Goal: Contribute content: Contribute content

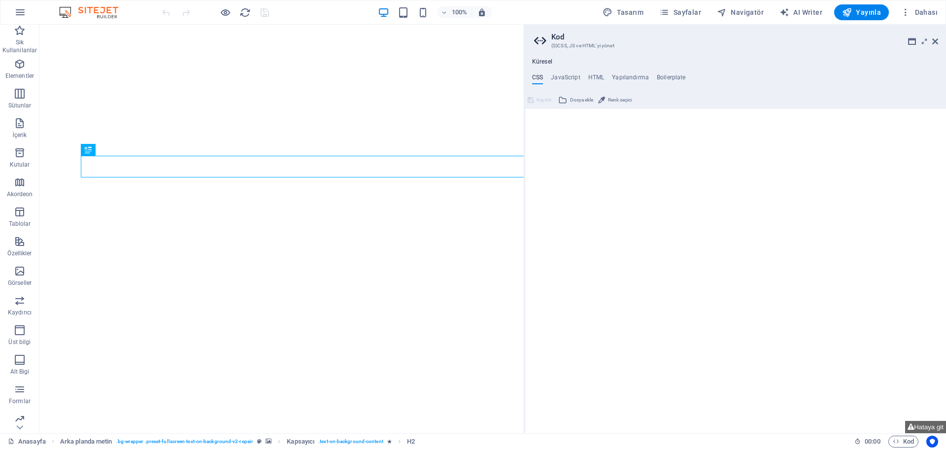
type textarea "/*CUSTOM CODE*/"
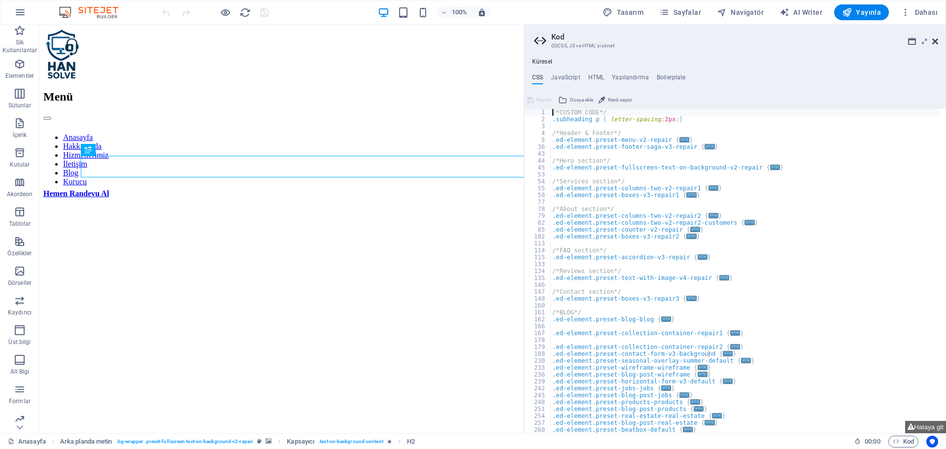
click at [934, 41] on icon at bounding box center [935, 41] width 6 height 8
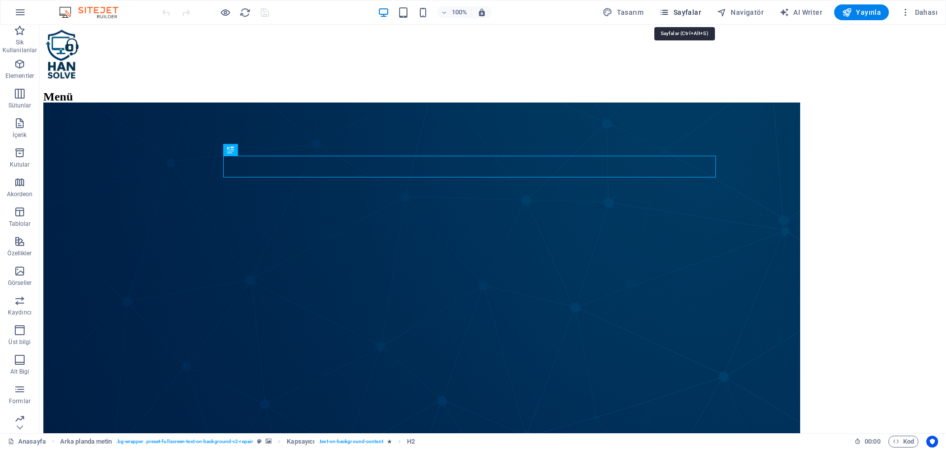
click at [701, 11] on span "Sayfalar" at bounding box center [680, 12] width 42 height 10
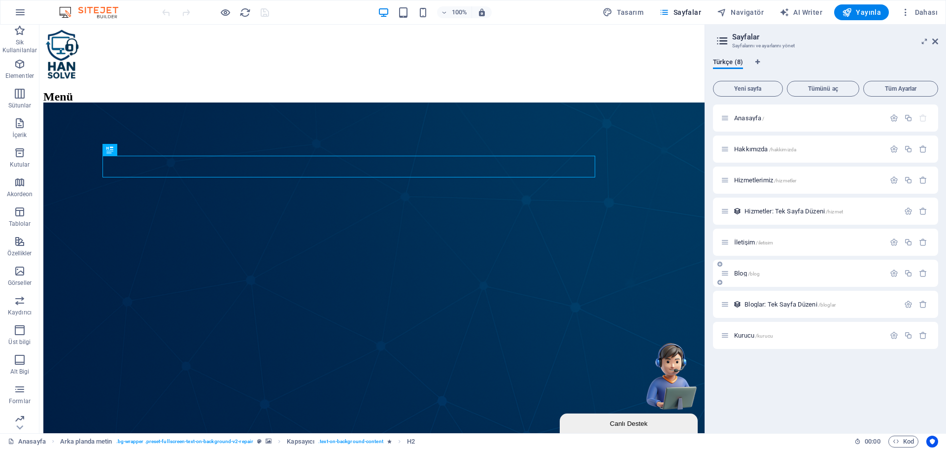
click at [742, 270] on div "Blog /blog" at bounding box center [803, 273] width 164 height 11
click at [742, 270] on span "Blog /blog" at bounding box center [747, 273] width 26 height 7
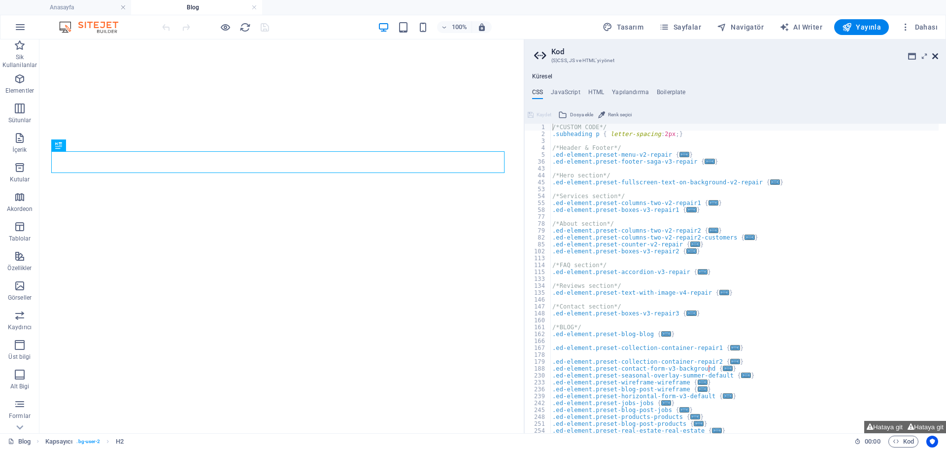
click at [934, 54] on icon at bounding box center [935, 56] width 6 height 8
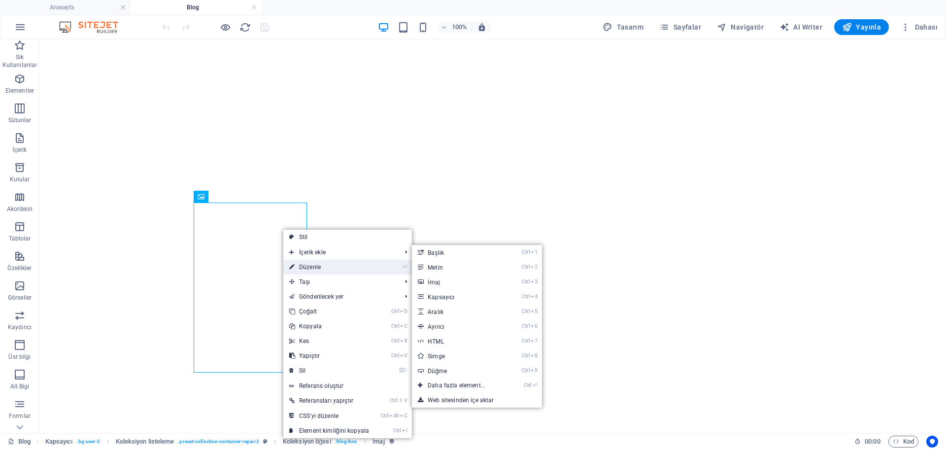
click at [329, 269] on link "⏎ Düzenle" at bounding box center [329, 267] width 92 height 15
select select "px"
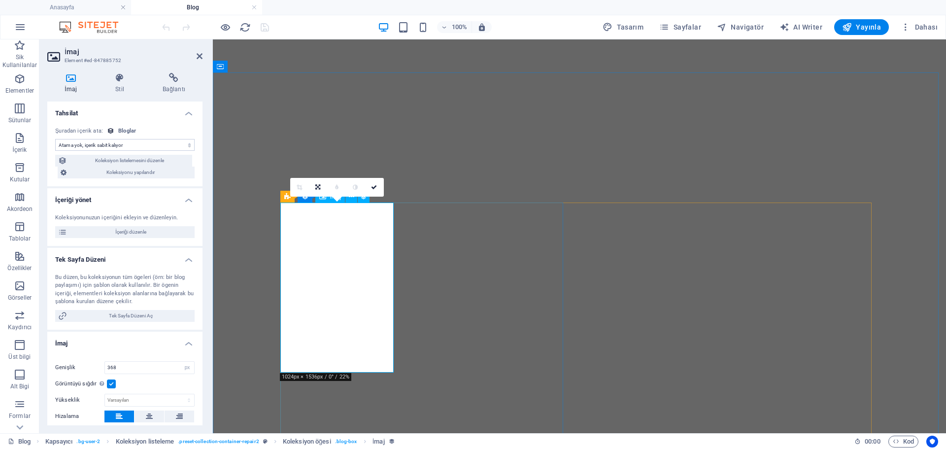
select select "itblog-image"
click at [162, 228] on span "İçeriği düzenle" at bounding box center [131, 232] width 122 height 12
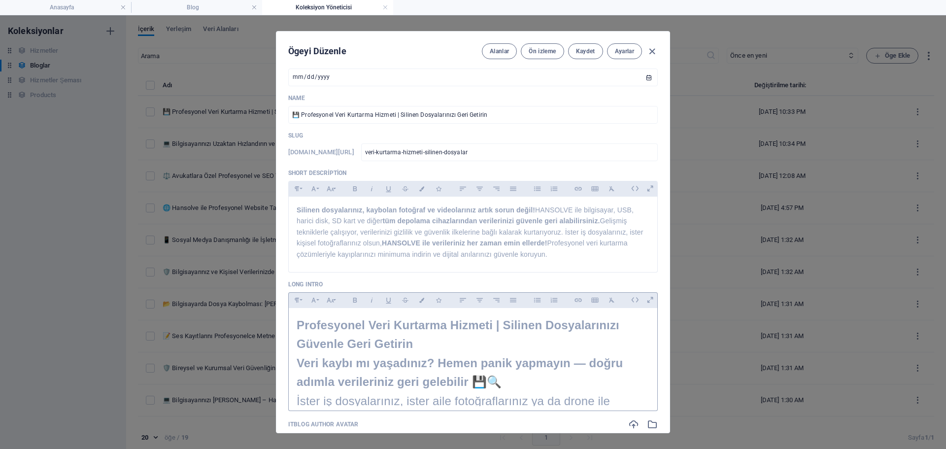
scroll to position [197, 0]
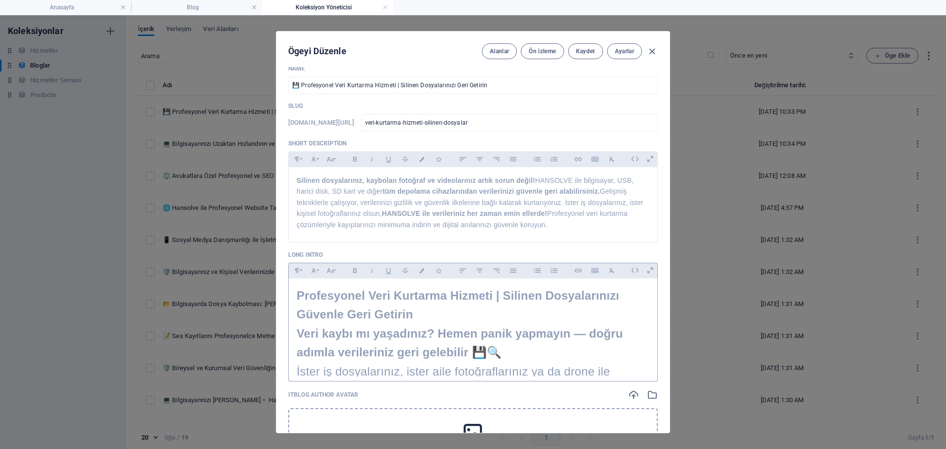
click at [410, 309] on span "Profesyonel Veri Kurtarma Hizmeti | Silinen Dosyalarınızı Güvenle Geri Getirin" at bounding box center [458, 305] width 323 height 32
click at [408, 301] on span "Profesyonel Veri Kurtarma Hizmeti | Silinen Dosyalarınızı Güvenle Geri Getirin" at bounding box center [458, 305] width 323 height 32
click at [412, 319] on span "Profesyonel Veri Kurtarma Hizmeti | Silinen Dosyalarınızı Güvenle Geri Getirin" at bounding box center [458, 305] width 323 height 32
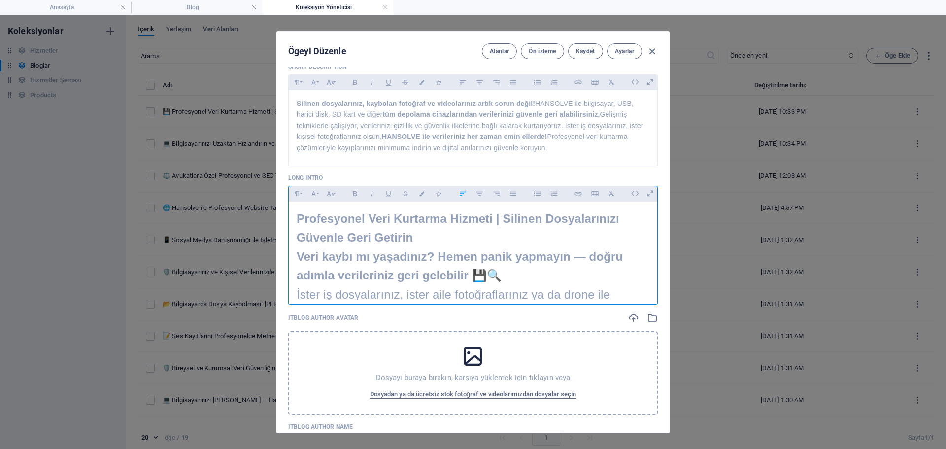
scroll to position [296, 0]
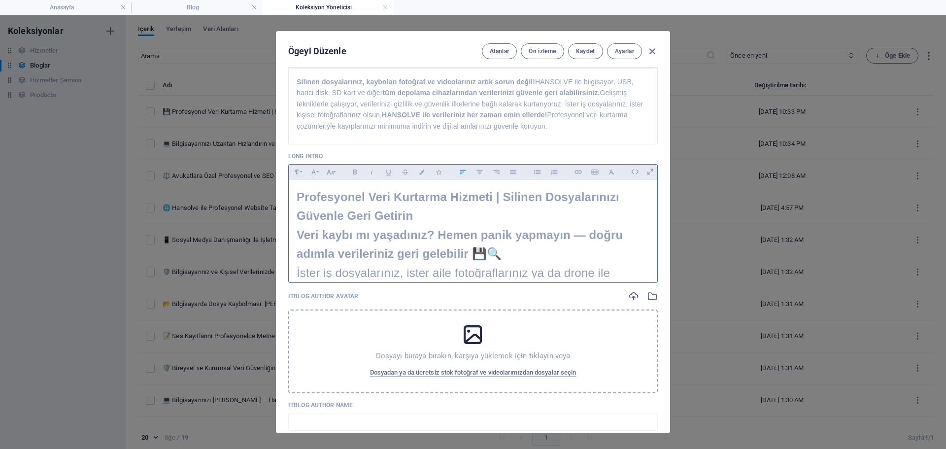
click at [520, 246] on h2 "Veri kaybı mı yaşadınız? Hemen panik yapmayın — doğru adımla verileriniz geri g…" at bounding box center [473, 245] width 353 height 38
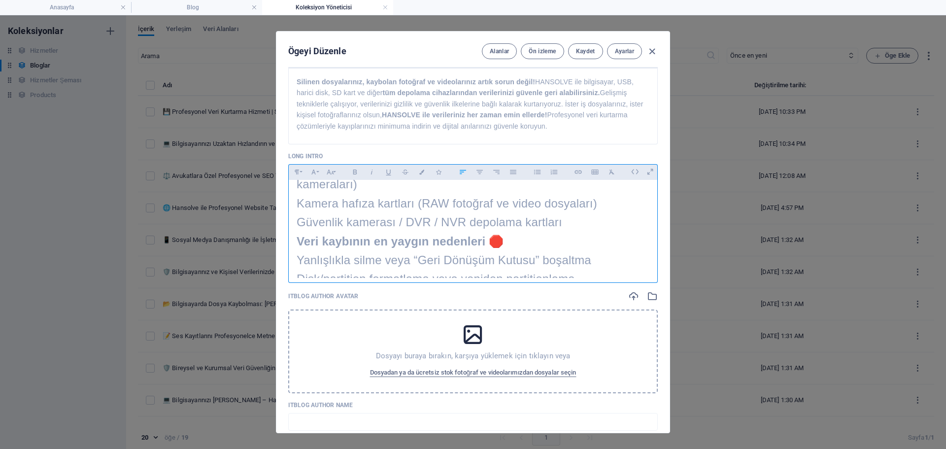
scroll to position [394, 0]
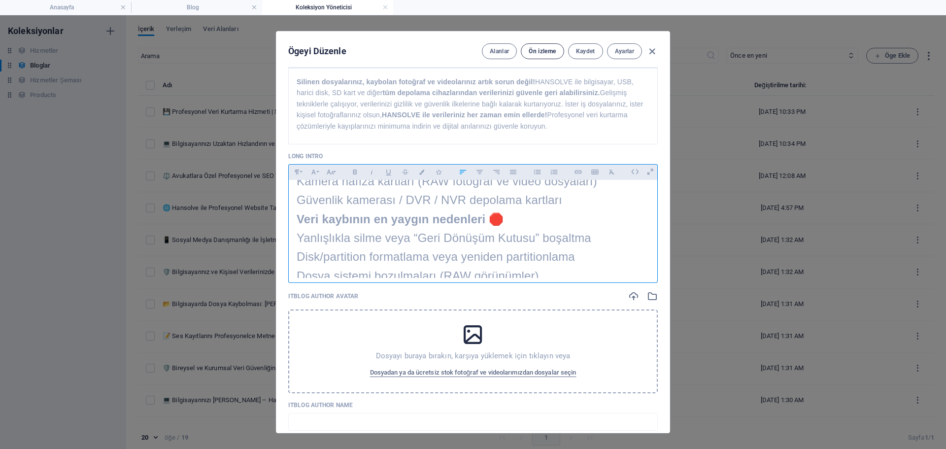
click at [536, 56] on button "Ön izleme" at bounding box center [542, 51] width 43 height 16
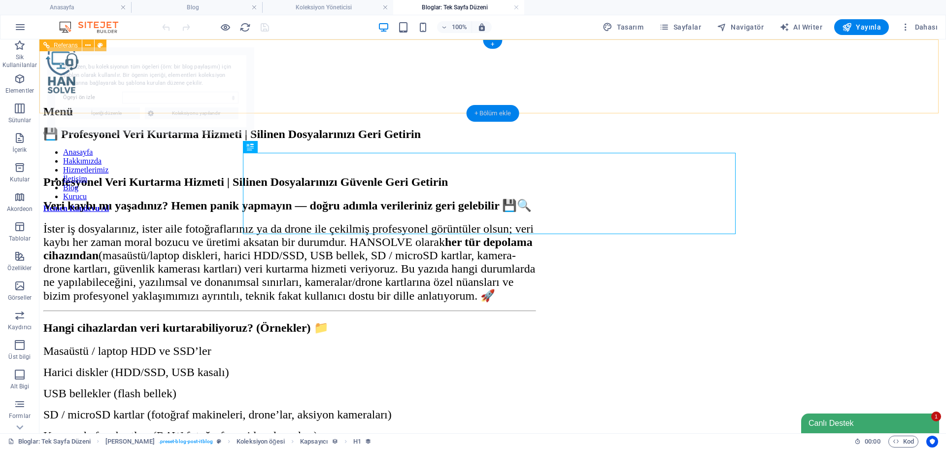
scroll to position [0, 0]
select select "68d83a6b690fa419b70b2726"
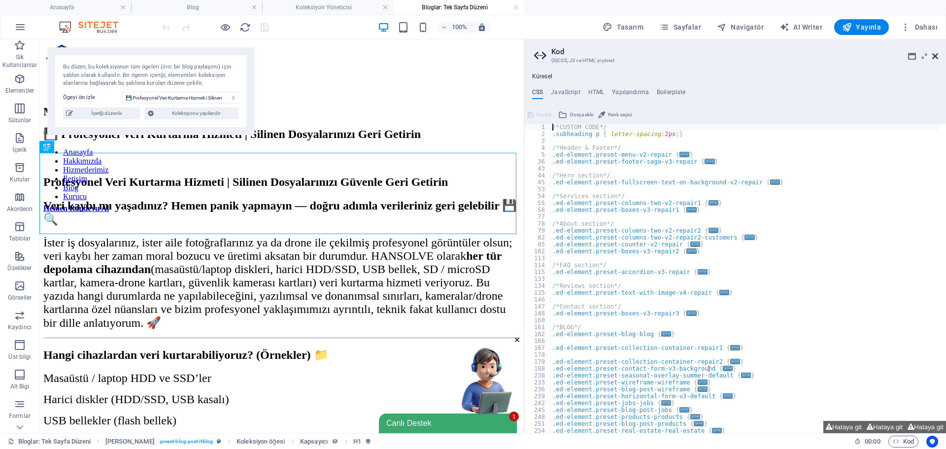
click at [933, 57] on icon at bounding box center [935, 56] width 6 height 8
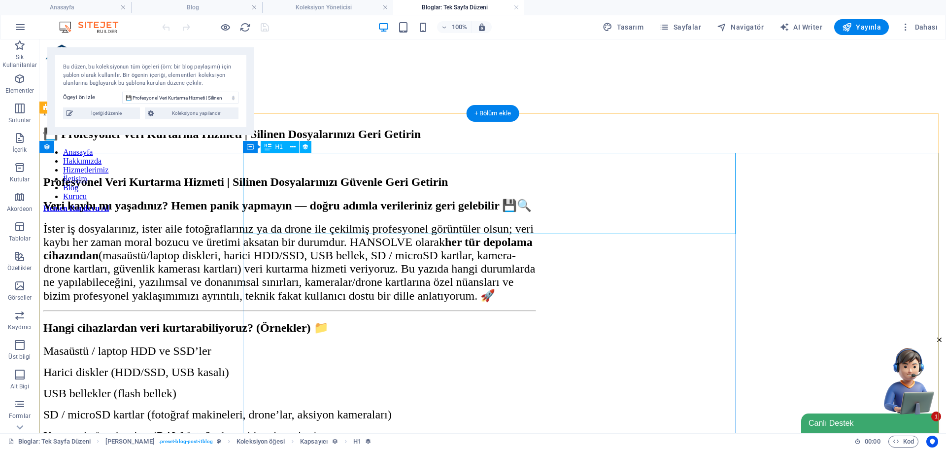
click at [449, 141] on div "💾 Profesyonel Veri Kurtarma Hizmeti | Silinen Dosyalarınızı Geri Getirin" at bounding box center [289, 134] width 493 height 14
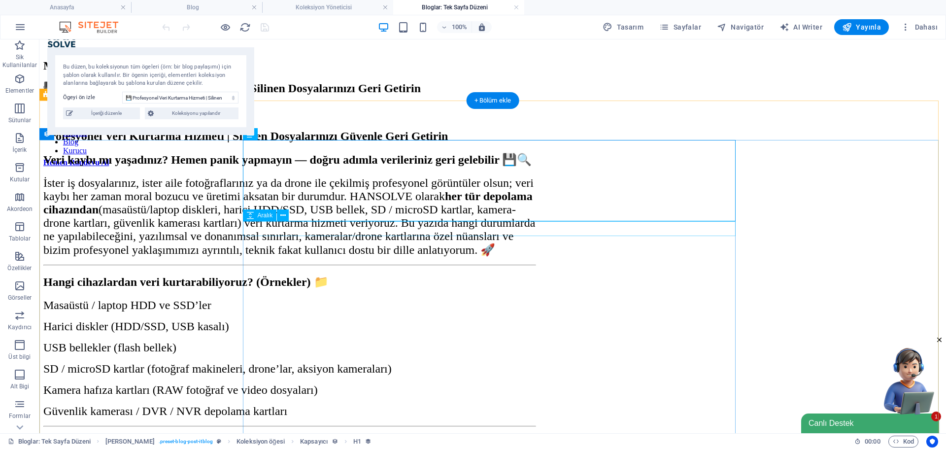
scroll to position [49, 0]
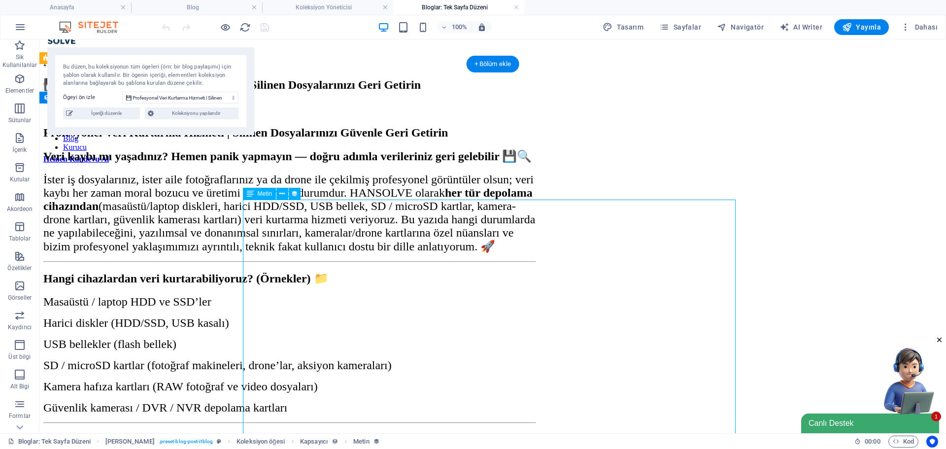
select select "long-intro"
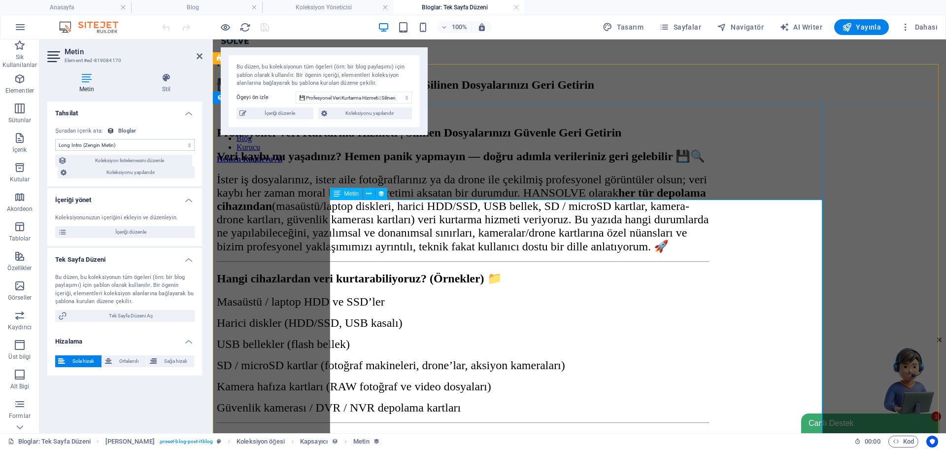
click at [124, 231] on span "İçeriği düzenle" at bounding box center [131, 232] width 122 height 12
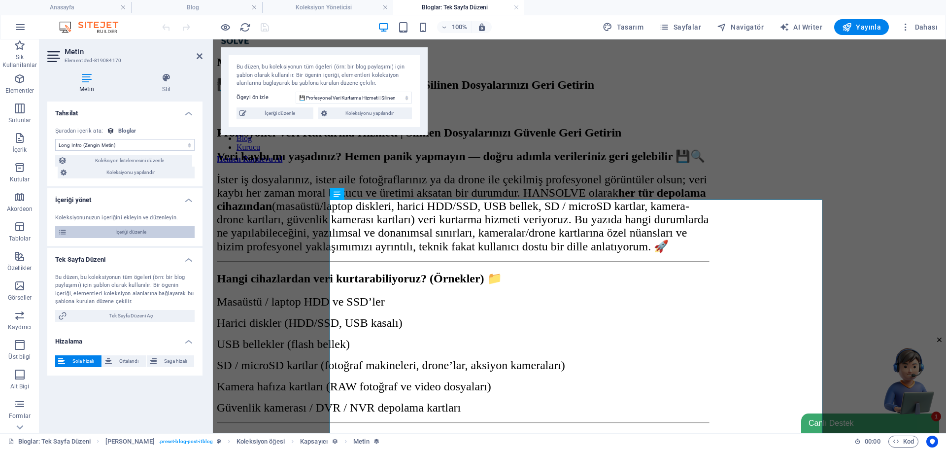
type input "2025-09-27"
type input "veri-kurtarma-hizmeti-silinen-dosyalar"
type textarea "HANSOLVE veri kurtarma hizmeti ile bilgisayar, harici disk, USB, SD/microSD (ka…"
type input "veri kurtarma silinen dosya kurtarma format sonrası veri kurtarma harddisk veri…"
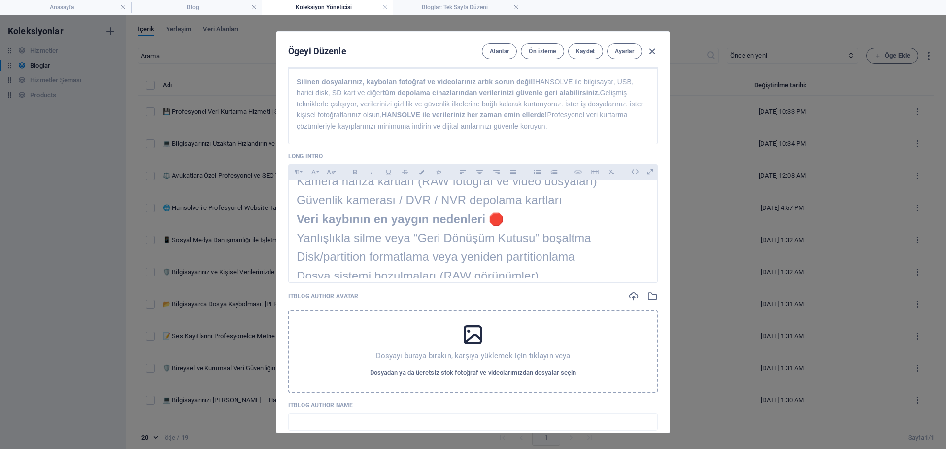
scroll to position [335, 0]
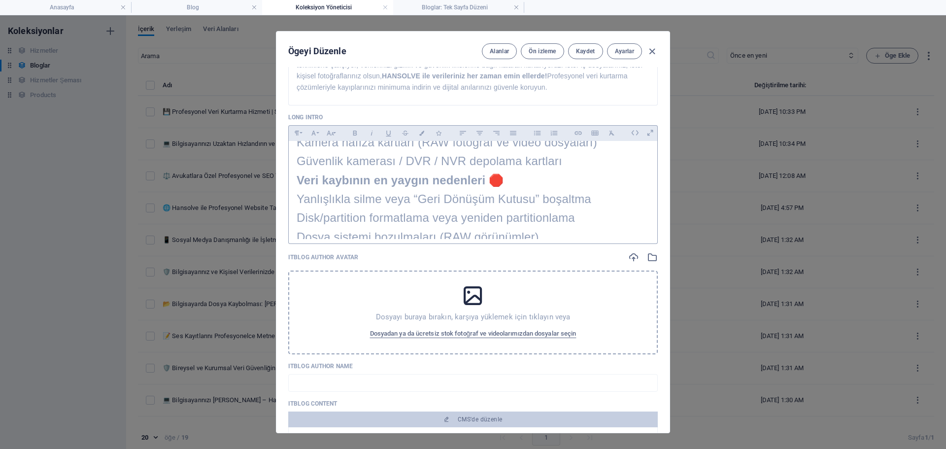
click at [412, 210] on p "Disk/partition formatlama veya yeniden partitionlama" at bounding box center [473, 217] width 353 height 19
click at [411, 214] on span "İster iş dosyalarınız, ister aile fotoğraflarınız ya da drone ile çekilmiş prof…" at bounding box center [472, 171] width 350 height 184
copy div "Profesyonel Veri Kurtarma Hizmeti | Silinen Dosyalarınızı Güvenle Geri Getirin …"
click at [407, 237] on span "İster iş dosyalarınız, ister aile fotoğraflarınız ya da drone ile çekilmiş prof…" at bounding box center [472, 171] width 350 height 184
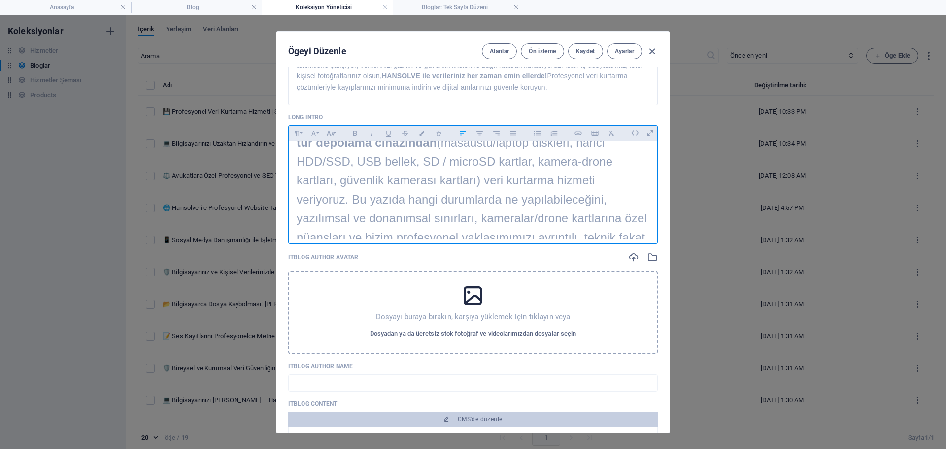
copy div "Profesyonel Veri Kurtarma Hizmeti | Silinen Dosyalarınızı Güvenle Geri Getirin …"
click at [371, 189] on p "İster iş dosyalarınız, ister aile fotoğraflarınız ya da drone ile çekilmiş prof…" at bounding box center [473, 171] width 353 height 189
copy div "Profesyonel Veri Kurtarma Hizmeti | Silinen Dosyalarınızı Güvenle Geri Getirin …"
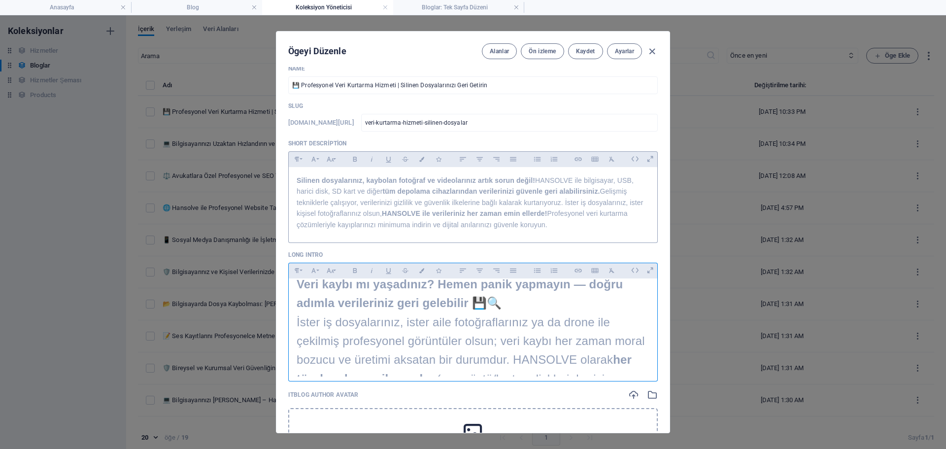
scroll to position [187, 0]
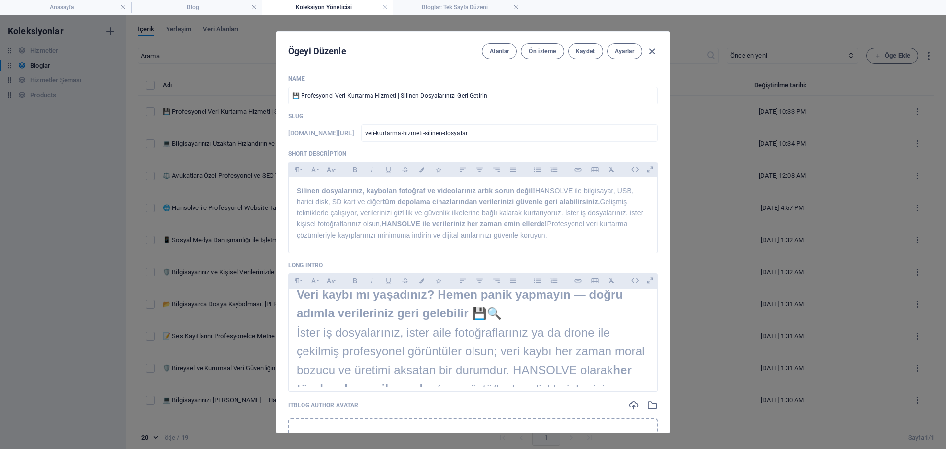
click at [392, 105] on div "ITBlog Image Anında yüklemek için dosyaları buraya bırakın ITBlog Date 2025-09-…" at bounding box center [473, 299] width 370 height 823
click at [392, 103] on input "💾 Profesyonel Veri Kurtarma Hizmeti | Silinen Dosyalarınızı Geri Getirin" at bounding box center [473, 96] width 370 height 18
click at [333, 218] on p "Silinen dosyalarınız, kaybolan fotoğraf ve videolarınız artık sorun değil! HANS…" at bounding box center [473, 212] width 353 height 55
copy span "Silinen dosyalarınız, kaybolan fotoğraf ve videolarınız artık sorun değil! HANS…"
click at [376, 338] on span "İster iş dosyalarınız, ister aile fotoğraflarınız ya da drone ile çekilmiş prof…" at bounding box center [472, 418] width 350 height 184
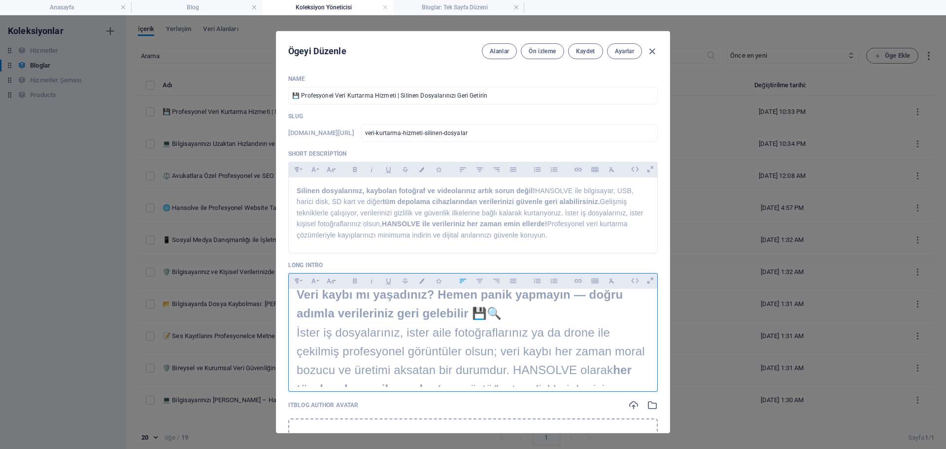
copy div "Profesyonel Veri Kurtarma Hizmeti | Silinen Dosyalarınızı Güvenle Geri Getirin …"
click at [516, 135] on input "veri-kurtarma-hizmeti-silinen-dosyalar" at bounding box center [509, 133] width 297 height 18
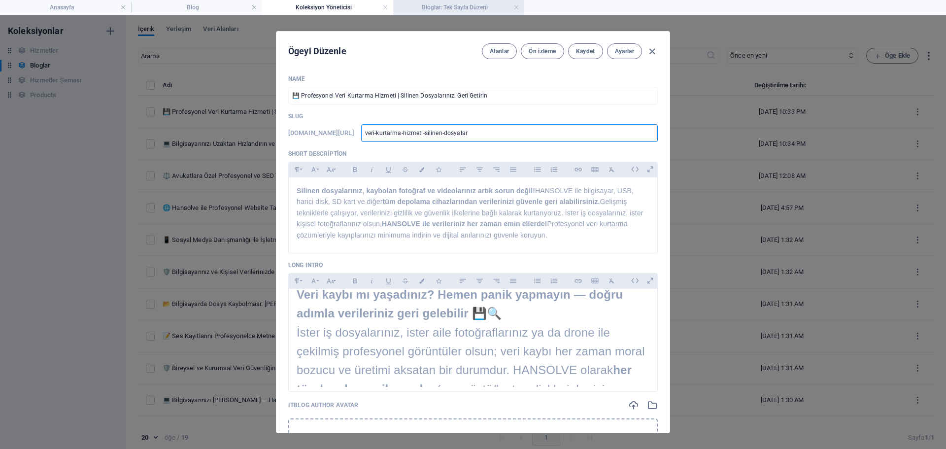
type input "v"
type input "ve"
type input "ver"
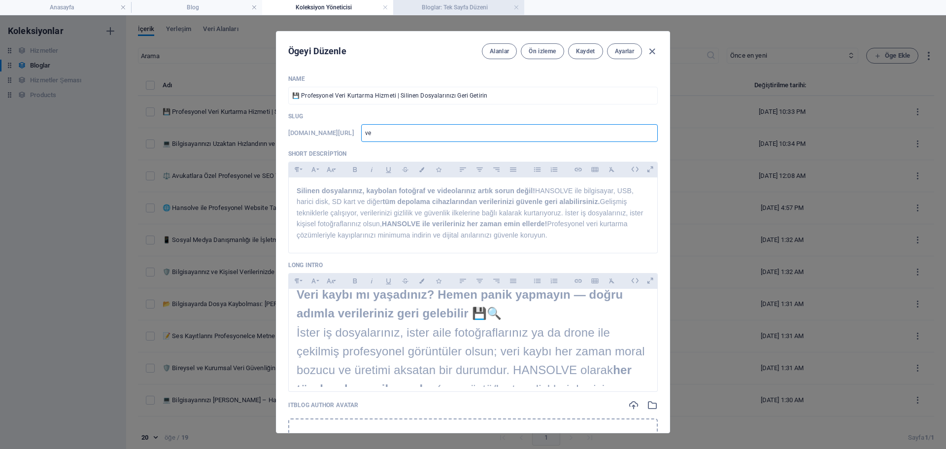
type input "ver"
type input "veri"
type input "veri-"
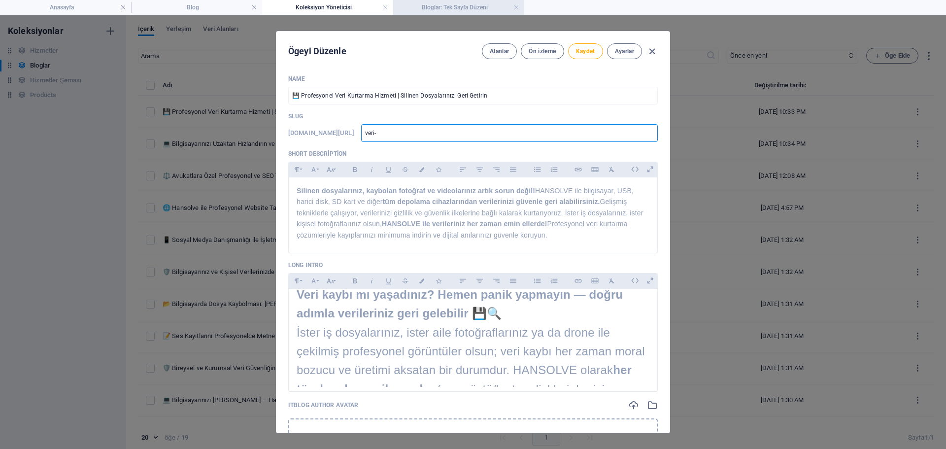
type input "veri-k"
type input "veri-ku"
type input "veri-kur"
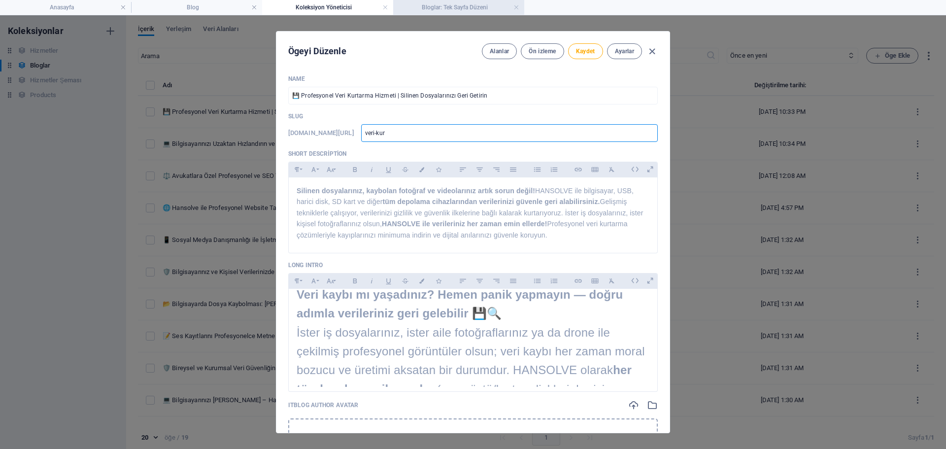
type input "veri-kur"
type input "veri-kurt"
type input "veri-kurta"
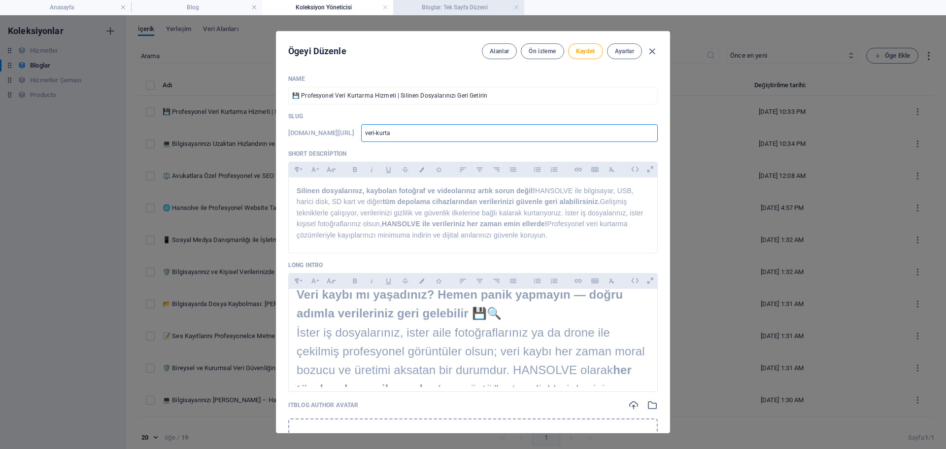
type input "veri-kurtar"
type input "veri-kurtarm"
type input "veri-kurtarma"
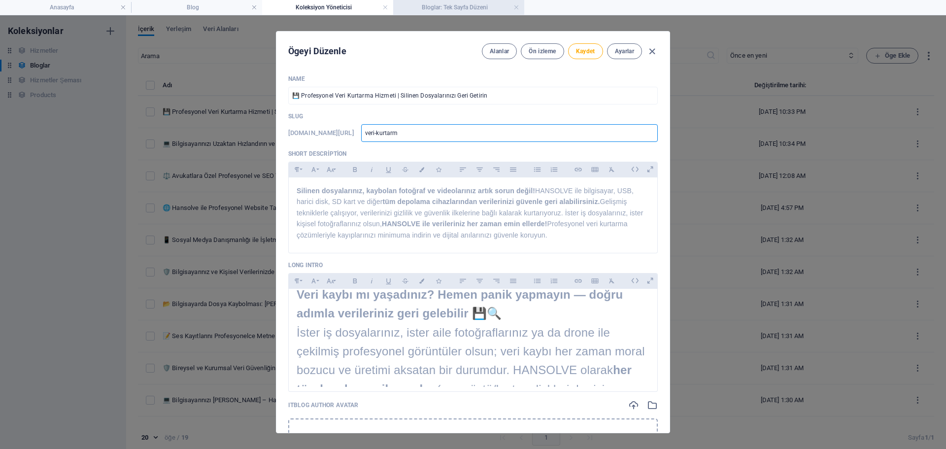
type input "veri-kurtarma"
type input "veri-kurtarma-"
type input "veri-kurtarma-h"
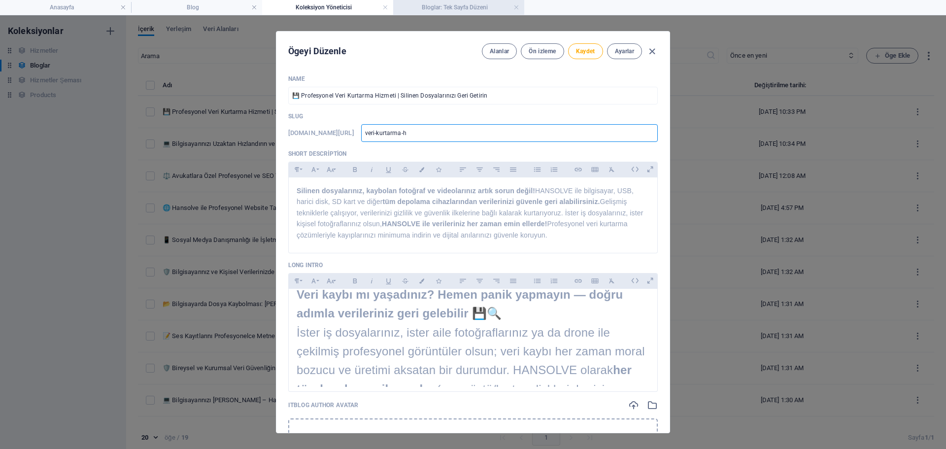
type input "veri-kurtarma-hi"
type input "veri-kurtarma-hiz"
type input "veri-kurtarma-hizm"
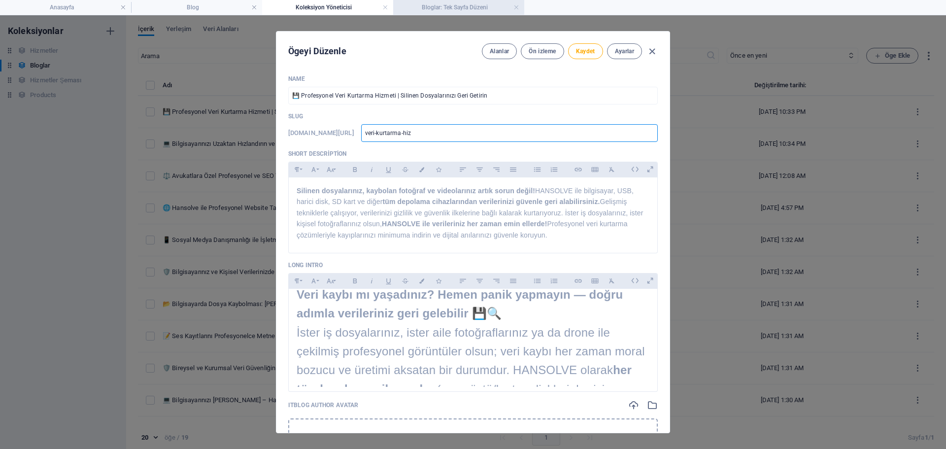
type input "veri-kurtarma-hizm"
type input "veri-kurtarma-hizme"
type input "veri-kurtarma-hizmet"
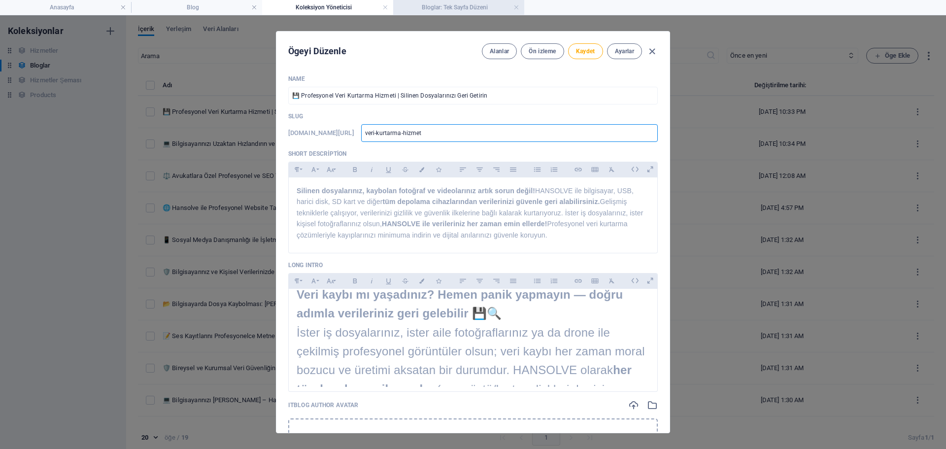
type input "veri-kurtarma-hizmeti"
click at [458, 308] on span "Veri kaybı mı yaşadınız? Hemen panik yapmayın — doğru adımla verileriniz geri g…" at bounding box center [460, 304] width 326 height 32
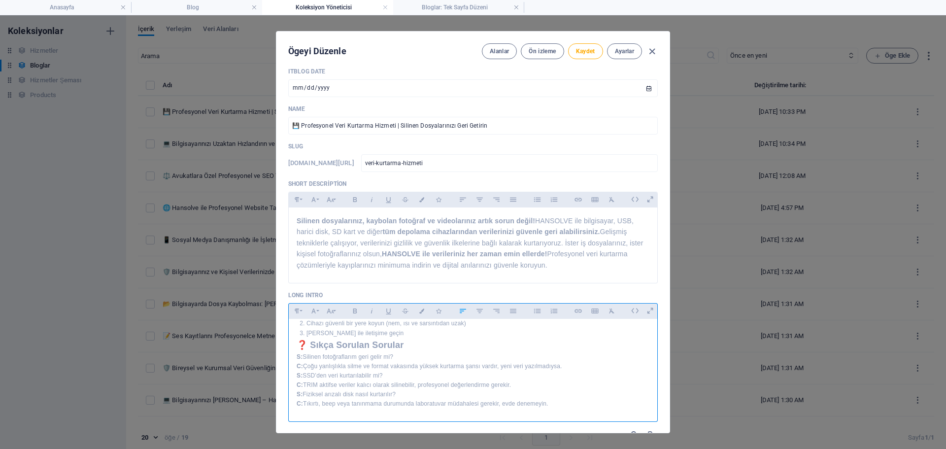
scroll to position [137, 0]
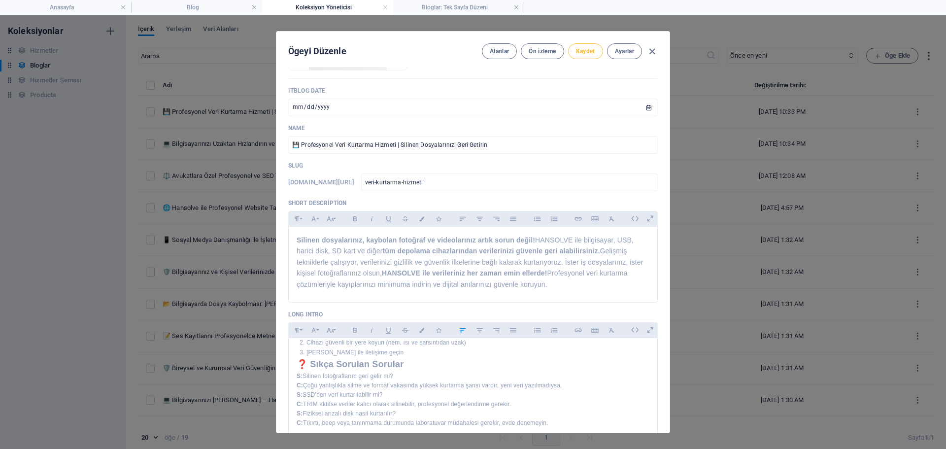
click at [573, 49] on button "Kaydet" at bounding box center [585, 51] width 35 height 16
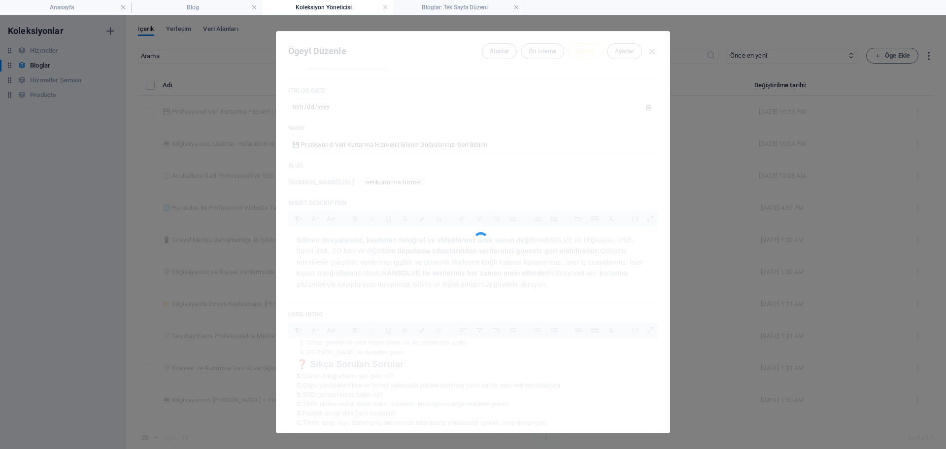
type input "veri-kurtarma-hizmeti"
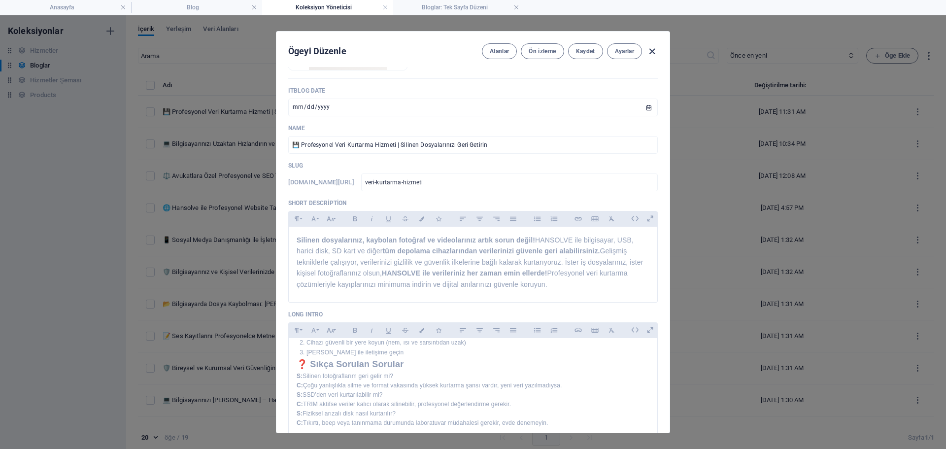
click at [649, 52] on icon "button" at bounding box center [651, 51] width 11 height 11
type input "[DATE]"
type input "veri-kurtarma-hizmeti"
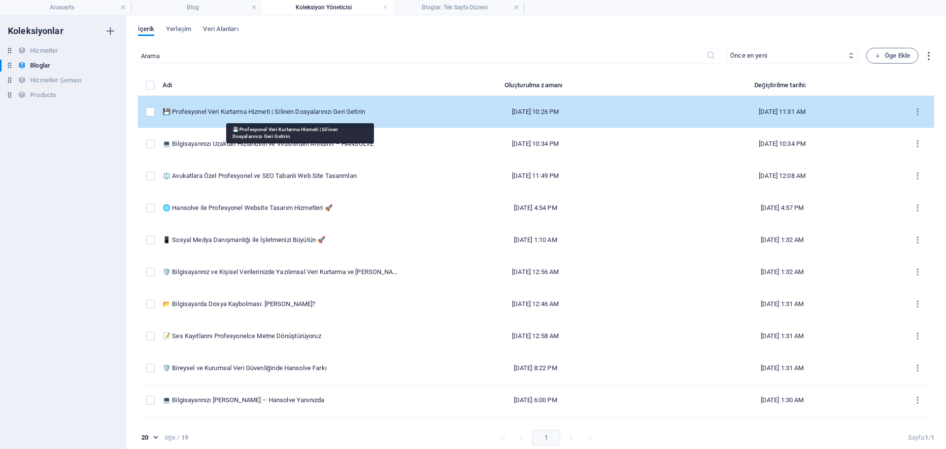
click at [301, 111] on div "💾 Profesyonel Veri Kurtarma Hizmeti | Silinen Dosyalarınızı Geri Getirin" at bounding box center [281, 111] width 237 height 9
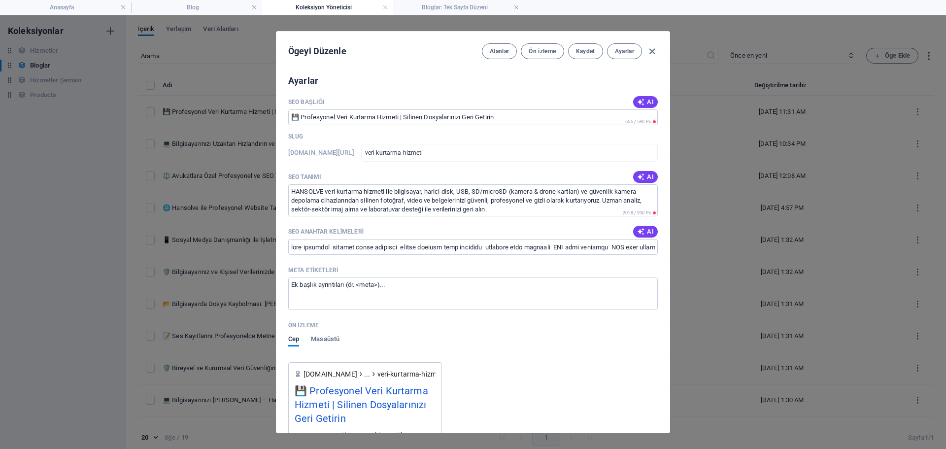
scroll to position [838, 0]
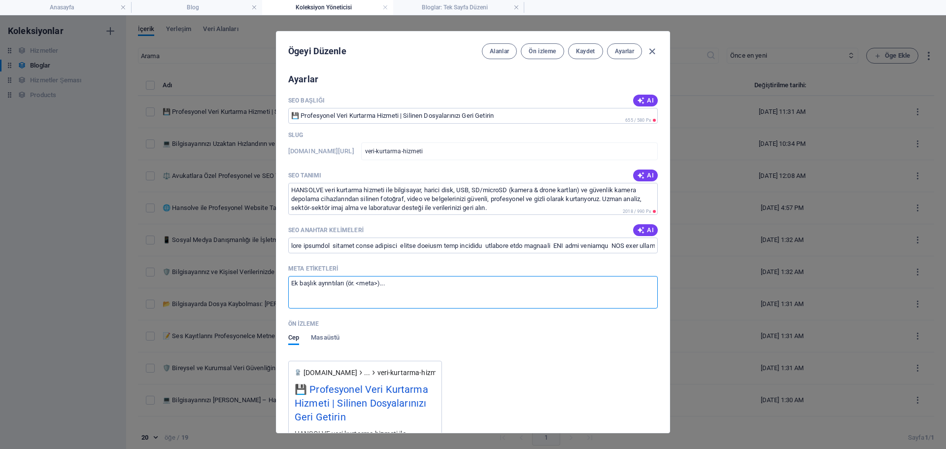
click at [385, 298] on textarea "Meta etiketleri ​" at bounding box center [473, 292] width 370 height 32
paste textarea "<title>Profesyonel Veri Kurtarma Hizmeti | Silinen Dosyalarınızı Geri Getirin</…"
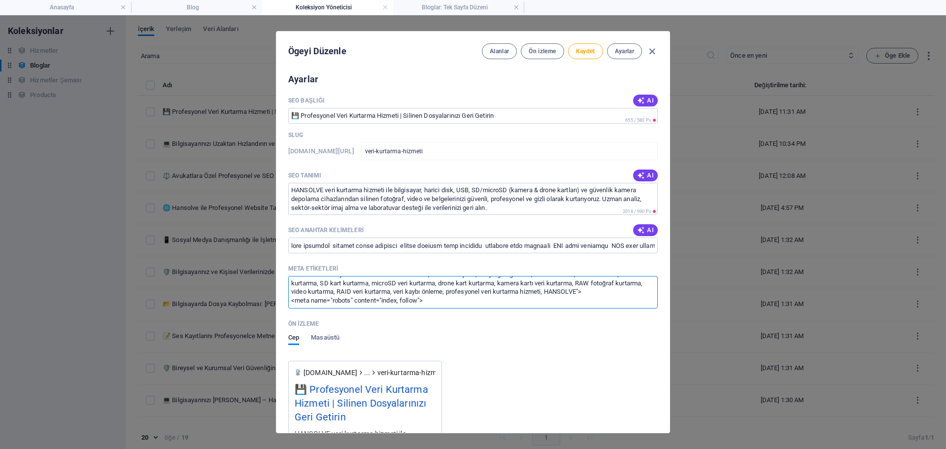
scroll to position [35, 0]
type textarea "<title>Profesyonel Veri Kurtarma Hizmeti | Silinen Dosyalarınızı Geri Getirin</…"
click at [352, 248] on input "SEO Anahtar Kelimeleri" at bounding box center [473, 245] width 370 height 16
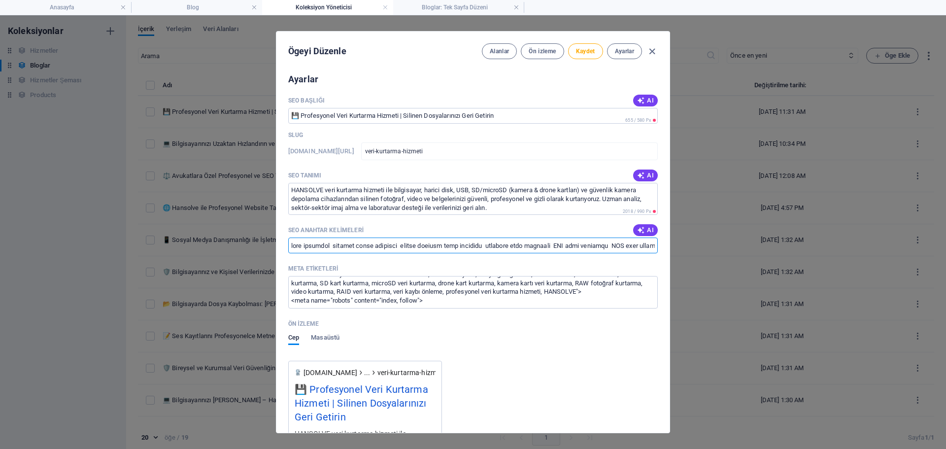
paste input "lar dosya geri getirme profesyonel veri kurtarma hizmeti SSD veri kurtarma HDD …"
click at [360, 289] on textarea "<title>Profesyonel Veri Kurtarma Hizmeti | Silinen Dosyalarınızı Geri Getirin</…" at bounding box center [473, 292] width 370 height 32
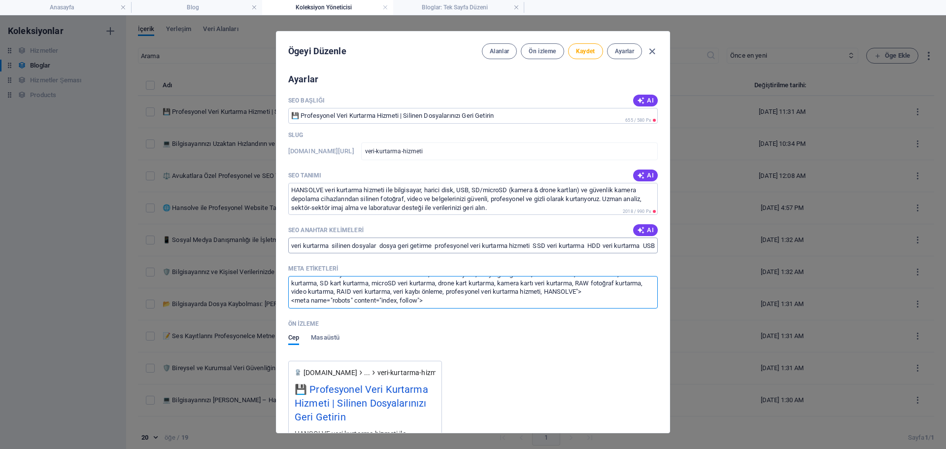
click at [358, 244] on input "veri kurtarma silinen dosyalar dosya geri getirme profesyonel veri kurtarma hiz…" at bounding box center [473, 245] width 370 height 16
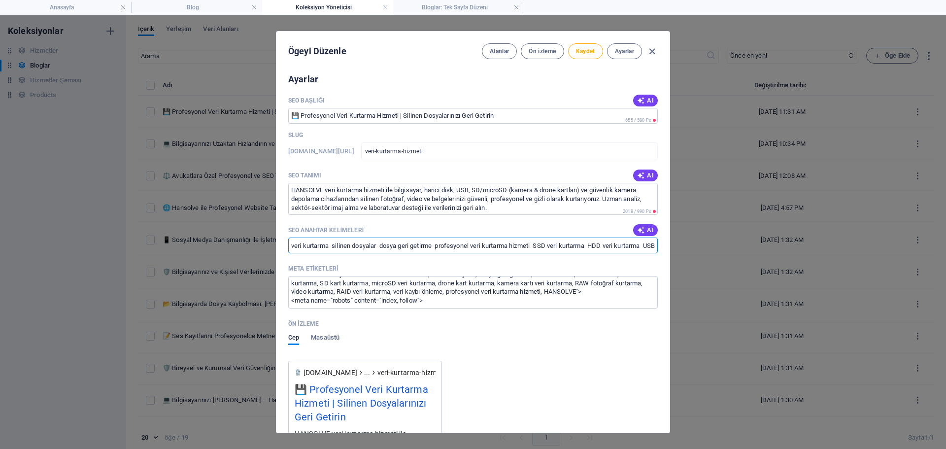
paste input ", silinen dosyalar, dosya geri getirme, profesyonel veri kurtarma hizmeti, SSD …"
type input "veri kurtarma, silinen dosyalar, dosya geri getirme, profesyonel veri kurtarma …"
click at [413, 211] on textarea "HANSOLVE veri kurtarma hizmeti ile bilgisayar, harici disk, USB, SD/microSD (ka…" at bounding box center [473, 199] width 370 height 32
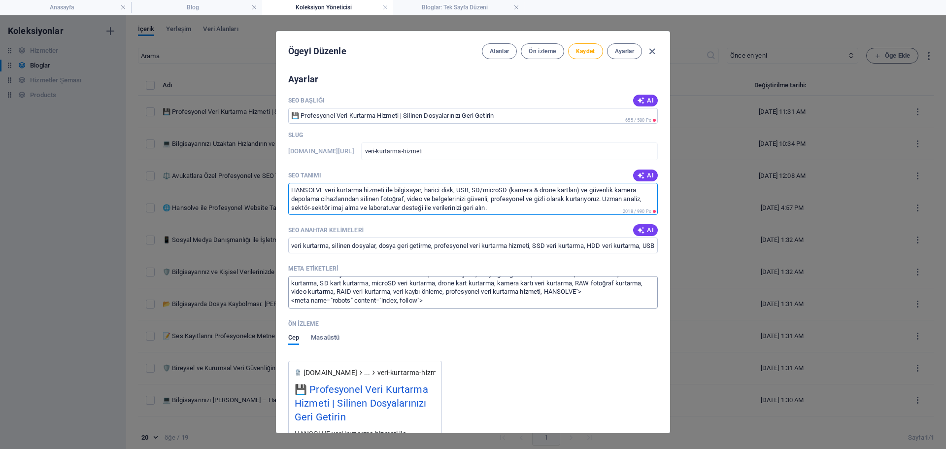
click at [362, 290] on textarea "<title>Profesyonel Veri Kurtarma Hizmeti | Silinen Dosyalarınızı Geri Getirin</…" at bounding box center [473, 292] width 370 height 32
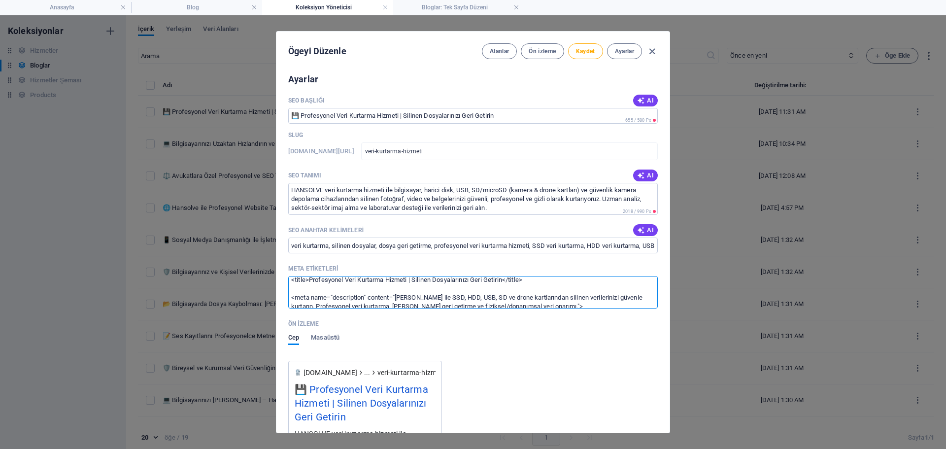
paste textarea "<meta name="description" content="HANSOLVE veri kurtarma hizmeti ile bilgisayar…"
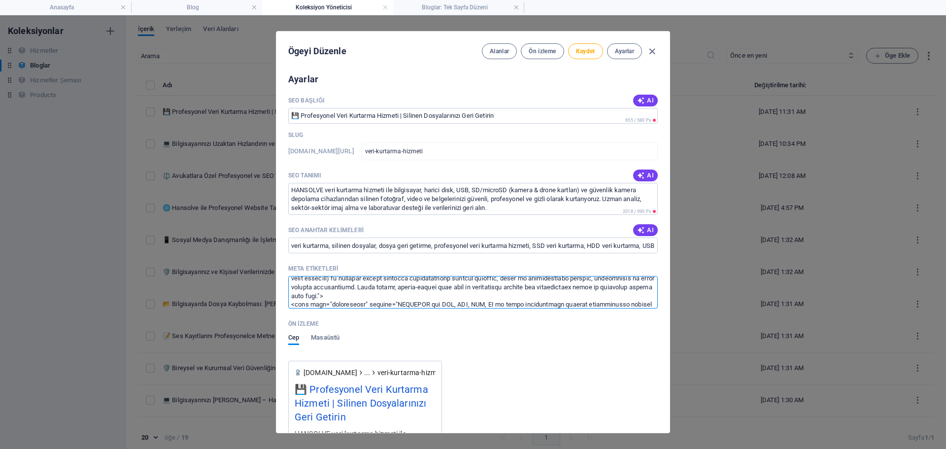
type textarea "<title>Profesyonel Veri Kurtarma Hizmeti | Silinen Dosyalarınızı Geri Getirin</…"
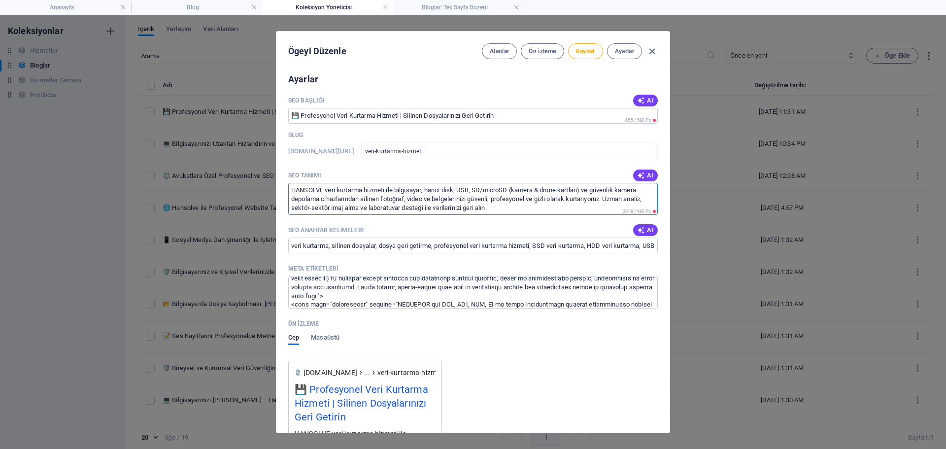
click at [382, 206] on textarea "HANSOLVE veri kurtarma hizmeti ile bilgisayar, harici disk, USB, SD/microSD (ka…" at bounding box center [473, 199] width 370 height 32
paste textarea "profesyonel veri kurtarma hizmeti ile bilgisayar, masaüstü/laptop HDD ve SSD, h…"
type textarea "HANSOLVE profesyonel veri kurtarma hizmeti ile bilgisayar, masaüstü/laptop HDD …"
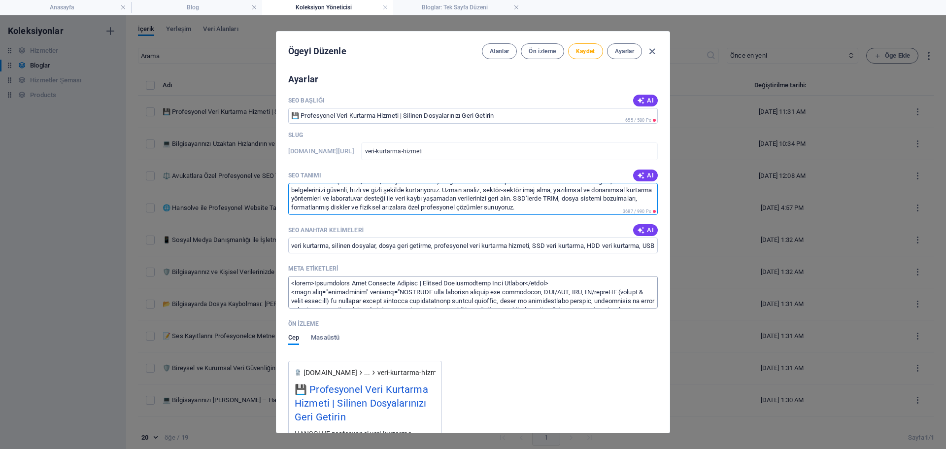
click at [338, 283] on textarea "Meta etiketleri ​" at bounding box center [473, 292] width 370 height 32
click at [330, 289] on textarea "Meta etiketleri ​" at bounding box center [473, 292] width 370 height 32
click at [291, 292] on textarea "Meta etiketleri ​" at bounding box center [473, 292] width 370 height 32
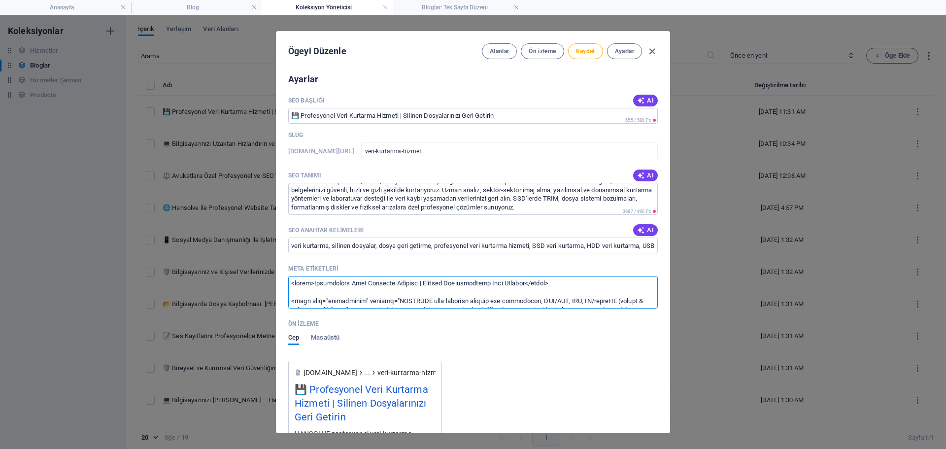
paste textarea "<meta name="description" content="HANSOLVE profesyonel veri kurtarma hizmeti il…"
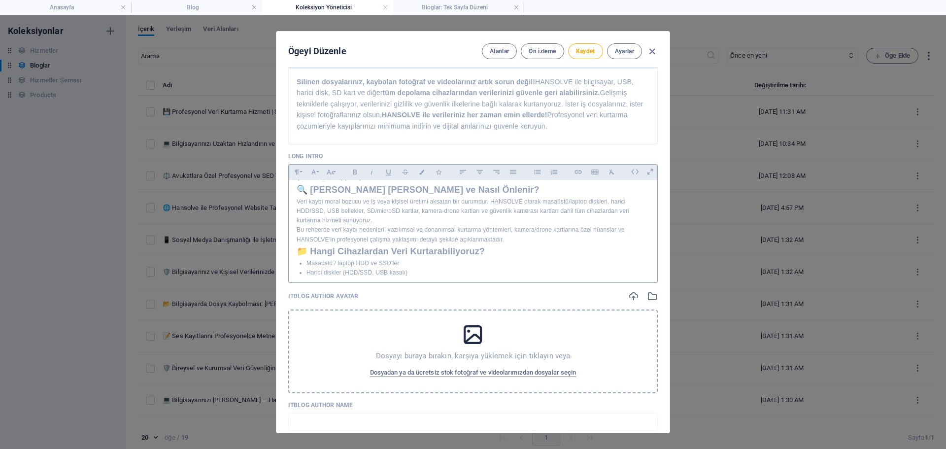
scroll to position [49, 0]
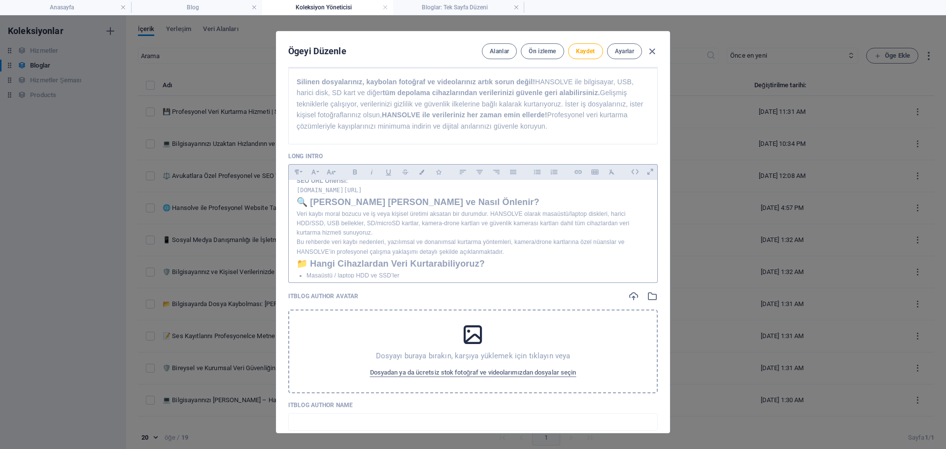
type textarea "<title>Profesyonel Veri Kurtarma Hizmeti | Silinen Dosyalarınızı Geri Getirin</…"
click at [457, 195] on p "SEO URL Önerisi: www.siteniz.com/veri-kurtarma-hizmeti" at bounding box center [473, 185] width 353 height 19
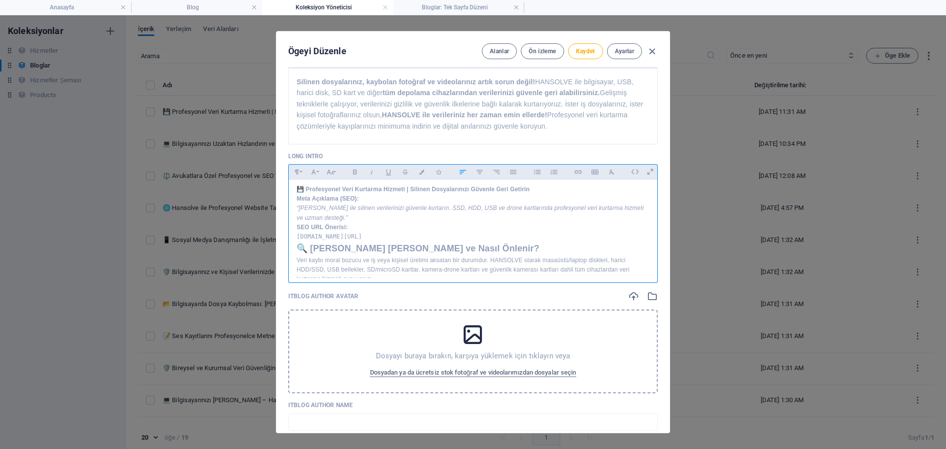
scroll to position [0, 0]
click at [450, 226] on p "Meta Açıklama (SEO): “HANSOLVE ile silinen verilerinizi güvenle kurtarın. SSD, …" at bounding box center [473, 211] width 353 height 29
click at [338, 175] on div "Paragraph Format Normal Heading 1 Heading 2 Heading 3 Heading 4 Heading 5 Headi…" at bounding box center [473, 172] width 370 height 16
click at [332, 170] on icon "button" at bounding box center [330, 172] width 8 height 12
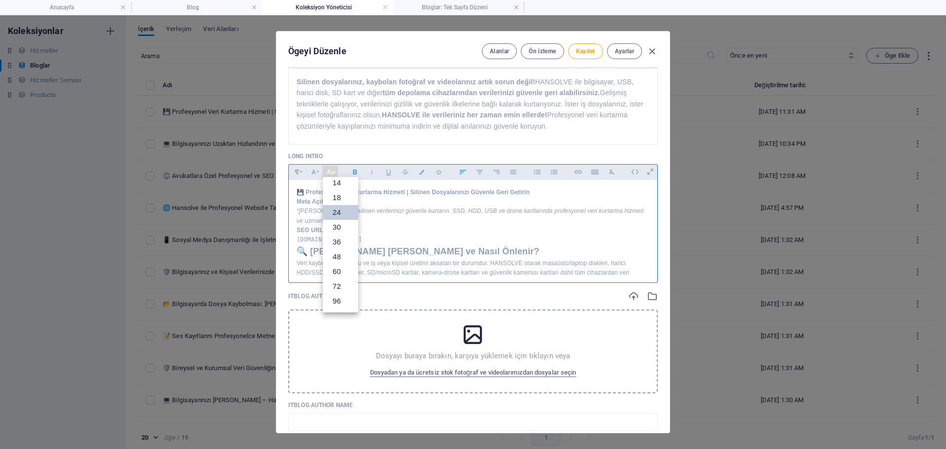
click at [339, 214] on link "24" at bounding box center [340, 212] width 35 height 15
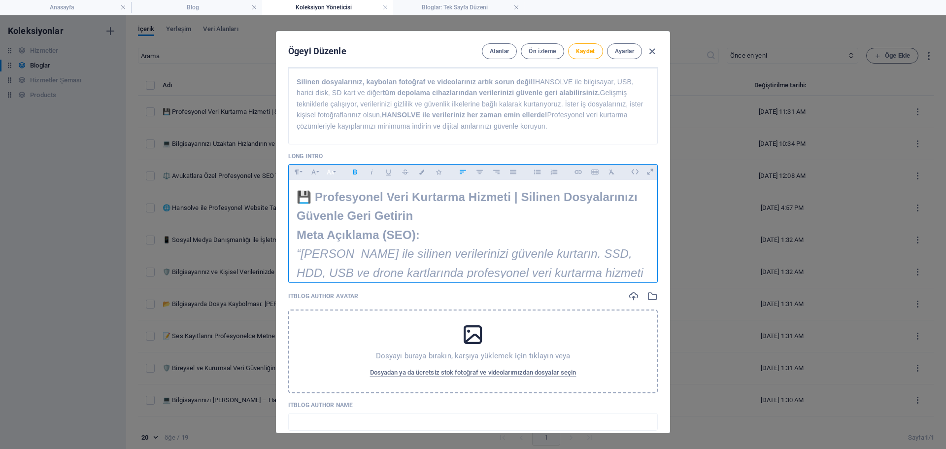
click at [327, 166] on icon "button" at bounding box center [330, 172] width 8 height 12
click at [346, 198] on link "18" at bounding box center [340, 197] width 35 height 15
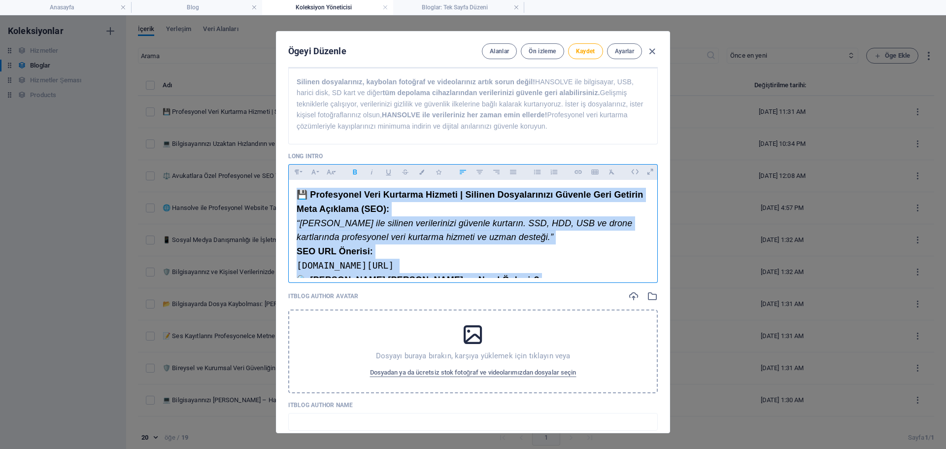
click at [364, 200] on span "💾 Profesyonel Veri Kurtarma Hizmeti | Silinen Dosyalarınızı Güvenle Geri Getirin" at bounding box center [470, 195] width 346 height 10
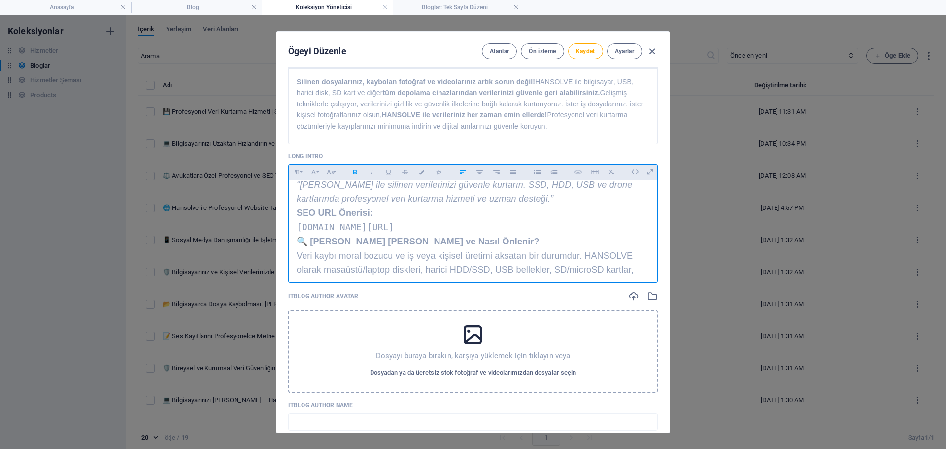
scroll to position [0, 0]
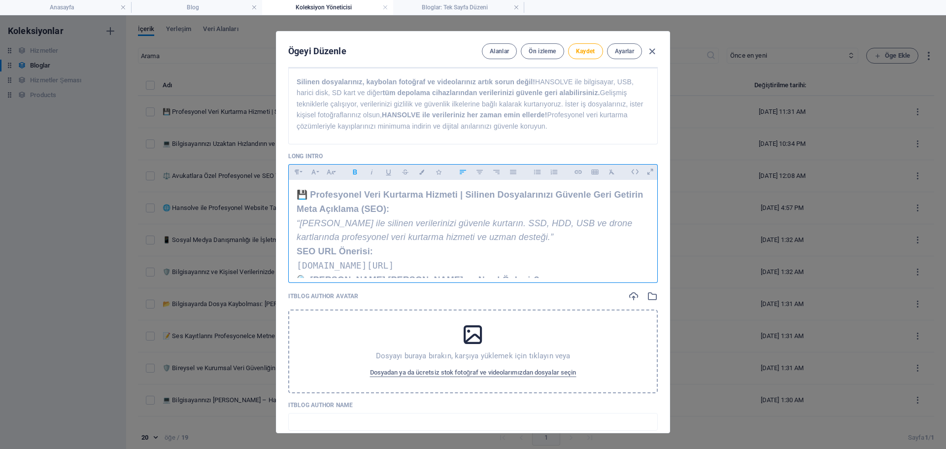
drag, startPoint x: 481, startPoint y: 268, endPoint x: 294, endPoint y: 256, distance: 187.1
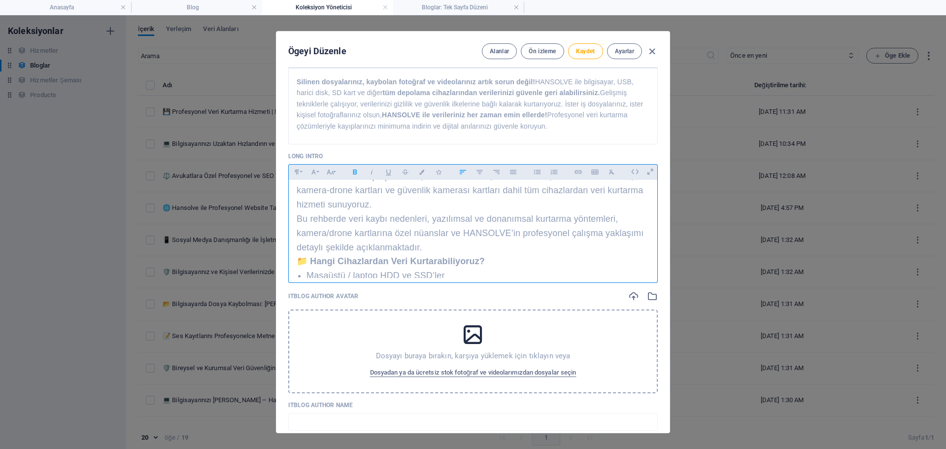
scroll to position [99, 0]
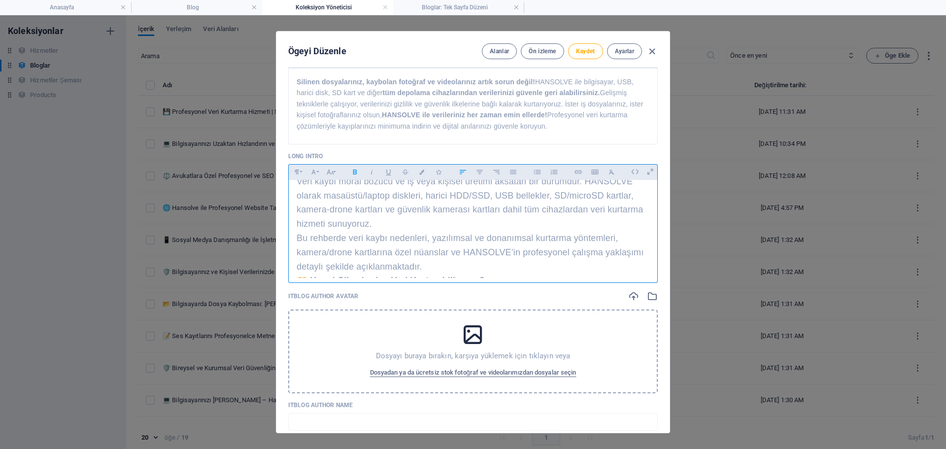
click at [443, 268] on p "Bu rehberde veri kaybı nedenleri, yazılımsal ve donanımsal kurtarma yöntemleri,…" at bounding box center [473, 252] width 353 height 42
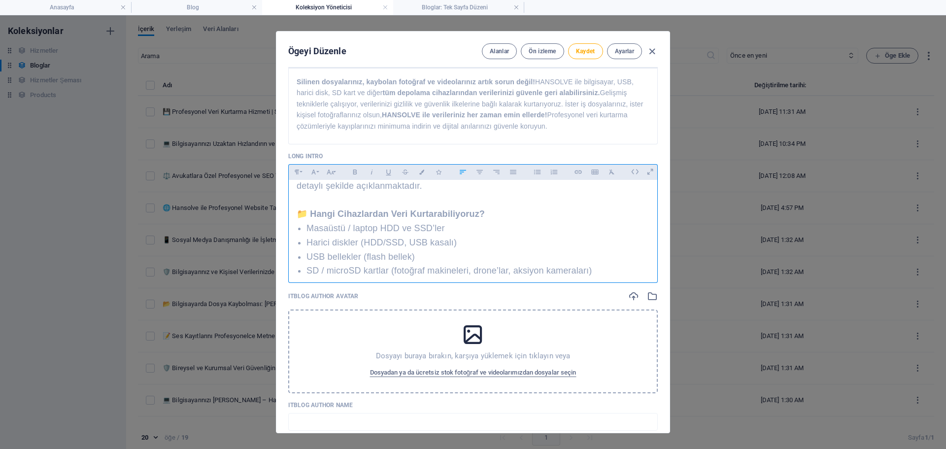
scroll to position [258, 0]
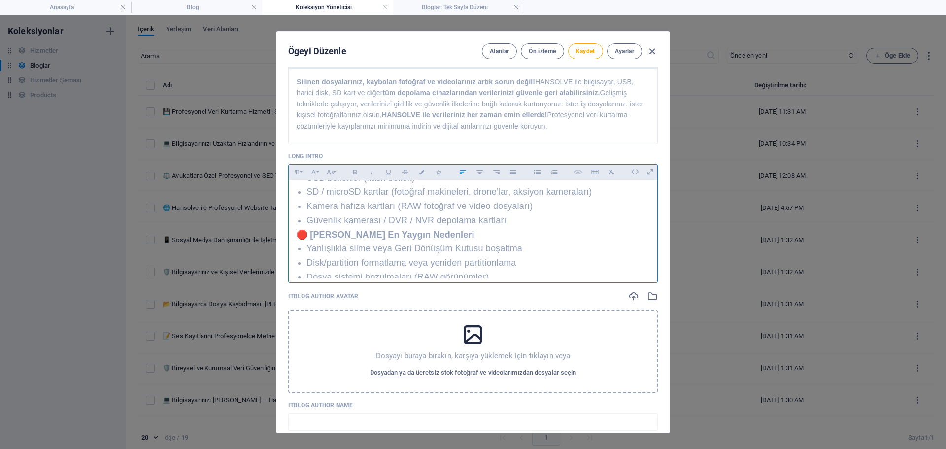
click at [521, 227] on p "Güvenlik kamerası / DVR / NVR depolama kartları" at bounding box center [477, 220] width 343 height 14
click at [298, 237] on span "🛑 Veri Kaybının En Yaygın Nedenleri" at bounding box center [386, 235] width 178 height 10
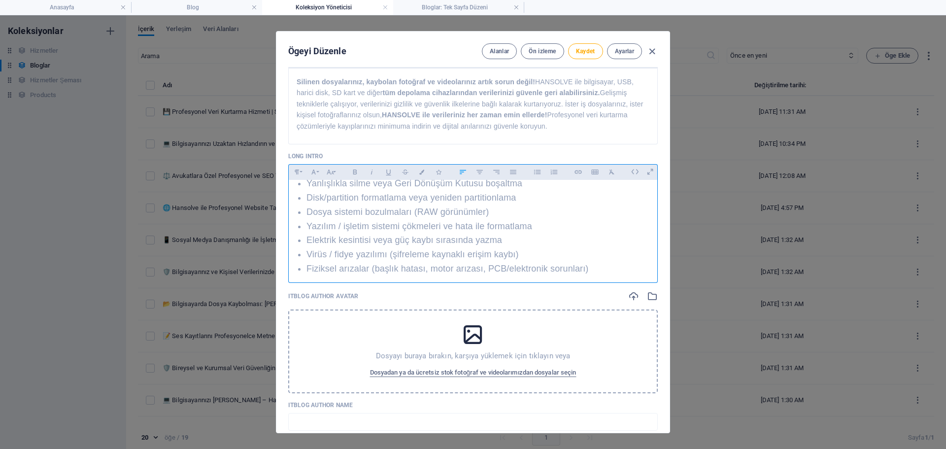
scroll to position [357, 0]
click at [298, 266] on span "🛠️ Yazılımsal (Mantıksal) Kurtarma Yöntemleri" at bounding box center [396, 264] width 198 height 10
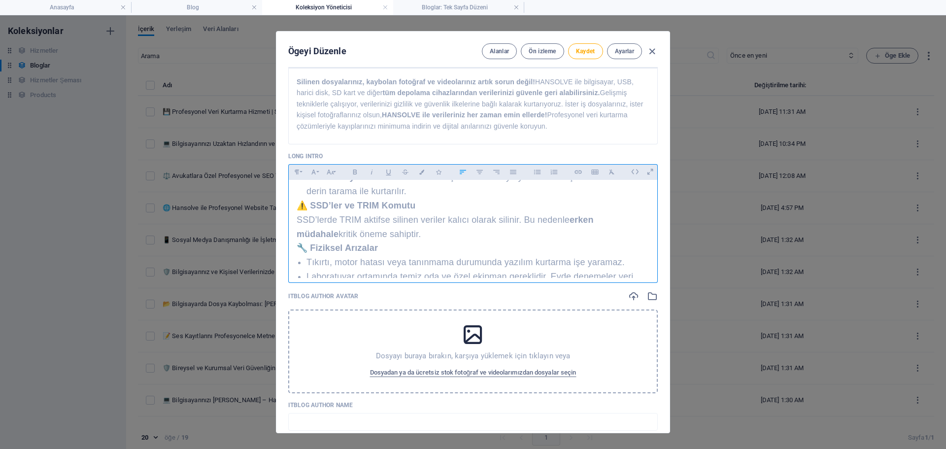
scroll to position [899, 0]
click at [297, 211] on h2 "⚠️ SSD’ler ve TRIM Komutu" at bounding box center [473, 204] width 353 height 14
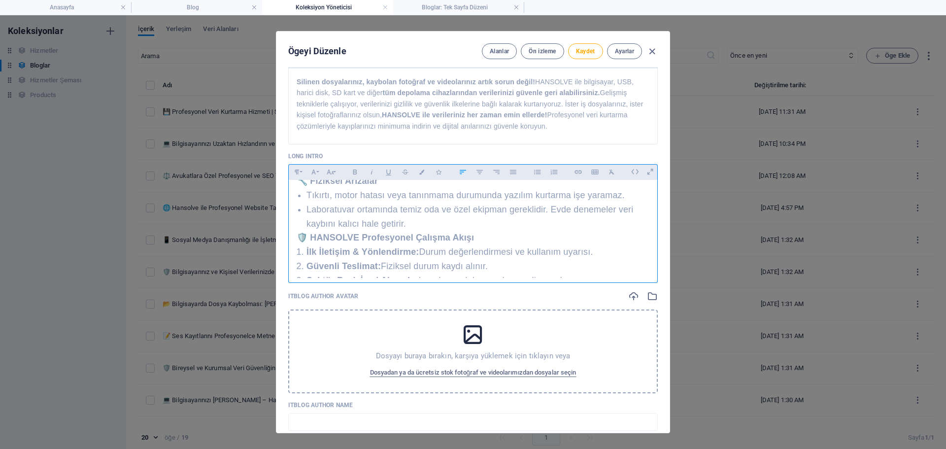
scroll to position [997, 0]
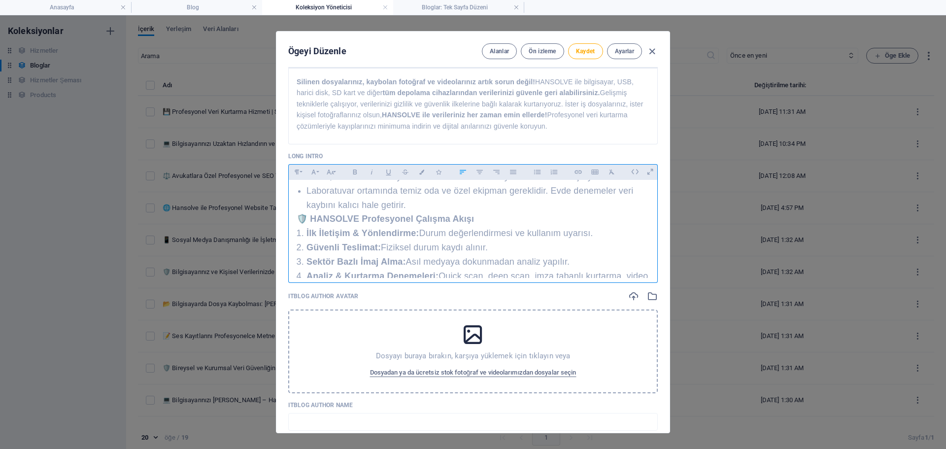
click at [297, 224] on span "🛡️ HANSOLVE Profesyonel Çalışma Akışı" at bounding box center [385, 219] width 177 height 10
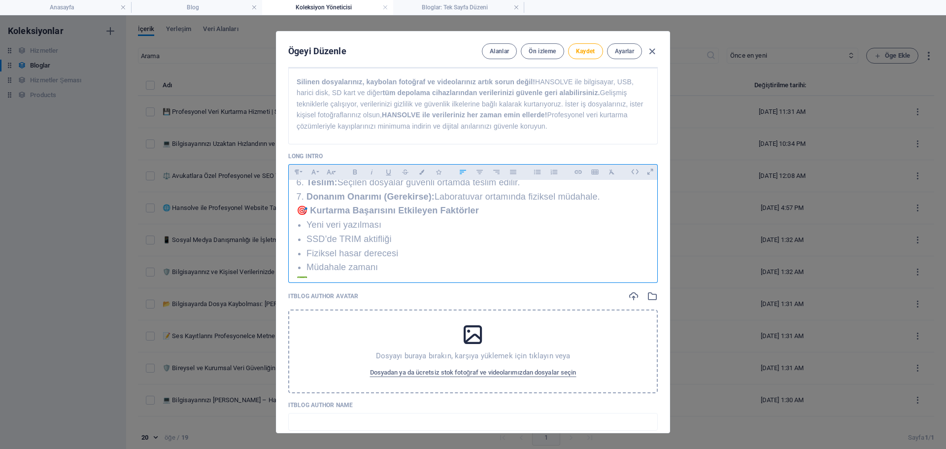
scroll to position [1145, 0]
click at [299, 211] on h2 "🎯 Kurtarma Başarısını Etkileyen Faktörler" at bounding box center [473, 213] width 353 height 14
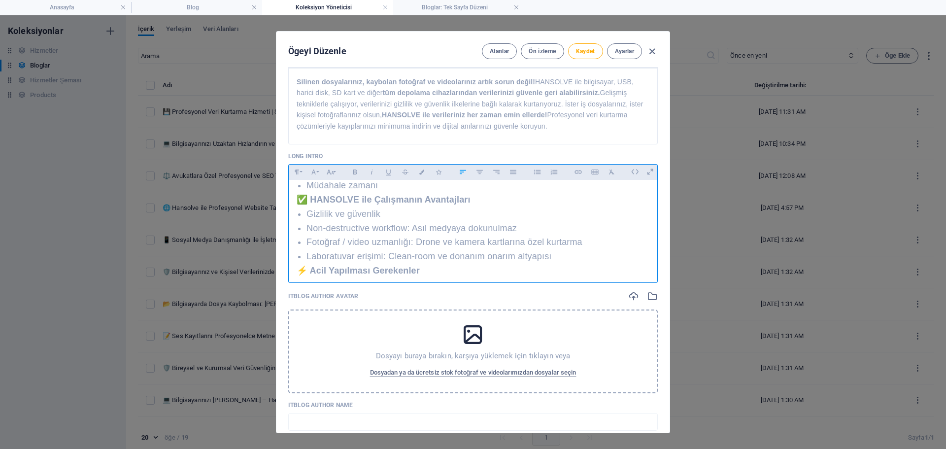
click at [297, 204] on span "✅ HANSOLVE ile Çalışmanın Avantajları" at bounding box center [384, 200] width 174 height 10
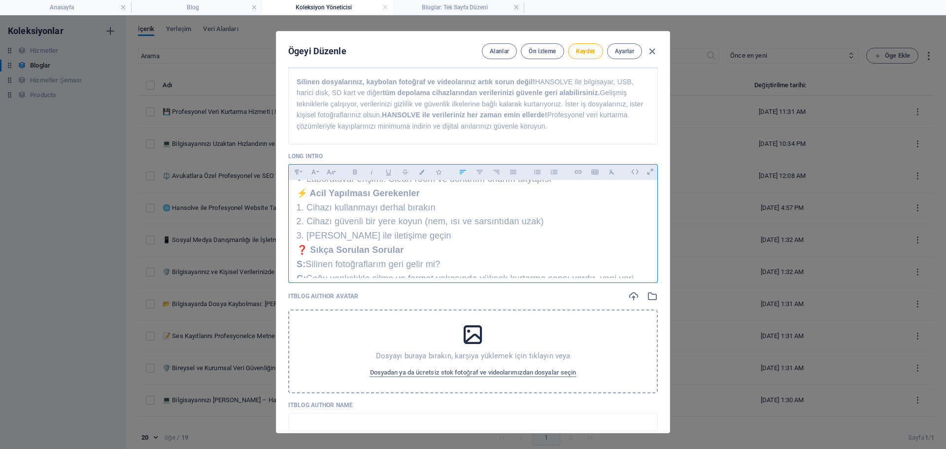
scroll to position [1342, 0]
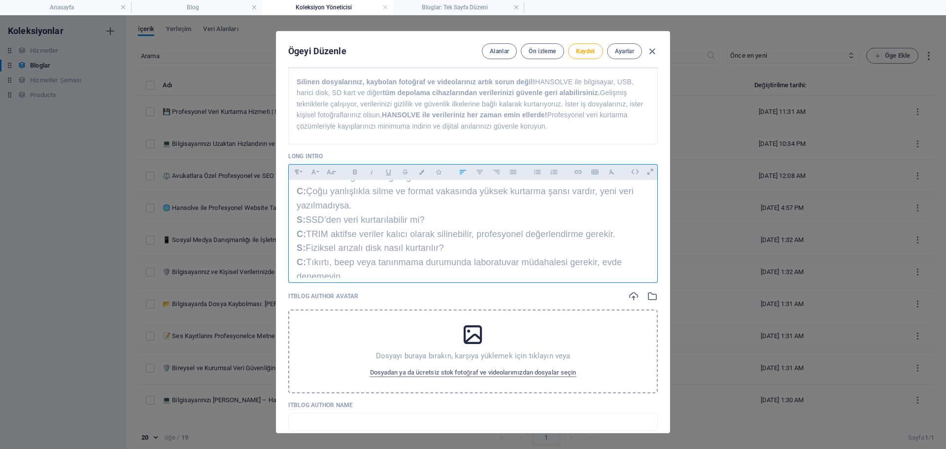
scroll to position [1420, 0]
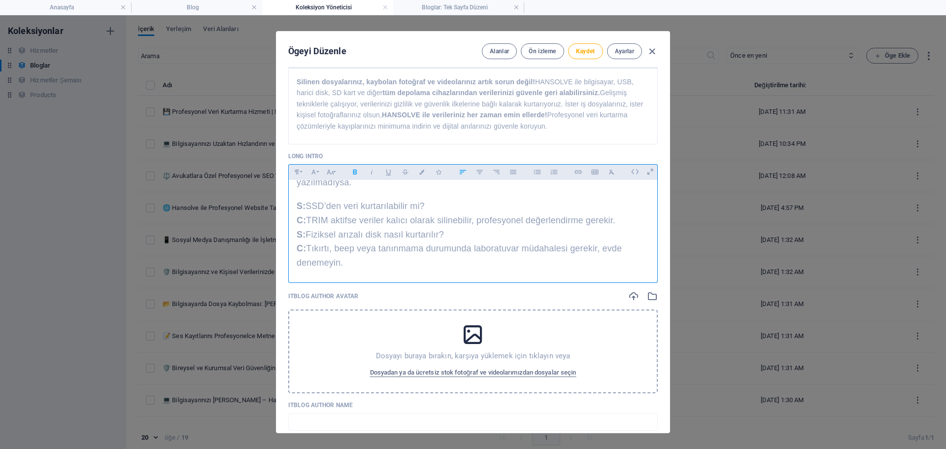
scroll to position [1479, 0]
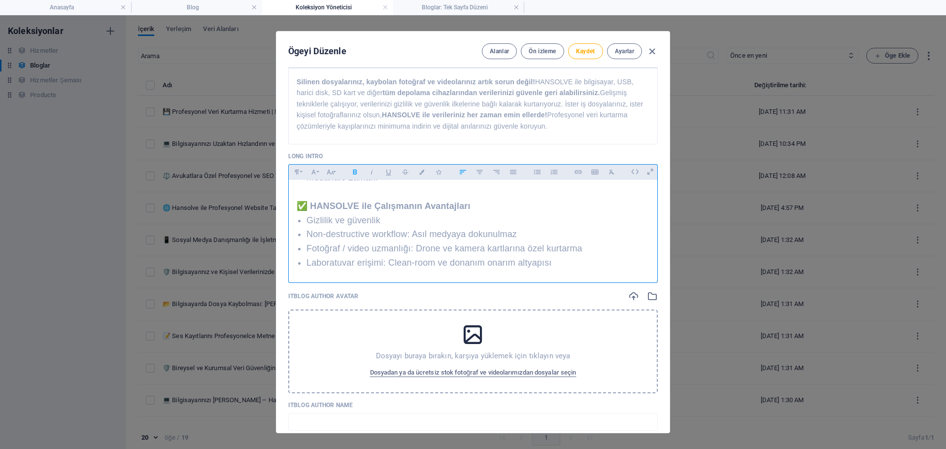
scroll to position [1242, 0]
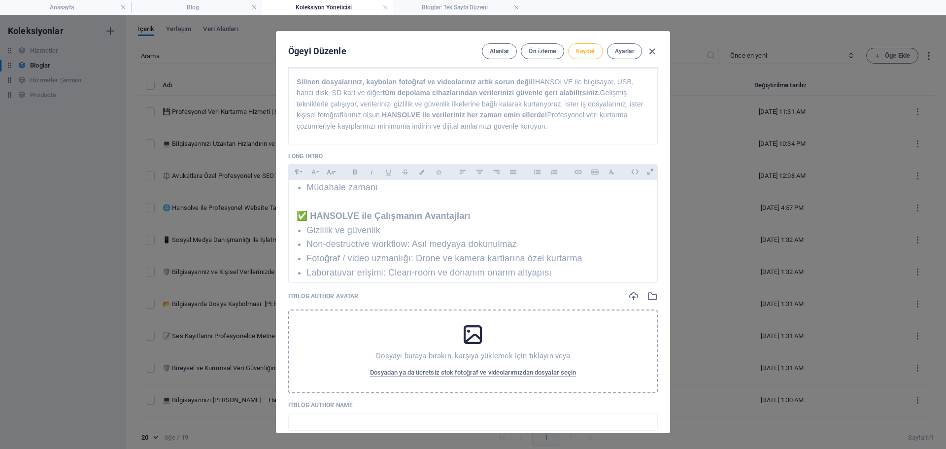
click at [579, 46] on button "Kaydet" at bounding box center [585, 51] width 35 height 16
click at [542, 54] on span "Ön izleme" at bounding box center [542, 51] width 27 height 8
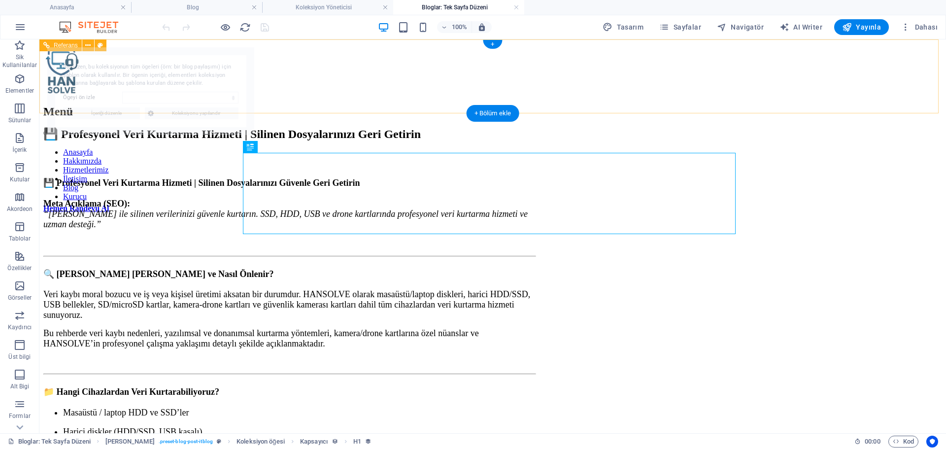
scroll to position [0, 0]
select select "68d83a6b690fa419b70b2726"
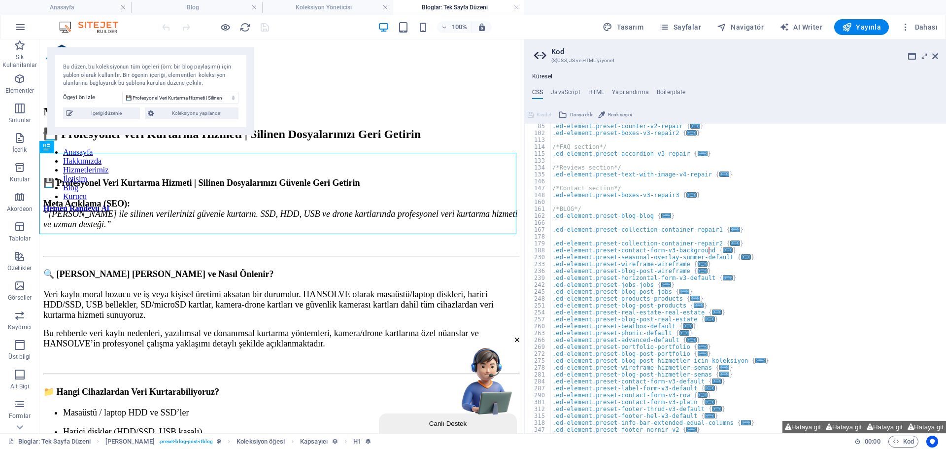
scroll to position [148, 0]
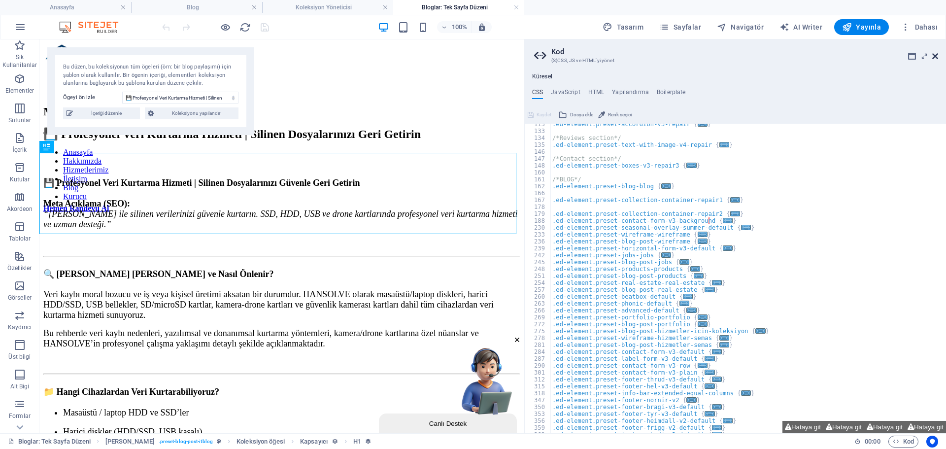
click at [935, 55] on icon at bounding box center [935, 56] width 6 height 8
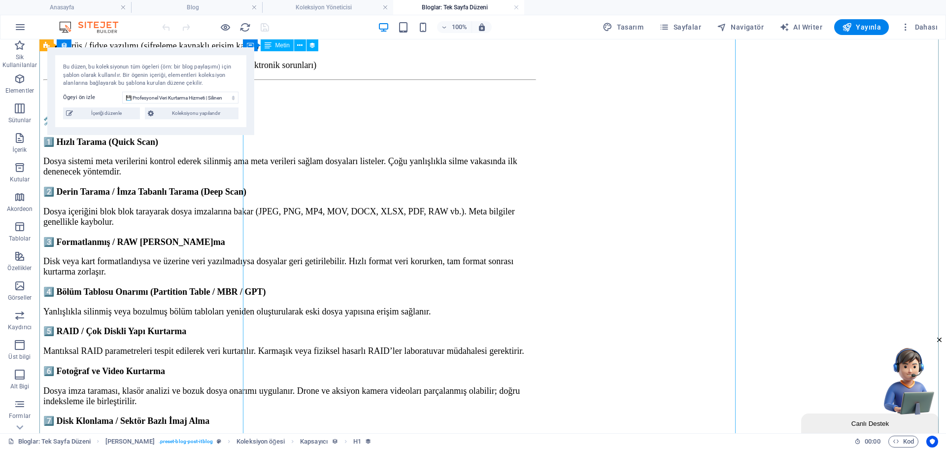
scroll to position [690, 0]
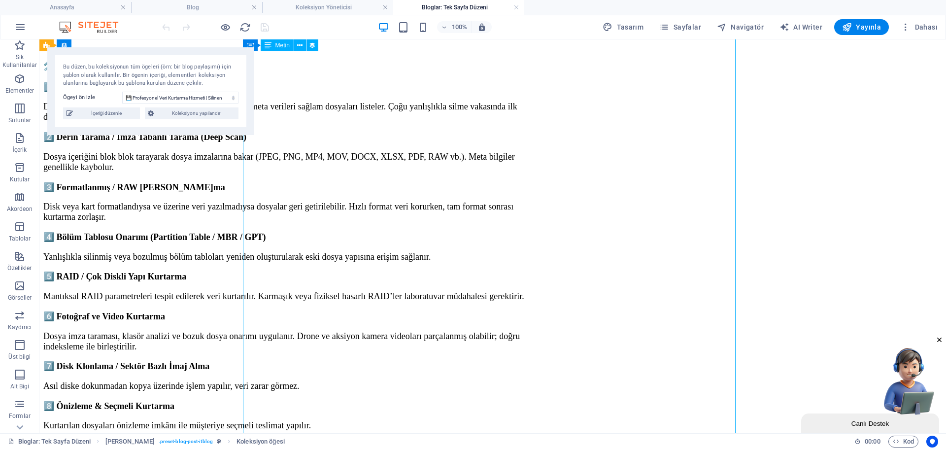
select select "long-intro"
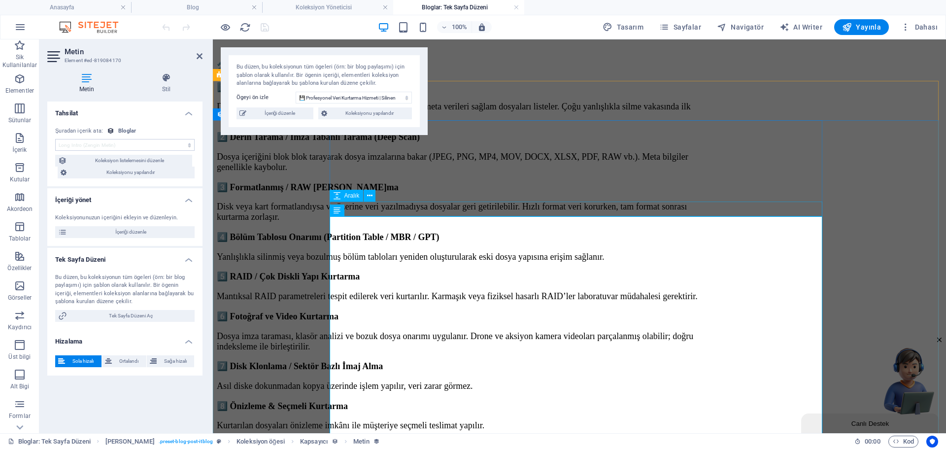
scroll to position [33, 0]
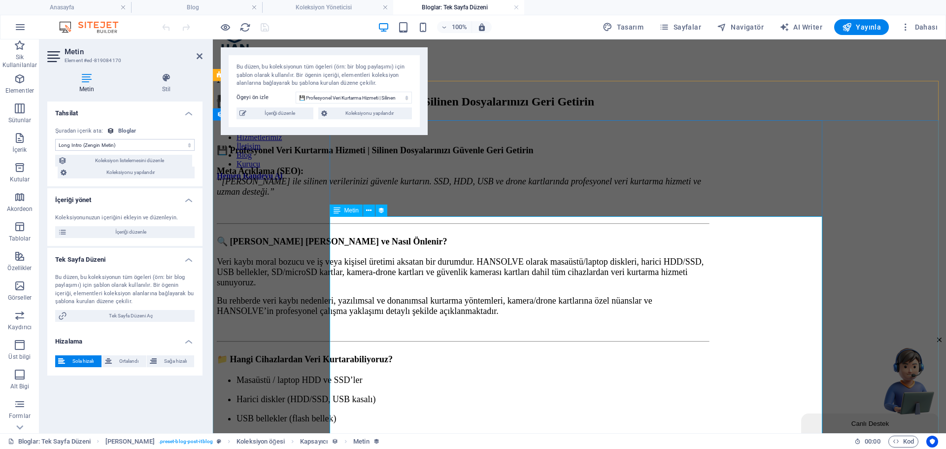
click at [97, 224] on div "Koleksiyonunuzun içeriğini ekleyin ve düzenleyin. İçeriği düzenle" at bounding box center [124, 226] width 155 height 40
click at [99, 230] on span "İçeriği düzenle" at bounding box center [131, 232] width 122 height 12
type input "2025-09-27"
type input "veri-kurtarma-hizmeti"
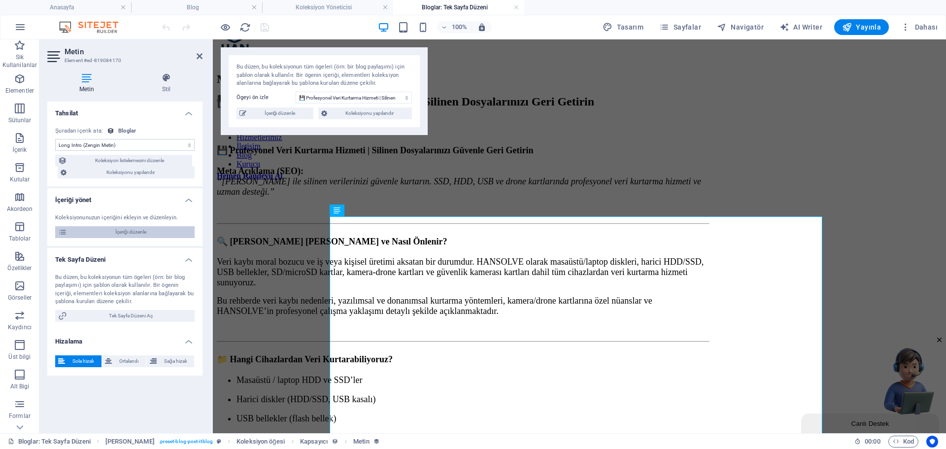
type textarea "HANSOLVE profesyonel veri kurtarma hizmeti ile bilgisayar, masaüstü/laptop HDD …"
type input "veri kurtarma, silinen dosyalar, dosya geri getirme, profesyonel veri kurtarma …"
type textarea "<title>Profesyonel Veri Kurtarma Hizmeti | Silinen Dosyalarınızı Geri Getirin</…"
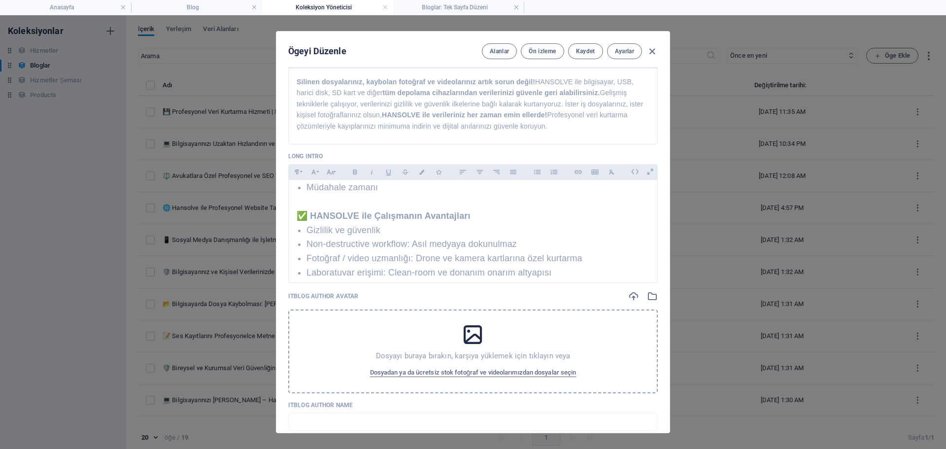
scroll to position [335, 0]
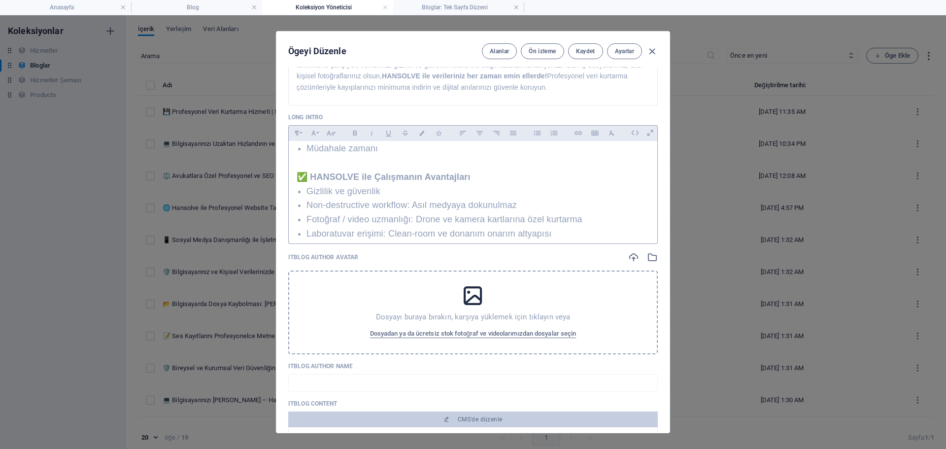
click at [431, 189] on p "Gizlilik ve güvenlik" at bounding box center [477, 191] width 343 height 14
click at [462, 130] on icon "button" at bounding box center [463, 133] width 8 height 12
click at [459, 131] on icon "button" at bounding box center [463, 133] width 8 height 12
click at [473, 165] on h2 at bounding box center [473, 163] width 353 height 14
click at [467, 149] on p "Müdahale zamanı" at bounding box center [477, 148] width 343 height 14
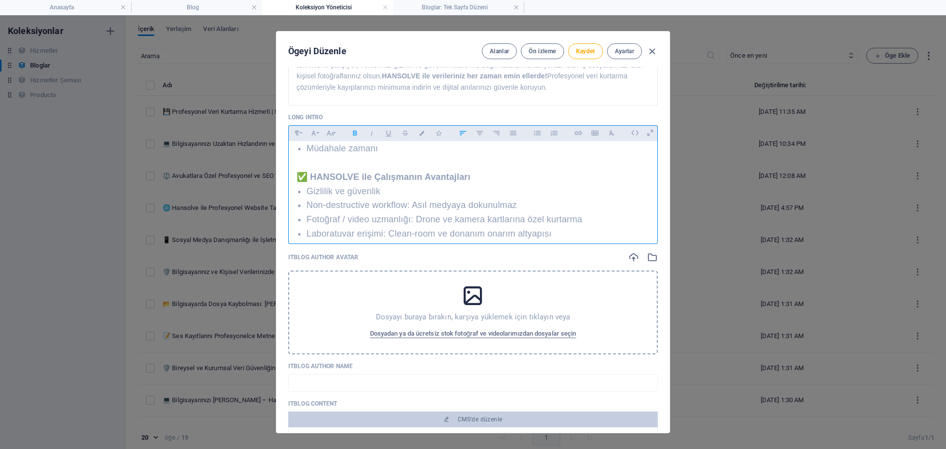
click at [456, 130] on button "Align Left" at bounding box center [463, 133] width 16 height 13
click at [501, 156] on p "Müdahale zamanı" at bounding box center [477, 148] width 343 height 14
click at [535, 130] on icon "button" at bounding box center [537, 133] width 8 height 12
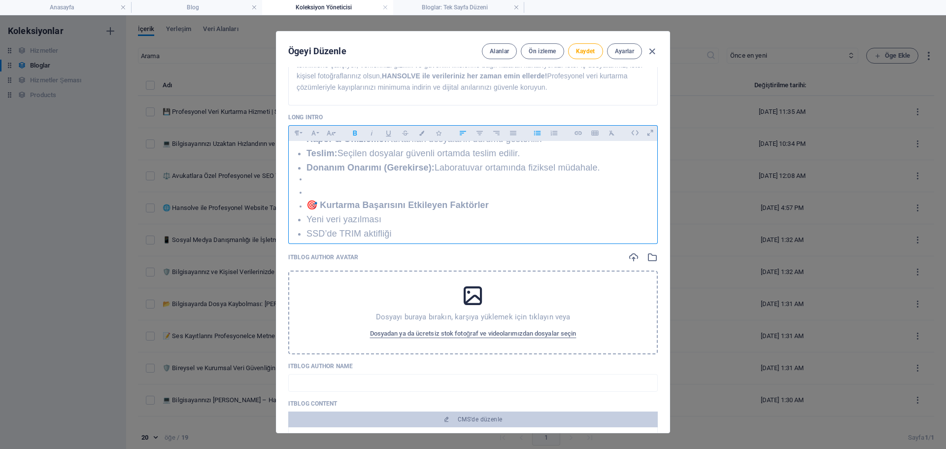
click at [533, 134] on icon "button" at bounding box center [537, 133] width 8 height 12
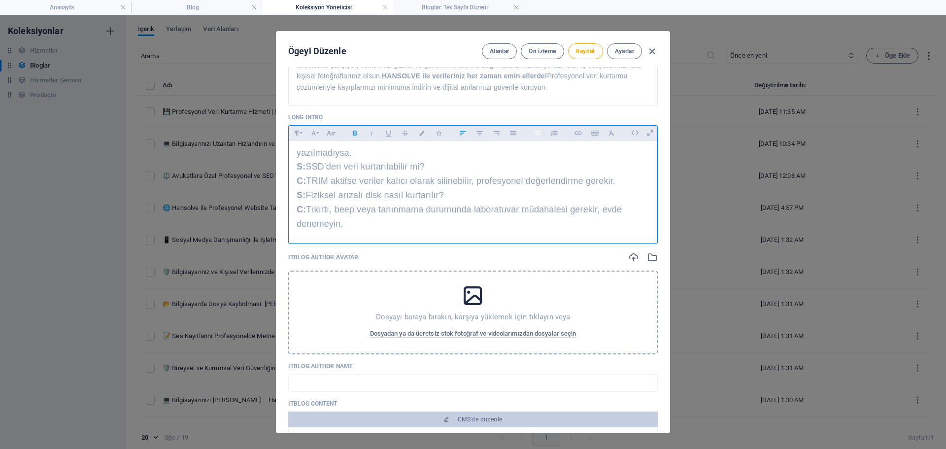
scroll to position [344, 0]
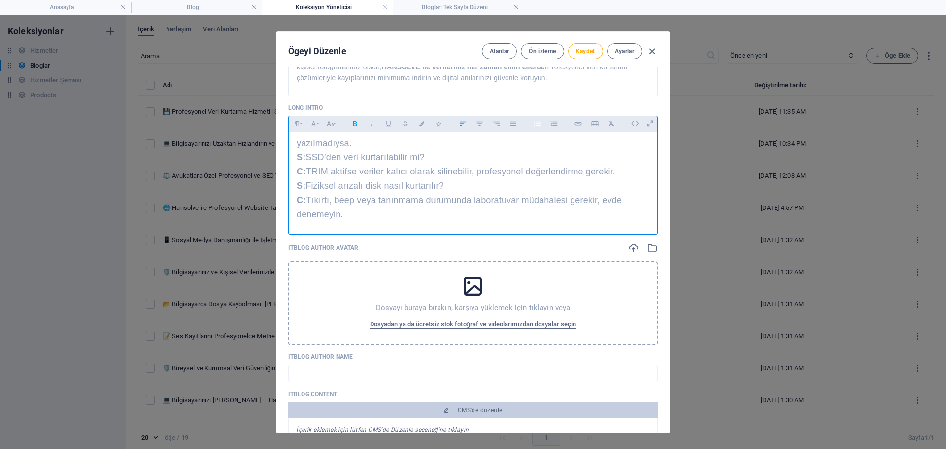
click at [534, 123] on icon "button" at bounding box center [537, 124] width 8 height 12
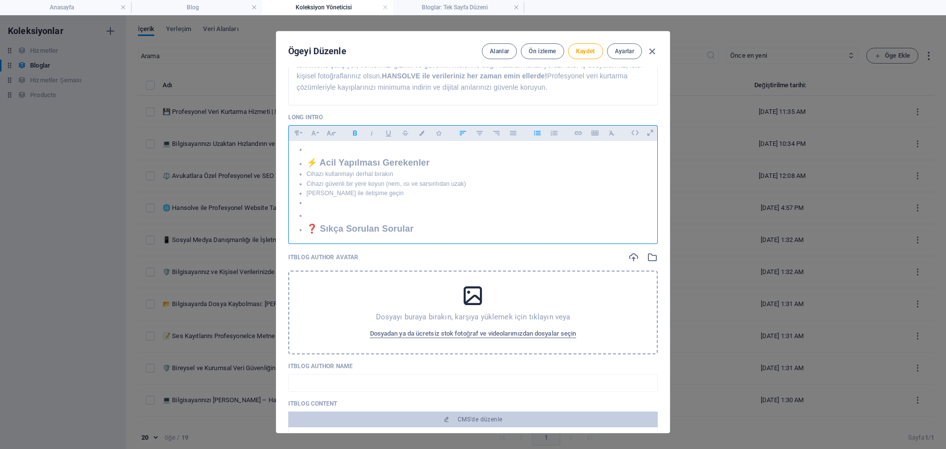
click at [529, 133] on button "Unordered List" at bounding box center [537, 133] width 16 height 13
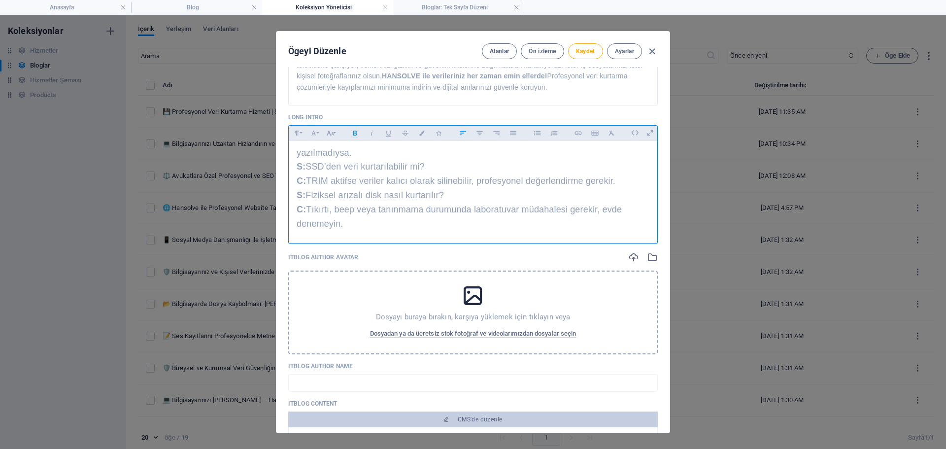
scroll to position [0, 0]
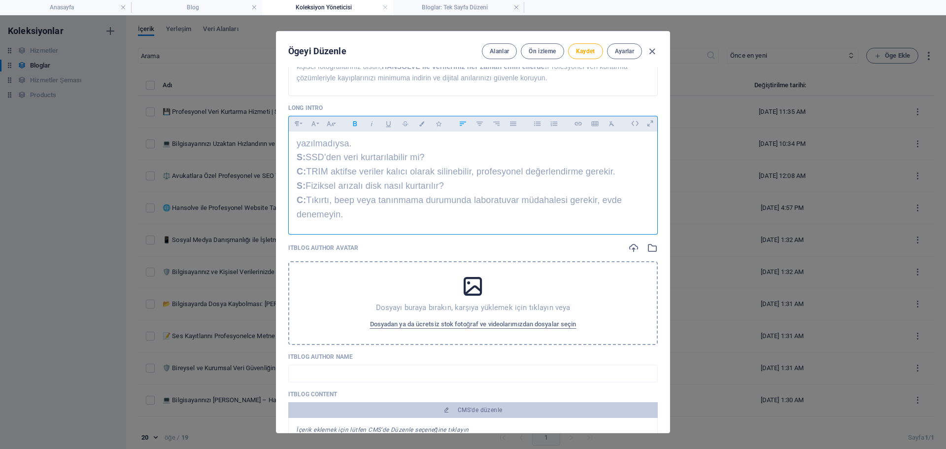
click at [494, 191] on p "S: Fiziksel arızalı disk nasıl kurtarılır? C: Tıkırtı, beep veya tanınmama duru…" at bounding box center [473, 200] width 353 height 42
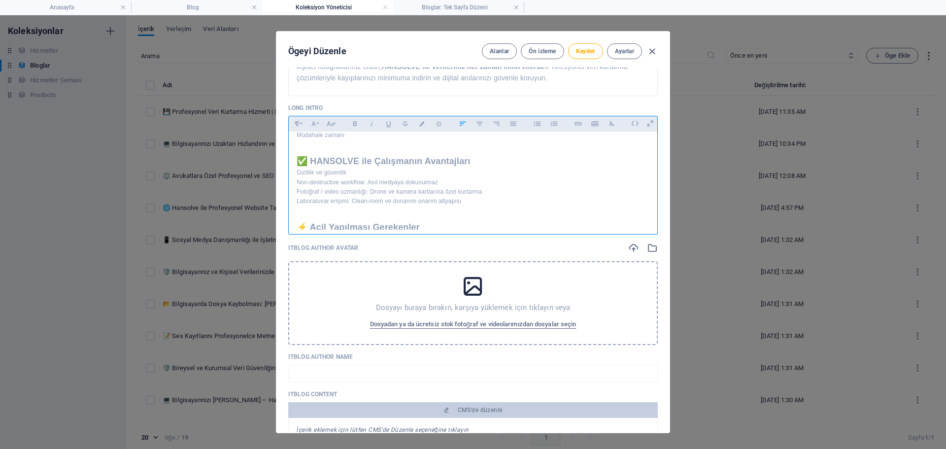
click at [483, 205] on p "Laboratuvar erişimi: Clean-room ve donanım onarım altyapısı" at bounding box center [473, 201] width 353 height 9
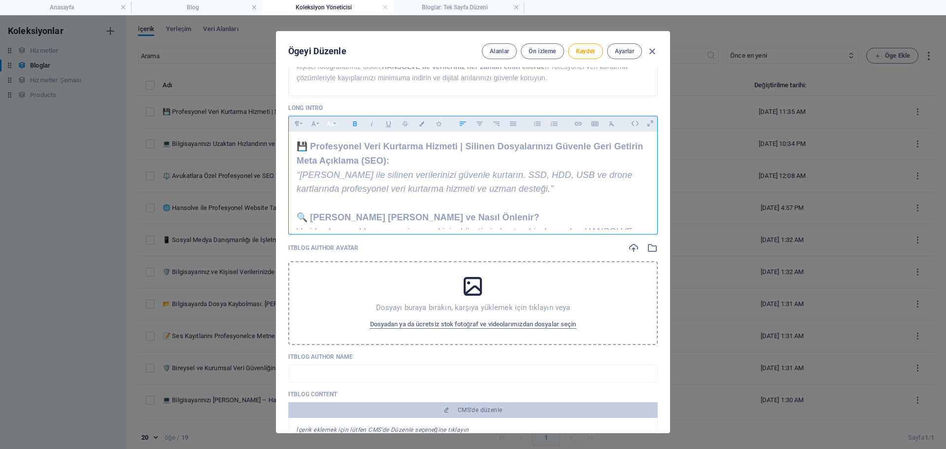
click at [327, 128] on icon "button" at bounding box center [330, 124] width 8 height 12
click at [347, 165] on link "24" at bounding box center [340, 164] width 35 height 15
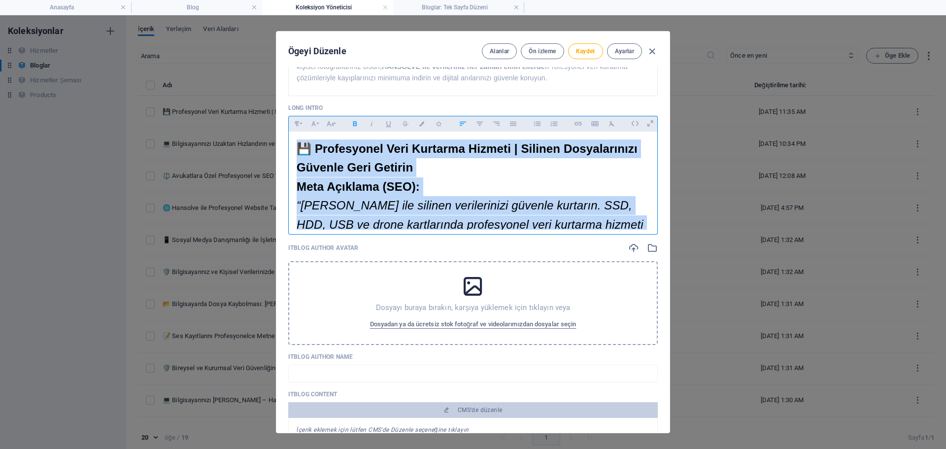
click at [344, 144] on span "💾 Profesyonel Veri Kurtarma Hizmeti | Silinen Dosyalarınızı Güvenle Geri Getirin" at bounding box center [467, 158] width 341 height 32
click at [329, 128] on icon "button" at bounding box center [330, 124] width 8 height 12
click at [345, 150] on link "18" at bounding box center [340, 149] width 35 height 15
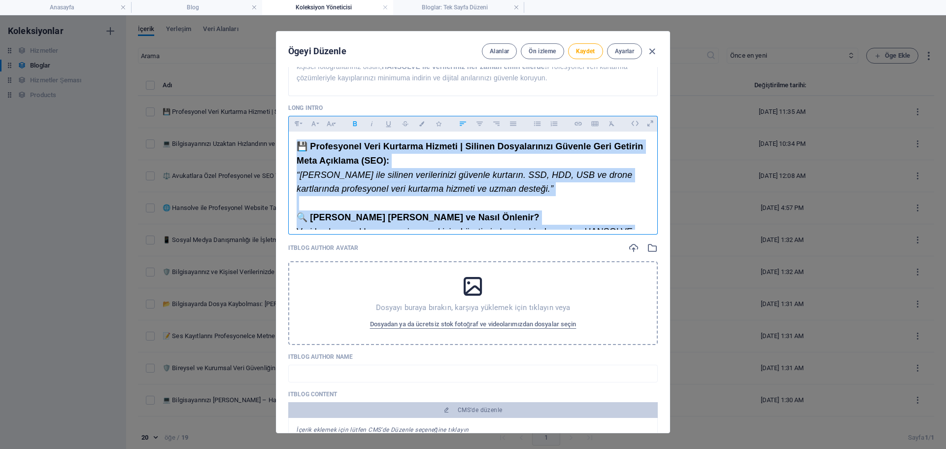
click at [380, 163] on strong "Meta Açıklama (SEO):" at bounding box center [343, 161] width 93 height 10
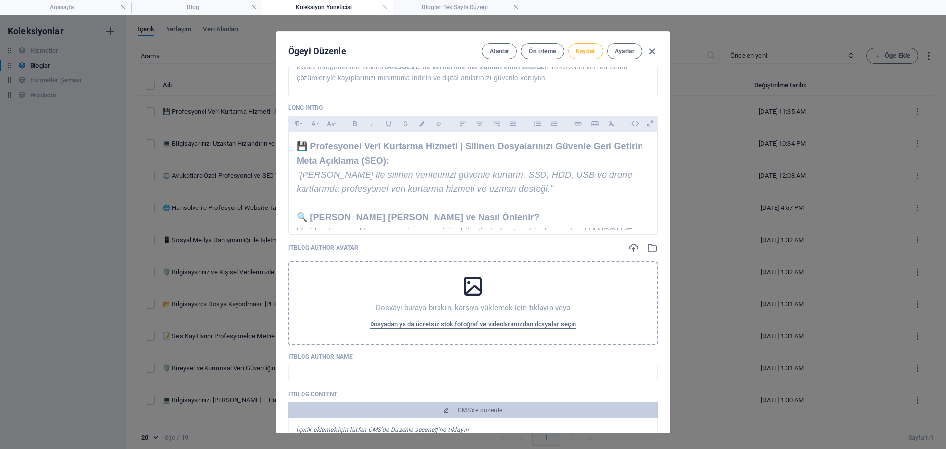
click at [578, 54] on span "Kaydet" at bounding box center [585, 51] width 19 height 8
click at [532, 49] on span "Ön izleme" at bounding box center [542, 51] width 27 height 8
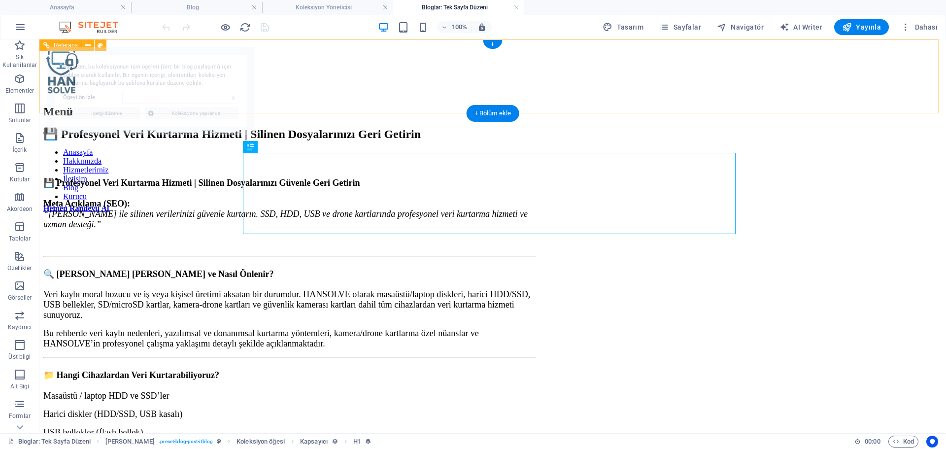
select select "68d83a6b690fa419b70b2726"
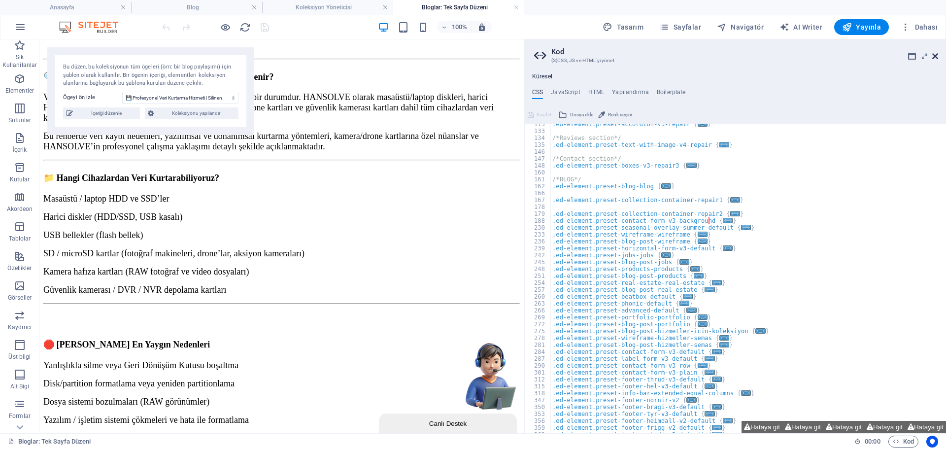
click at [936, 54] on icon at bounding box center [935, 56] width 6 height 8
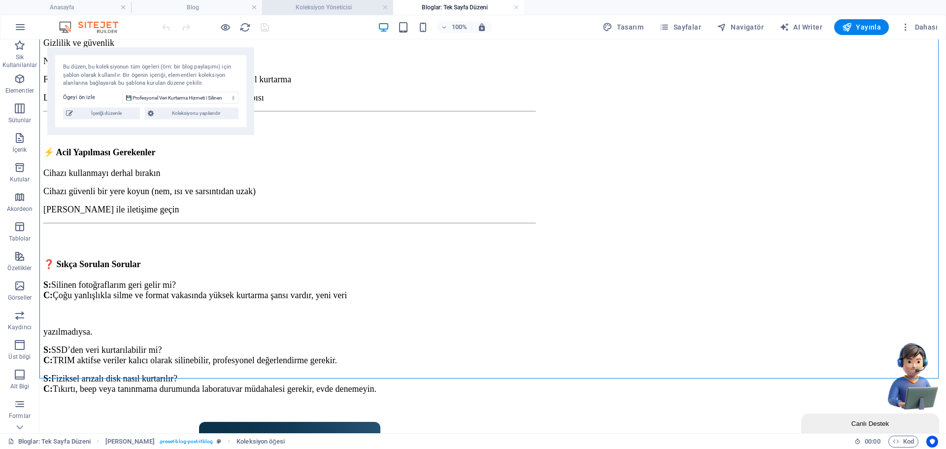
click at [298, 14] on li "Koleksiyon Yöneticisi" at bounding box center [327, 7] width 131 height 15
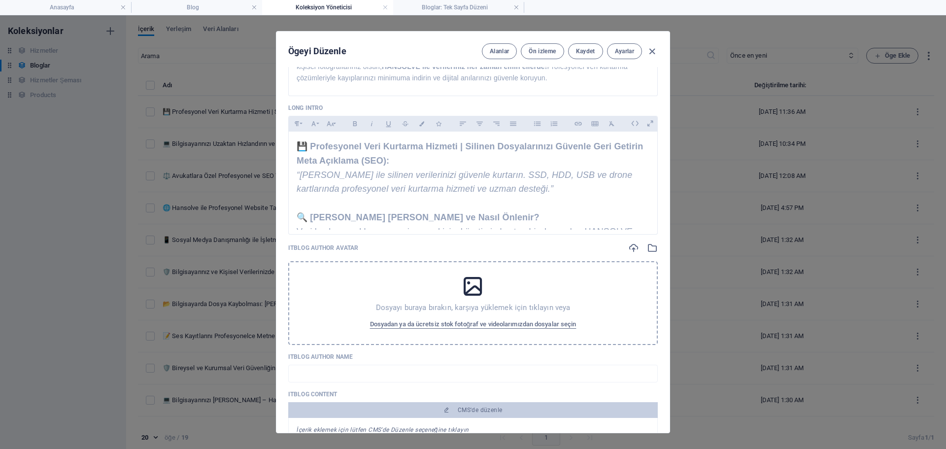
click at [301, 6] on h4 "Koleksiyon Yöneticisi" at bounding box center [327, 7] width 131 height 11
click at [378, 159] on p "Meta Açıklama (SEO): “HANSOLVE ile silinen verilerinizi güvenle kurtarın. SSD, …" at bounding box center [473, 175] width 353 height 42
copy div "💾 Profesyonel Veri Kurtarma Hizmeti | Silinen Dosyalarınızı Güvenle Geri Getiri…"
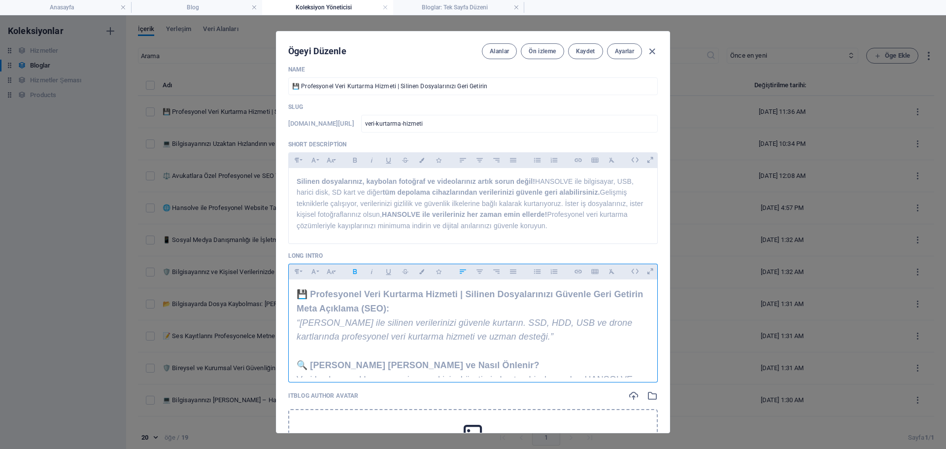
scroll to position [147, 0]
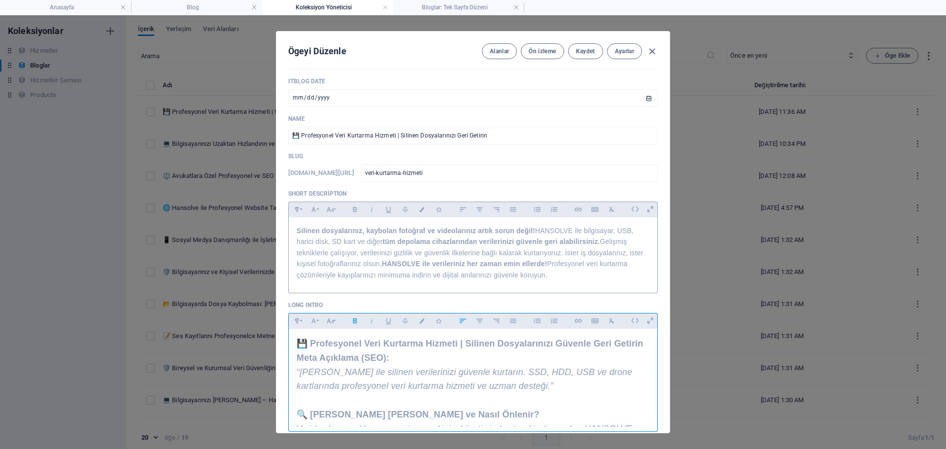
click at [391, 232] on strong "Silinen dosyalarınız, kaybolan fotoğraf ve videolarınız artık sorun değil!" at bounding box center [416, 231] width 238 height 8
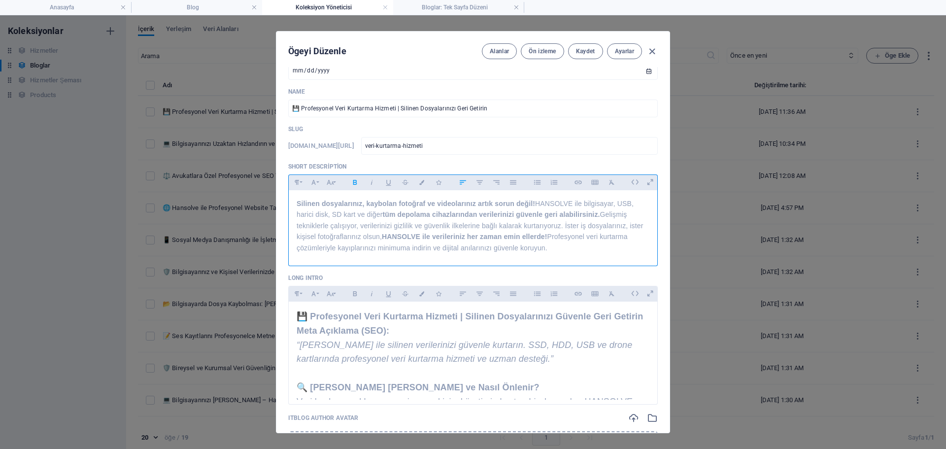
scroll to position [197, 0]
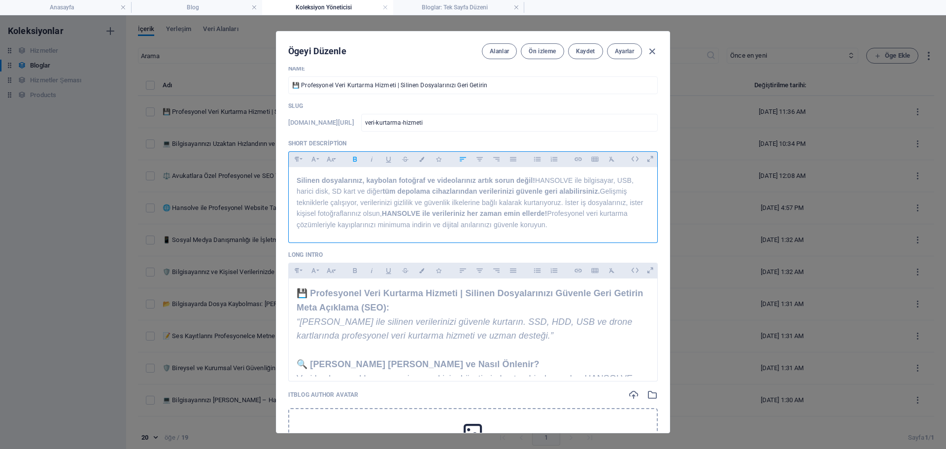
click at [404, 209] on p "Silinen dosyalarınız, kaybolan fotoğraf ve videolarınız artık sorun değil! HANS…" at bounding box center [473, 202] width 353 height 55
copy span "Silinen dosyalarınız, kaybolan fotoğraf ve videolarınız artık sorun değil! HANS…"
click at [420, 183] on strong "Silinen dosyalarınız, kaybolan fotoğraf ve videolarınız artık sorun değil!" at bounding box center [416, 180] width 238 height 8
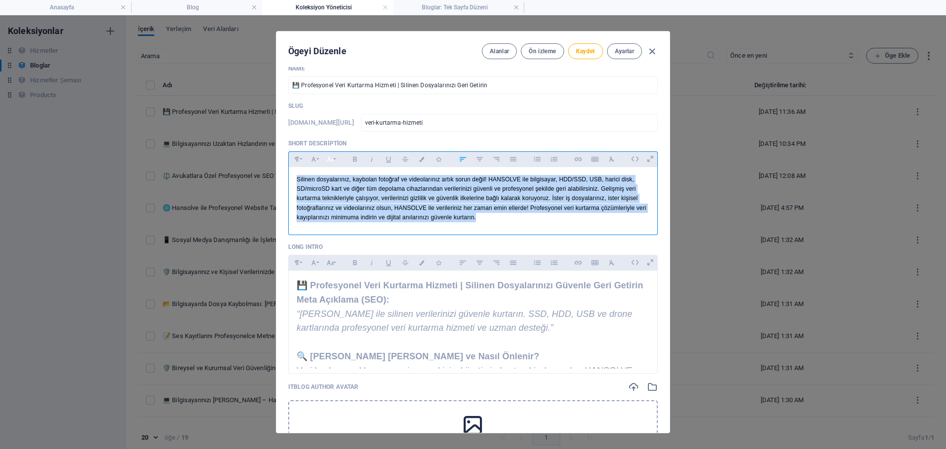
click at [336, 160] on button "Font Size" at bounding box center [330, 159] width 16 height 13
click at [337, 194] on link "18" at bounding box center [340, 193] width 35 height 15
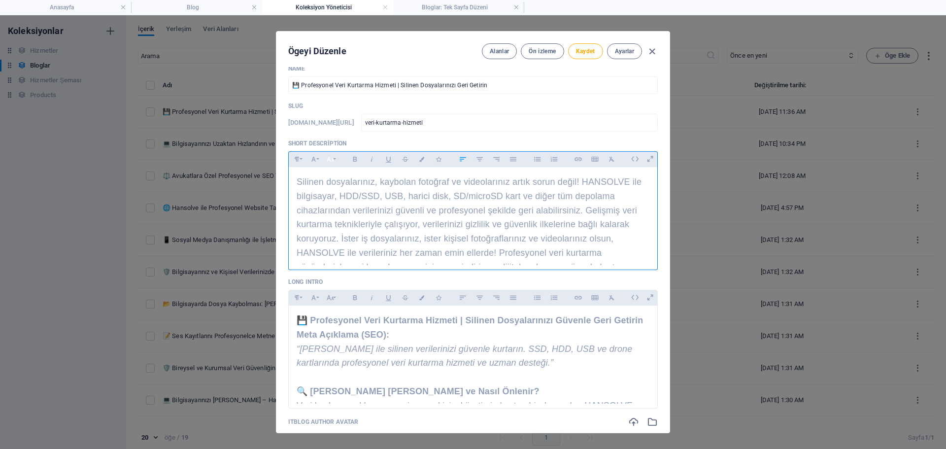
click at [331, 155] on icon "button" at bounding box center [330, 159] width 8 height 12
click at [337, 162] on div "Paragraph Format Normal Heading 1 Heading 2 Heading 3 Heading 4 Heading 5 Headi…" at bounding box center [314, 159] width 50 height 15
click at [337, 166] on link "14" at bounding box center [340, 170] width 35 height 15
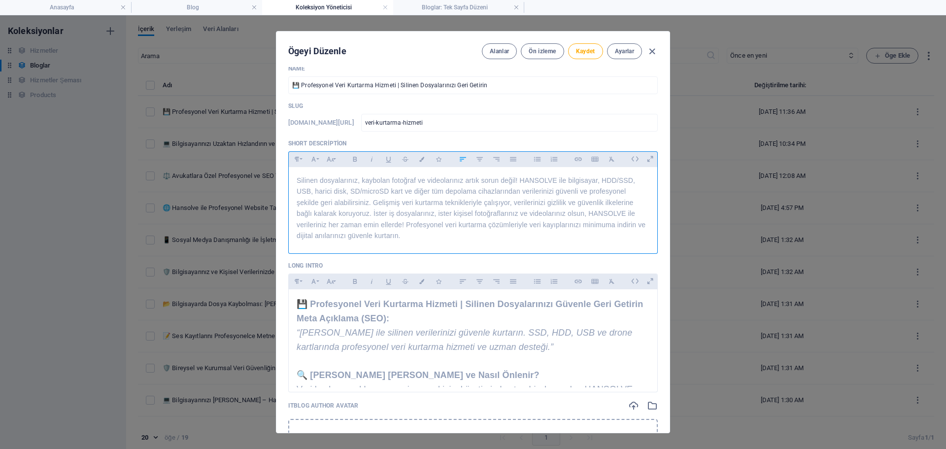
click at [376, 198] on span "Silinen dosyalarınız, kaybolan fotoğraf ve videolarınız artık sorun değil! HANS…" at bounding box center [471, 207] width 349 height 63
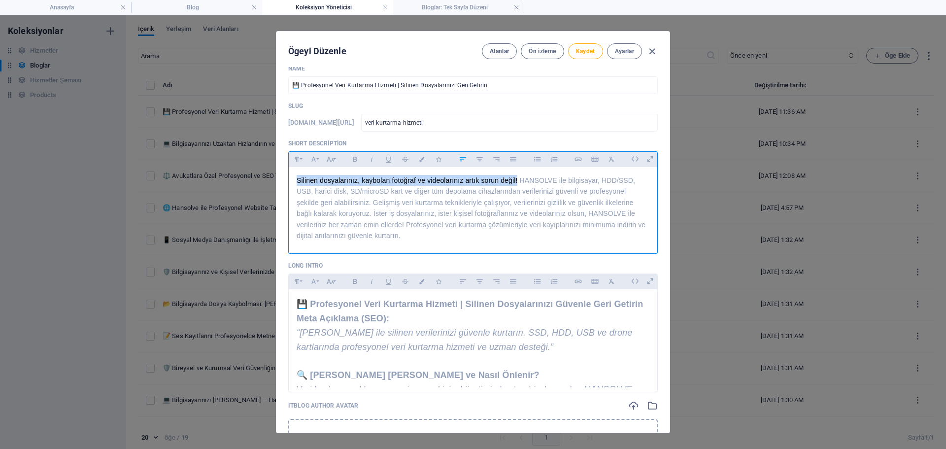
drag, startPoint x: 516, startPoint y: 179, endPoint x: 259, endPoint y: 174, distance: 256.8
click at [258, 175] on div "Ögeyi Düzenle Alanlar Ön izleme Kaydet Ayarlar ITBlog Image Anında yüklemek içi…" at bounding box center [473, 232] width 946 height 434
click at [354, 157] on icon "button" at bounding box center [355, 159] width 4 height 5
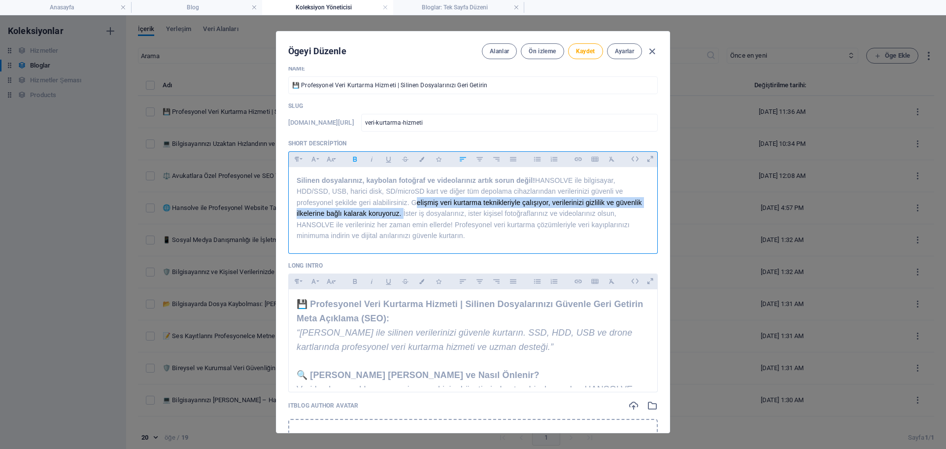
drag, startPoint x: 411, startPoint y: 203, endPoint x: 400, endPoint y: 212, distance: 14.0
click at [400, 212] on span "Silinen dosyalarınız, kaybolan fotoğraf ve videolarınız artık sorun değil! HANS…" at bounding box center [469, 207] width 345 height 63
click at [358, 163] on icon "button" at bounding box center [355, 159] width 8 height 12
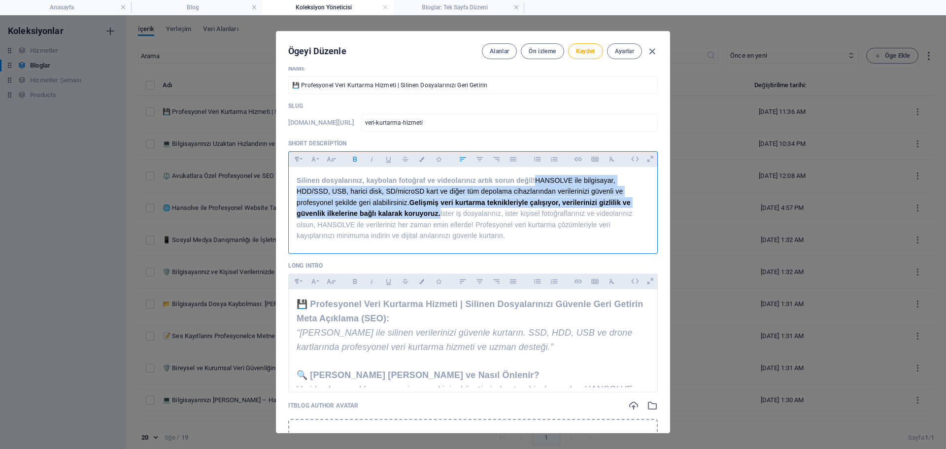
drag, startPoint x: 473, startPoint y: 223, endPoint x: 533, endPoint y: 239, distance: 62.4
click at [533, 239] on p "Silinen dosyalarınız, kaybolan fotoğraf ve videolarınız artık sorun değil! HANS…" at bounding box center [473, 208] width 353 height 66
click at [354, 156] on icon "button" at bounding box center [355, 159] width 8 height 12
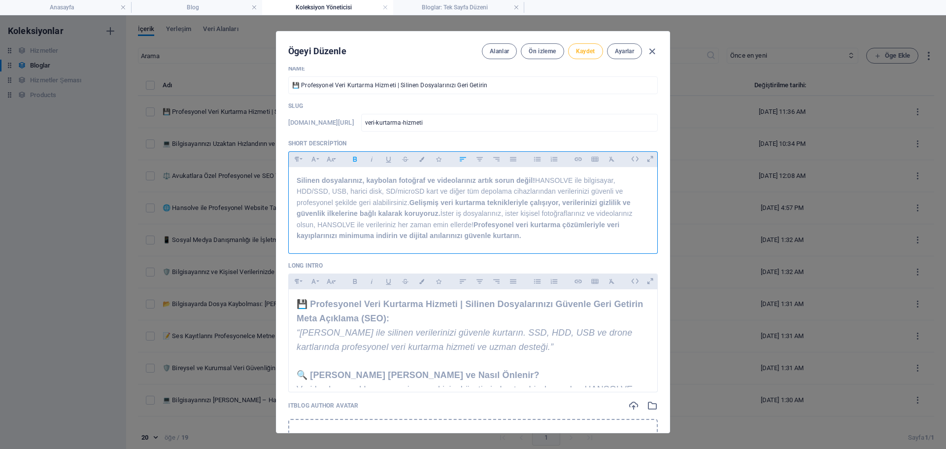
click at [592, 51] on span "Kaydet" at bounding box center [585, 51] width 19 height 8
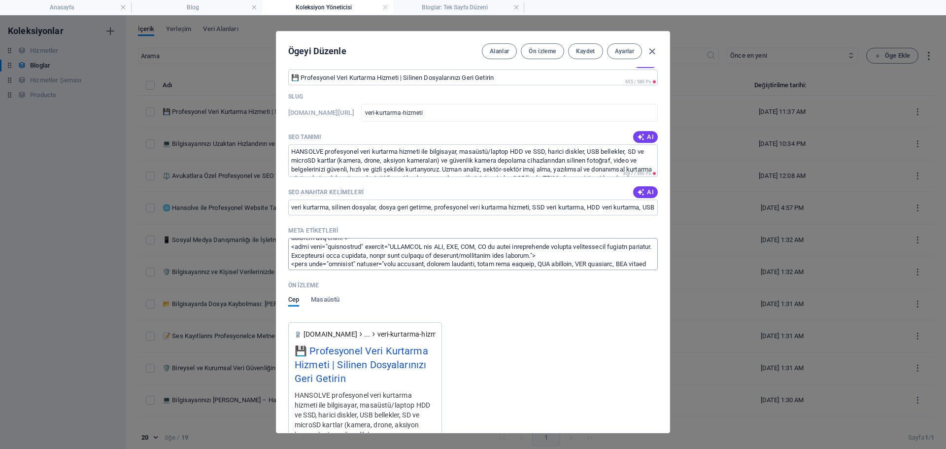
scroll to position [123, 0]
drag, startPoint x: 287, startPoint y: 210, endPoint x: 612, endPoint y: 273, distance: 331.3
click at [612, 273] on div "SEO Başlığı AI ​ 655 / 580 Px Slug www.example.com/bloglar/ veri-kurtarma-hizme…" at bounding box center [473, 349] width 370 height 588
copy div "SEO Başlığı AI ​ 655 / 580 Px Slug www.example.com/bloglar/ ​ SEO Tanımı AI HAN…"
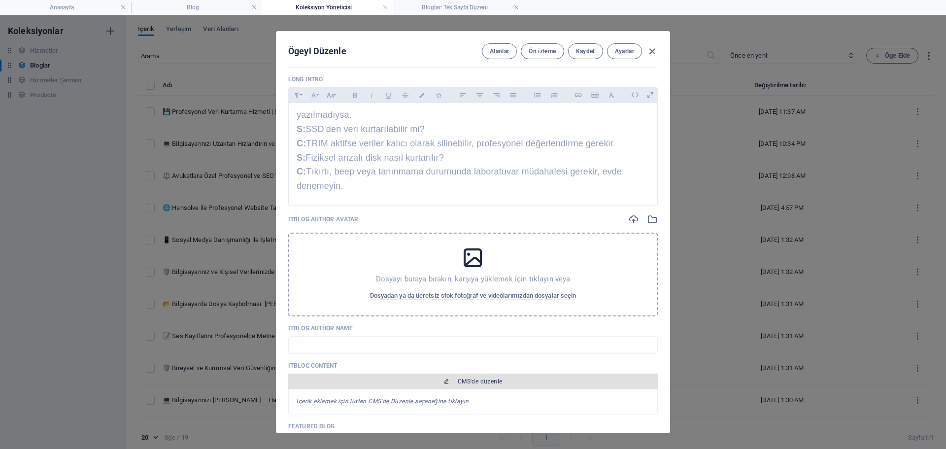
scroll to position [443, 0]
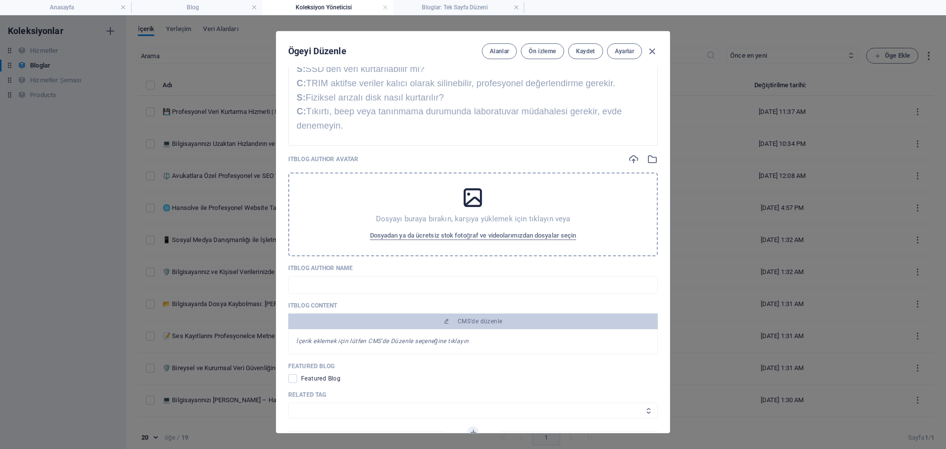
drag, startPoint x: 287, startPoint y: 189, endPoint x: 479, endPoint y: 165, distance: 193.6
click at [479, 165] on div "ITBlog Image Anında yüklemek için dosyaları buraya bırakın ITBlog Date 2025-09-…" at bounding box center [473, 48] width 370 height 834
copy div "Short Description Paragraph Format Normal Heading 1 Heading 2 Heading 3 Heading…"
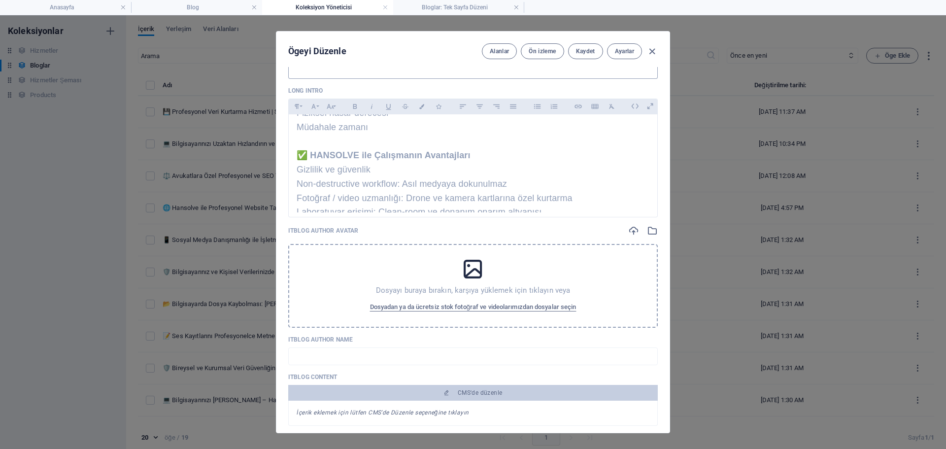
scroll to position [197, 0]
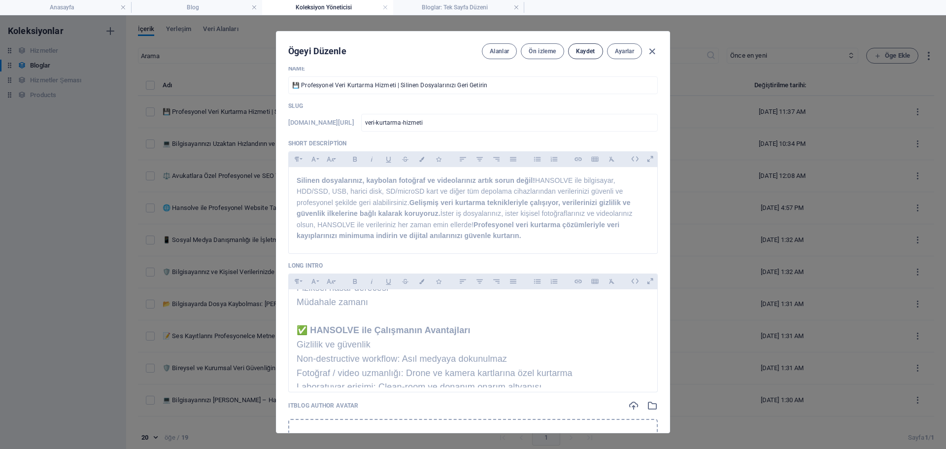
click at [589, 52] on span "Kaydet" at bounding box center [585, 51] width 19 height 8
click at [529, 58] on button "Ön izleme" at bounding box center [542, 51] width 43 height 16
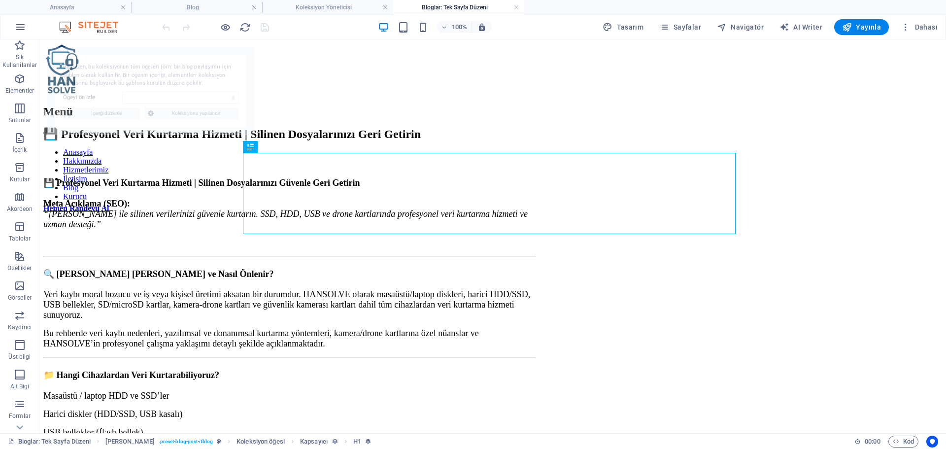
scroll to position [0, 0]
select select "68d83a6b690fa419b70b2726"
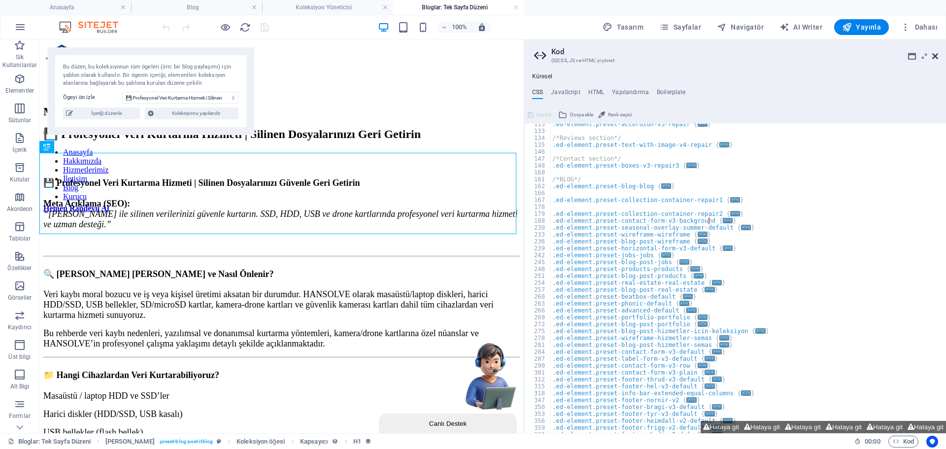
click at [936, 56] on icon at bounding box center [935, 56] width 6 height 8
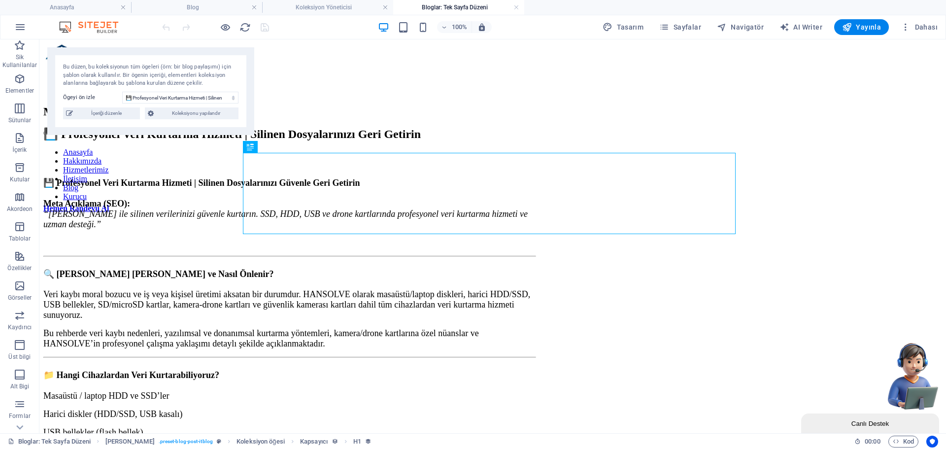
click at [512, 7] on h4 "Bloglar: Tek Sayfa Düzeni" at bounding box center [458, 7] width 131 height 11
click at [516, 5] on link at bounding box center [516, 7] width 6 height 9
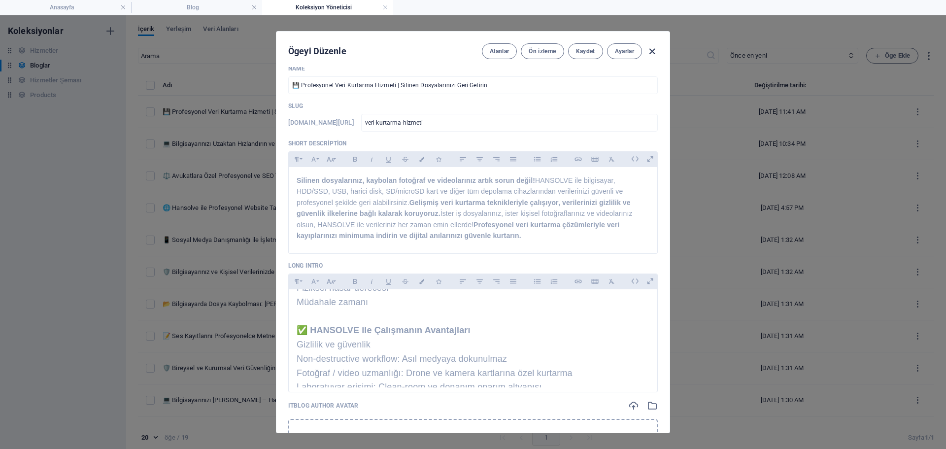
click at [651, 55] on icon "button" at bounding box center [651, 51] width 11 height 11
type input "[DATE]"
type input "veri-kurtarma-hizmeti"
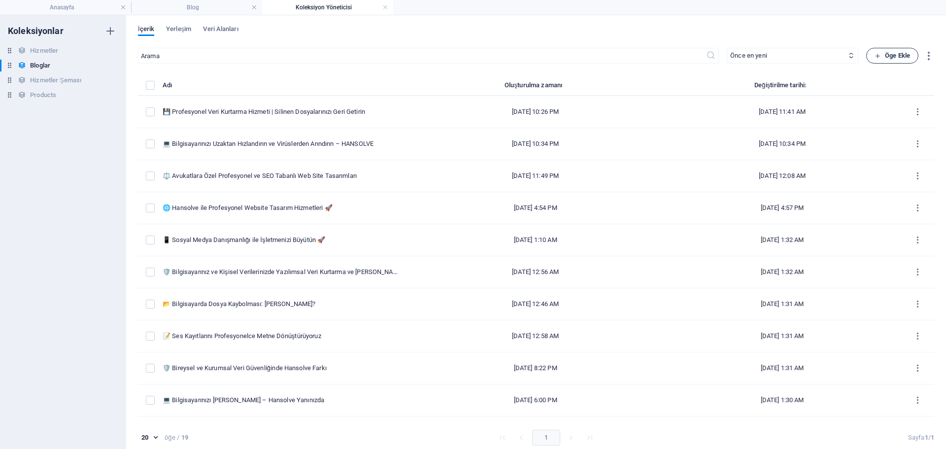
click at [878, 58] on icon "button" at bounding box center [878, 56] width 6 height 6
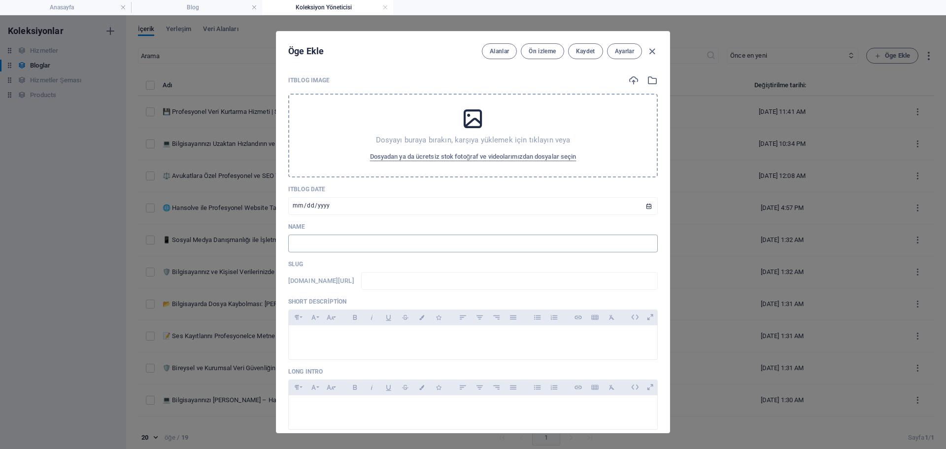
click at [339, 248] on input "text" at bounding box center [473, 244] width 370 height 18
paste input "💼 Kurumsal Şirketler için Profesyonel Uzaktan IT Destek Hizmeti | Personel İşle…"
type input "💼 Kurumsal Şirketler için Profesyonel Uzaktan IT Destek Hizmeti | Personel İşle…"
type input "kurumsal-sirketler-icin-profesyonel-uzaktan-it-destek-hizmeti-personel-islerini…"
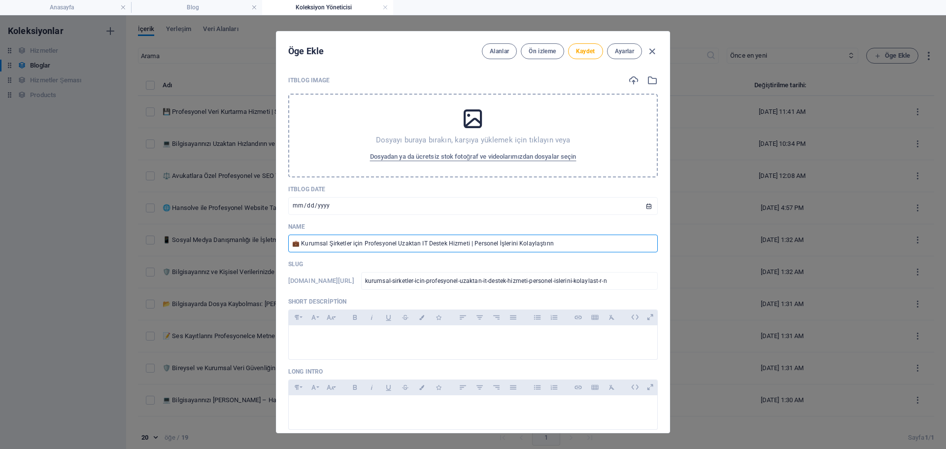
type input "💼 Kurumsal Şirketler için Profesyonel Uzaktan IT Destek Hizmeti | Personel İşle…"
click at [616, 280] on input "kurumsal-sirketler-icin-profesyonel-uzaktan-it-destek-hizmeti-personel-islerini…" at bounding box center [509, 281] width 297 height 18
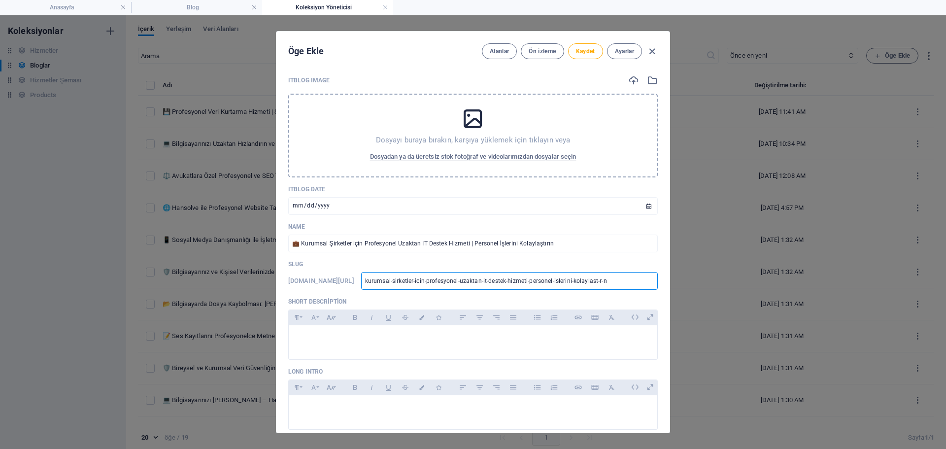
click at [616, 280] on input "kurumsal-sirketler-icin-profesyonel-uzaktan-it-destek-hizmeti-personel-islerini…" at bounding box center [509, 281] width 297 height 18
type input "kurumsal-sirketler-icin-profesyonel-uzaktan-it-destek-hizmeti-personel-islerini…"
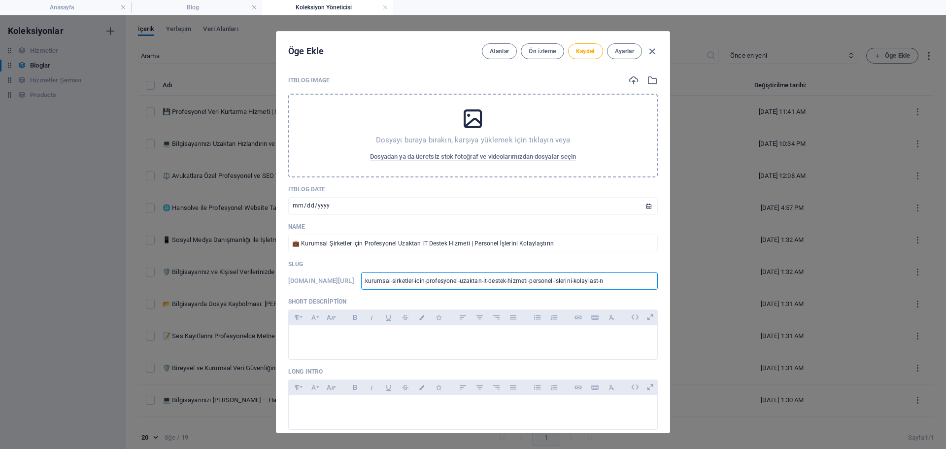
type input "kurumsal-sirketler-icin-profesyonel-uzaktan-it-destek-hizmeti-personel-islerini…"
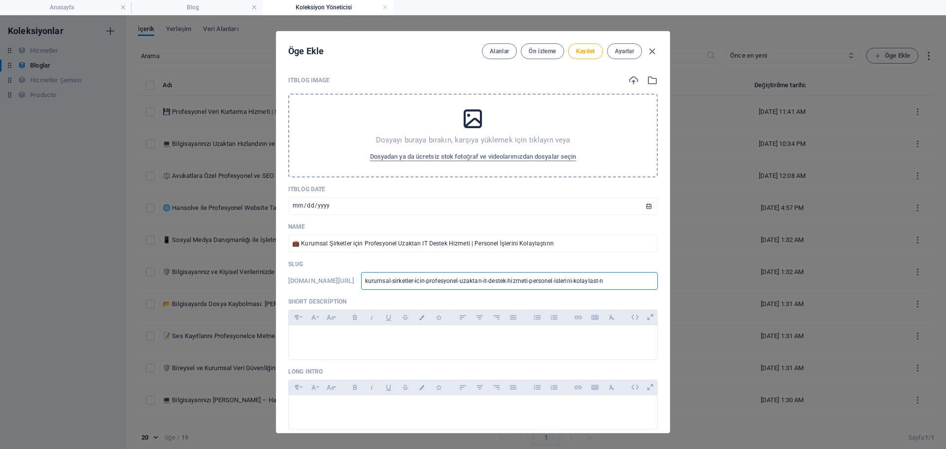
type input "kurumsal-sirketler-icin-profesyonel-uzaktan-it-destek-hizmeti-personel-islerini…"
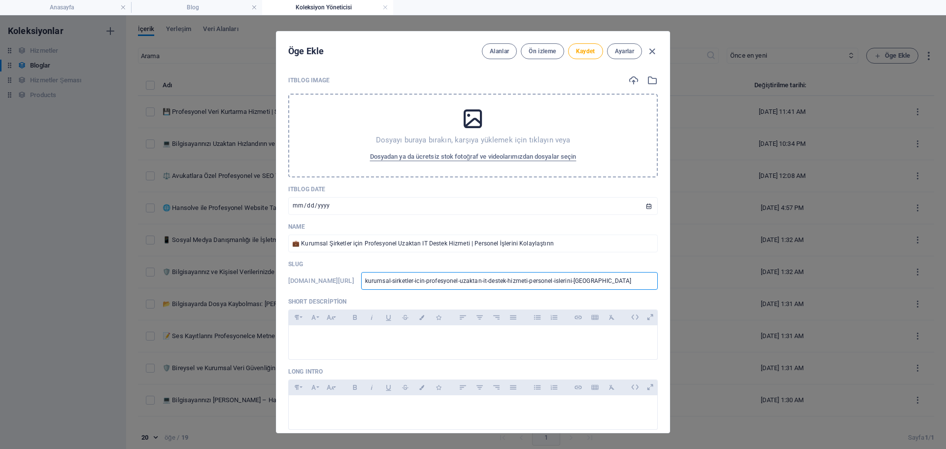
type input "kurumsal-sirketler-icin-profesyonel-uzaktan-it-destek-hizmeti-personel-islerini…"
click at [341, 329] on div at bounding box center [473, 340] width 369 height 30
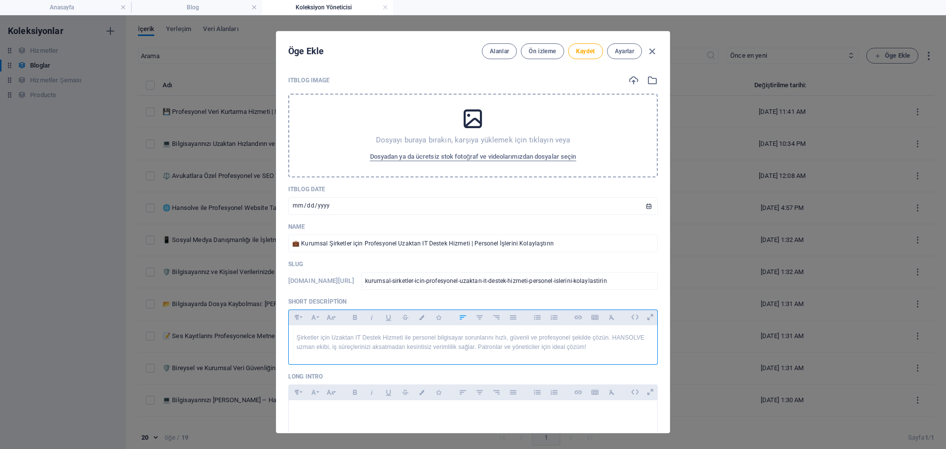
click at [357, 332] on div "Şirketler için Uzaktan IT Destek Hizmeti ile personel bilgisayar sorunlarını hı…" at bounding box center [473, 342] width 369 height 34
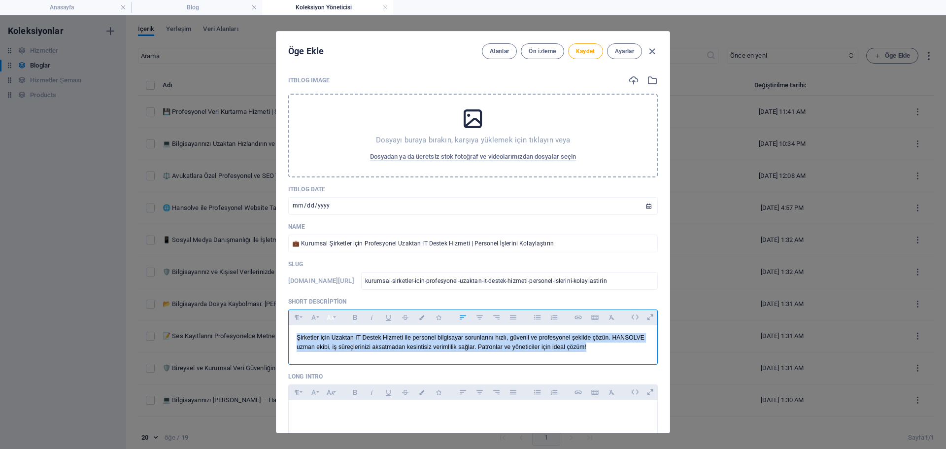
click at [330, 320] on icon "button" at bounding box center [330, 317] width 8 height 12
click at [343, 203] on link "18" at bounding box center [340, 204] width 35 height 15
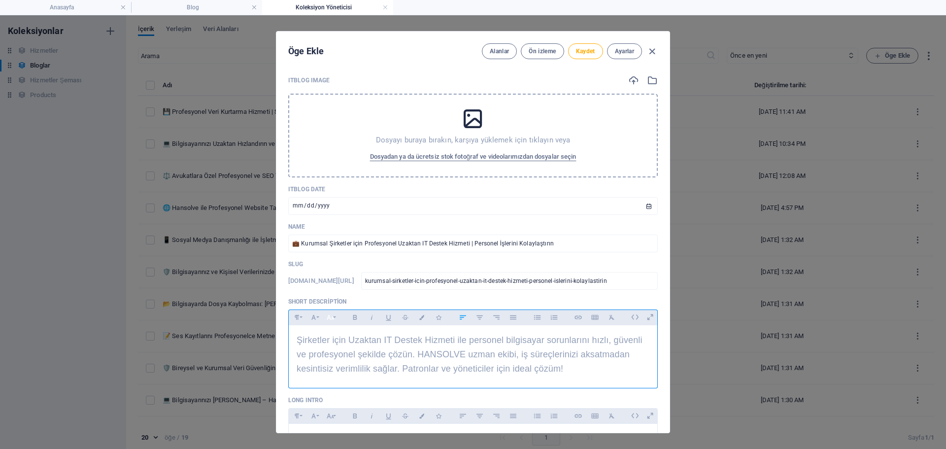
click at [334, 313] on button "Font Size" at bounding box center [330, 317] width 16 height 13
click at [340, 180] on link "14" at bounding box center [340, 180] width 35 height 15
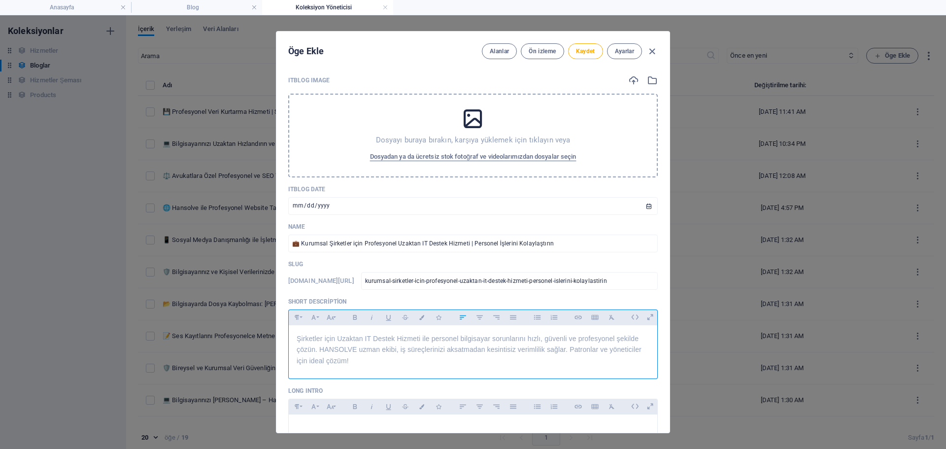
click at [367, 350] on span "Şirketler için Uzaktan IT Destek Hizmeti ile personel bilgisayar sorunlarını hı…" at bounding box center [469, 350] width 345 height 30
drag, startPoint x: 297, startPoint y: 336, endPoint x: 420, endPoint y: 336, distance: 122.7
click at [420, 336] on span "Şirketler için Uzaktan IT Destek Hizmeti ile personel bilgisayar sorunlarını hı…" at bounding box center [469, 350] width 345 height 30
click at [356, 318] on icon "button" at bounding box center [355, 317] width 8 height 12
drag, startPoint x: 566, startPoint y: 348, endPoint x: 321, endPoint y: 348, distance: 244.9
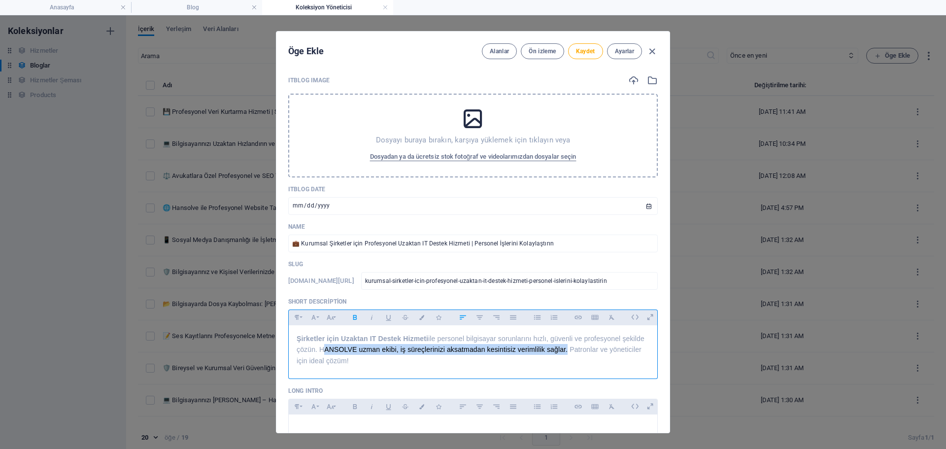
click at [321, 348] on span "Şirketler için Uzaktan IT Destek Hizmeti ile personel bilgisayar sorunlarını hı…" at bounding box center [471, 350] width 348 height 30
click at [358, 321] on button "Bold" at bounding box center [355, 317] width 16 height 13
click at [465, 374] on div at bounding box center [473, 376] width 370 height 5
click at [413, 341] on strong "Şirketler için Uzaktan IT Destek Hizmeti" at bounding box center [363, 339] width 132 height 8
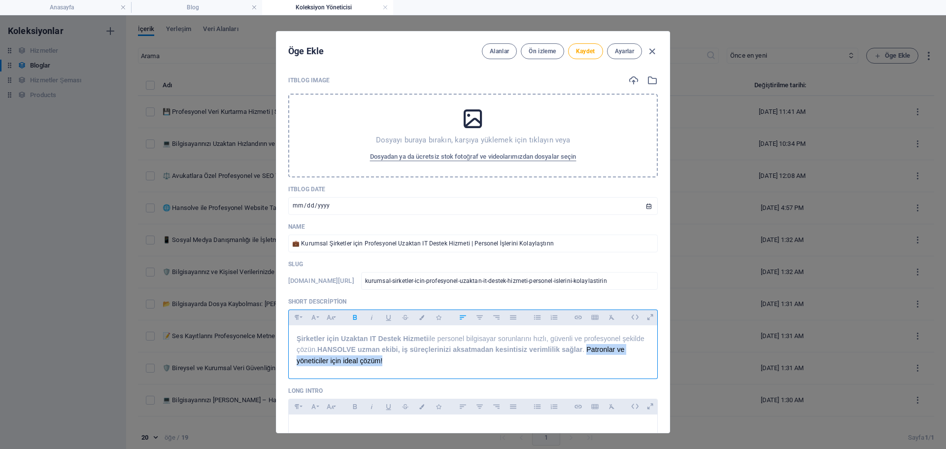
drag, startPoint x: 587, startPoint y: 351, endPoint x: 604, endPoint y: 369, distance: 24.4
click at [604, 369] on div "Şirketler için Uzaktan IT Destek Hizmeti ile personel bilgisayar sorunlarını hı…" at bounding box center [473, 349] width 369 height 49
click at [621, 361] on p "Şirketler için Uzaktan IT Destek Hizmeti ile personel bilgisayar sorunlarını hı…" at bounding box center [473, 349] width 353 height 33
drag, startPoint x: 327, startPoint y: 363, endPoint x: 588, endPoint y: 346, distance: 262.1
click at [588, 346] on span "Şirketler için Uzaktan IT Destek Hizmeti ile personel bilgisayar sorunlarını hı…" at bounding box center [471, 350] width 348 height 30
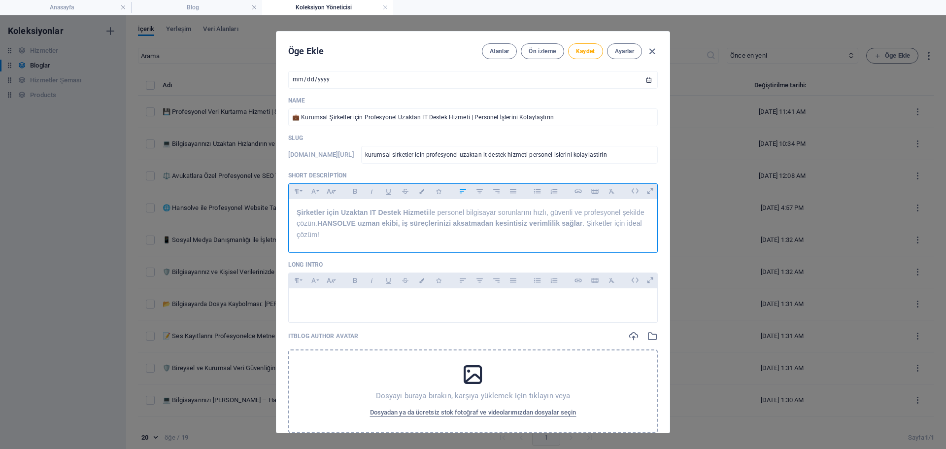
scroll to position [99, 0]
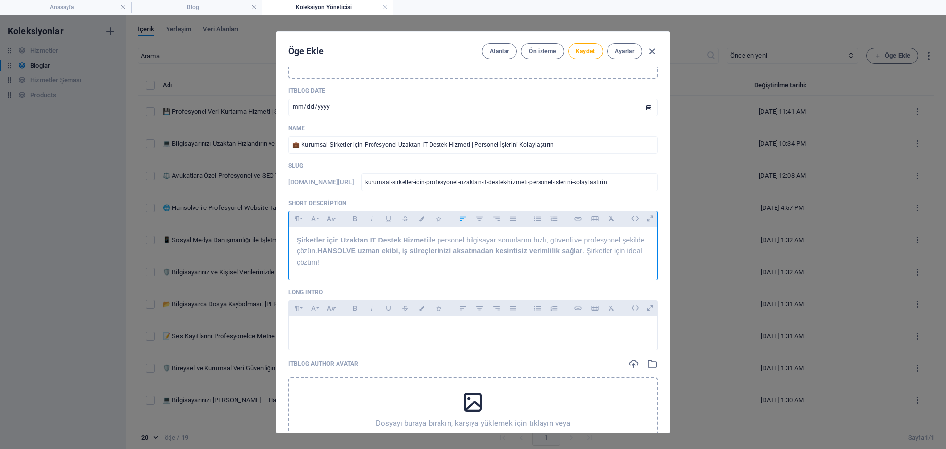
click at [403, 261] on p "Şirketler için Uzaktan IT Destek Hizmeti ile personel bilgisayar sorunlarını hı…" at bounding box center [473, 251] width 353 height 33
click at [384, 266] on p "Şirketler için Uzaktan IT Destek Hizmeti ile personel bilgisayar sorunlarını hı…" at bounding box center [473, 251] width 353 height 33
click at [587, 49] on span "Kaydet" at bounding box center [585, 51] width 19 height 8
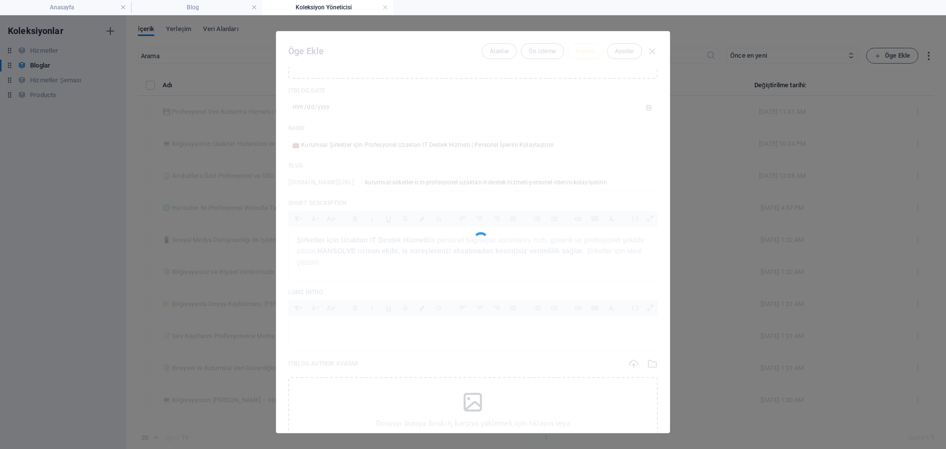
type input "kurumsal-sirketler-icin-profesyonel-uzaktan-it-destek-hizmeti-personel-islerini…"
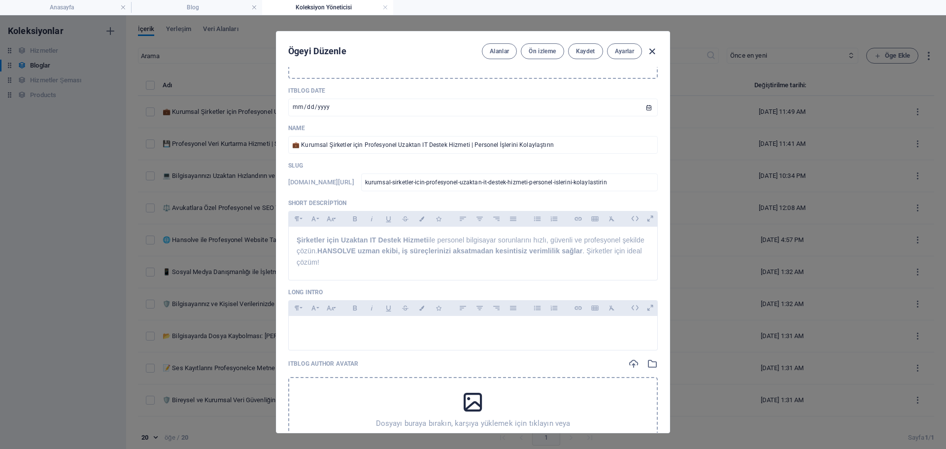
click at [649, 52] on icon "button" at bounding box center [651, 51] width 11 height 11
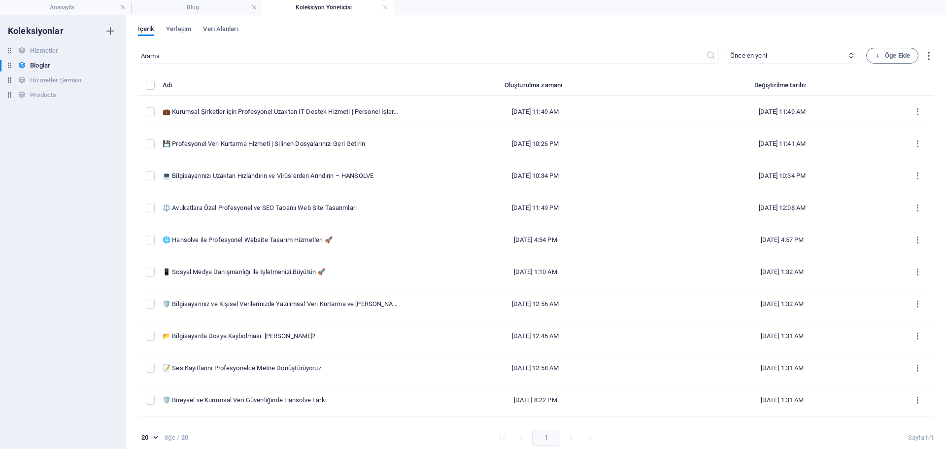
type input "kurumsal-sirketler-icin-profesyonel-uzaktan-it-destek-hizmeti-personel-islerini…"
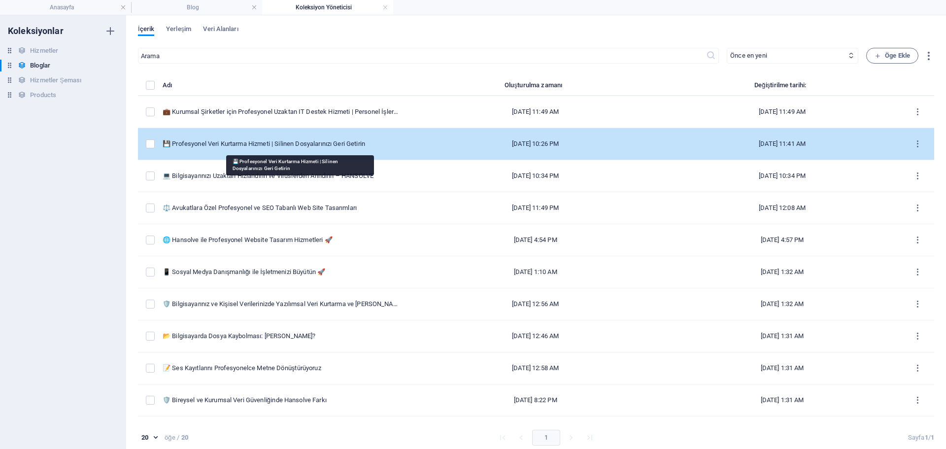
click at [236, 144] on div "💾 Profesyonel Veri Kurtarma Hizmeti | Silinen Dosyalarınızı Geri Getirin" at bounding box center [281, 143] width 237 height 9
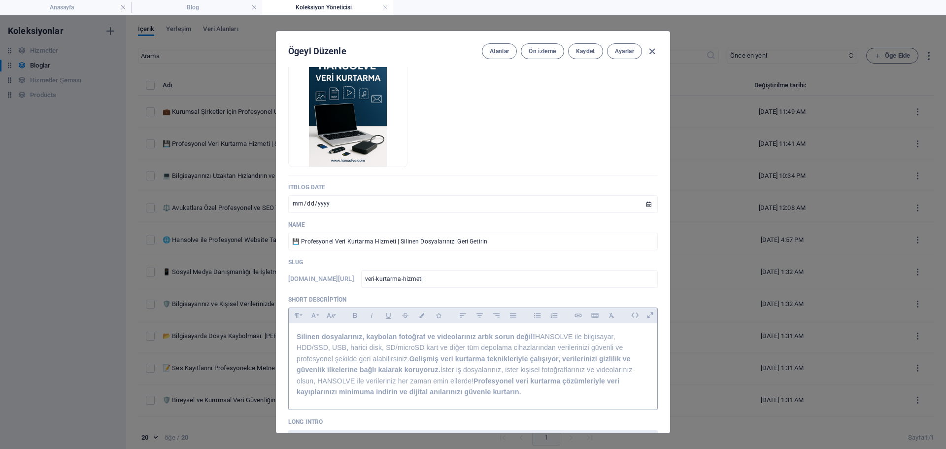
scroll to position [246, 0]
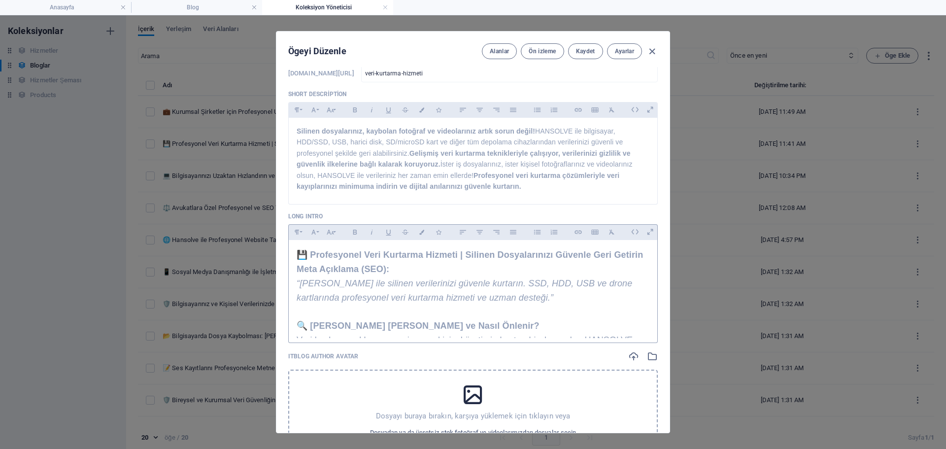
click at [381, 287] on em "“HANSOLVE ile silinen verilerinizi güvenle kurtarın. SSD, HDD, USB ve drone kar…" at bounding box center [465, 290] width 336 height 24
copy div "💾 Profesyonel Veri Kurtarma Hizmeti | Silinen Dosyalarınızı Güvenle Geri Getiri…"
click at [646, 48] on icon "button" at bounding box center [651, 51] width 11 height 11
type input "[DATE]"
type input "profesyonel-veri-kurtarma-hizmeti-silinen-dosyalar-n-z-geri-getirin"
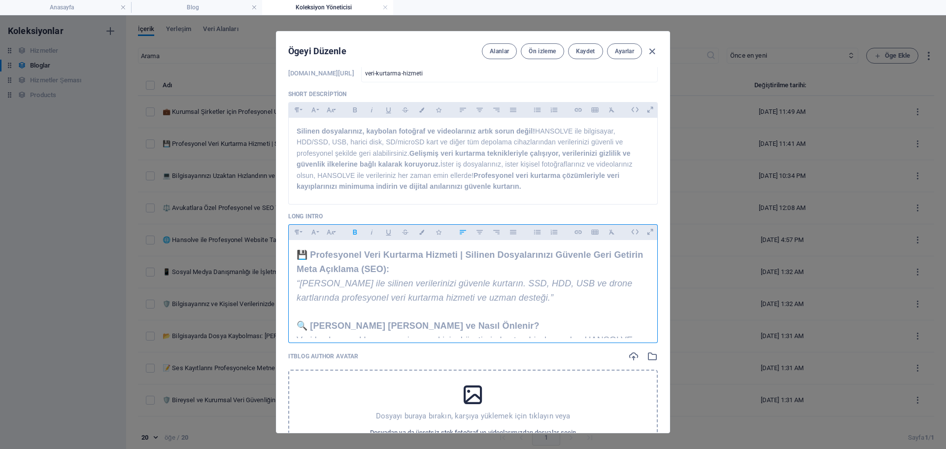
type input "profesyonel-veri-kurtarma-hizmeti-silinen-dosyalar-n-z-geri-getirin"
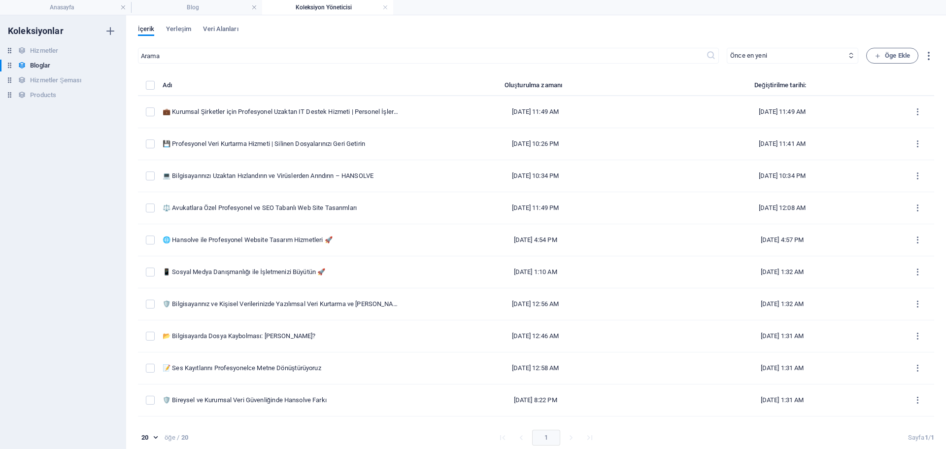
scroll to position [207, 0]
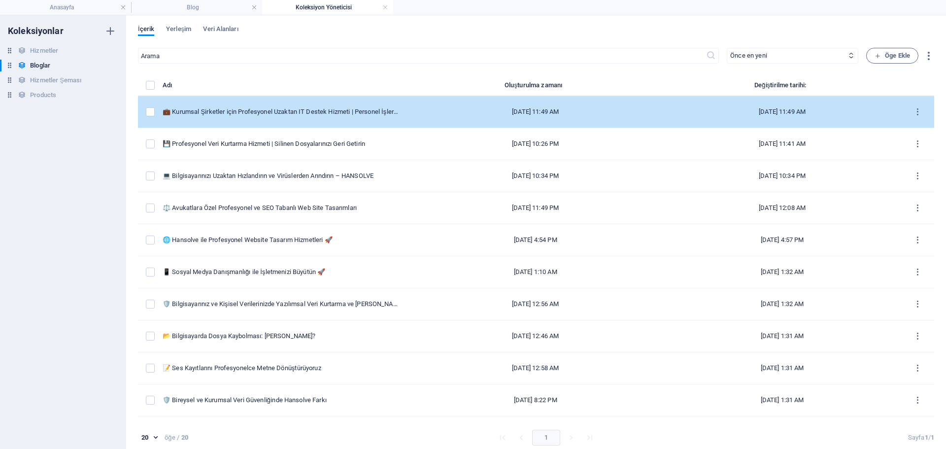
click at [311, 107] on td "💼 Kurumsal Şirketler için Profesyonel Uzaktan IT Destek Hizmeti | Personel İşle…" at bounding box center [285, 112] width 245 height 32
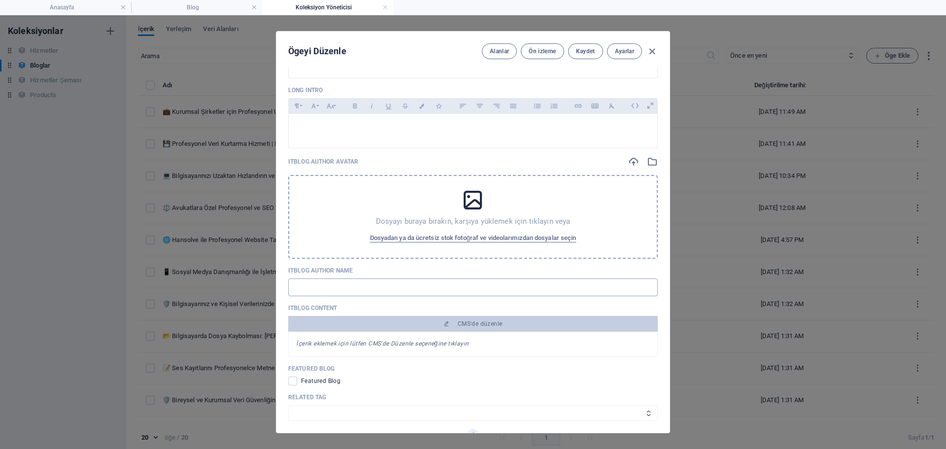
scroll to position [542, 0]
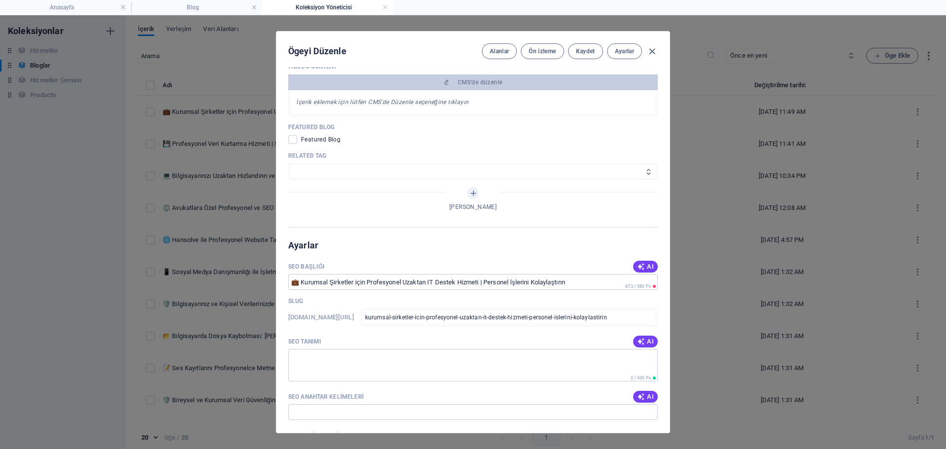
click at [200, 66] on div "Ögeyi Düzenle Alanlar Ön izleme Kaydet Ayarlar ITBlog Image Dosyayı buraya bıra…" at bounding box center [473, 232] width 946 height 434
type input "kurumsal-sirketler-icin-profesyonel-uzaktan-it-destek-hizmeti-personel-islerini…"
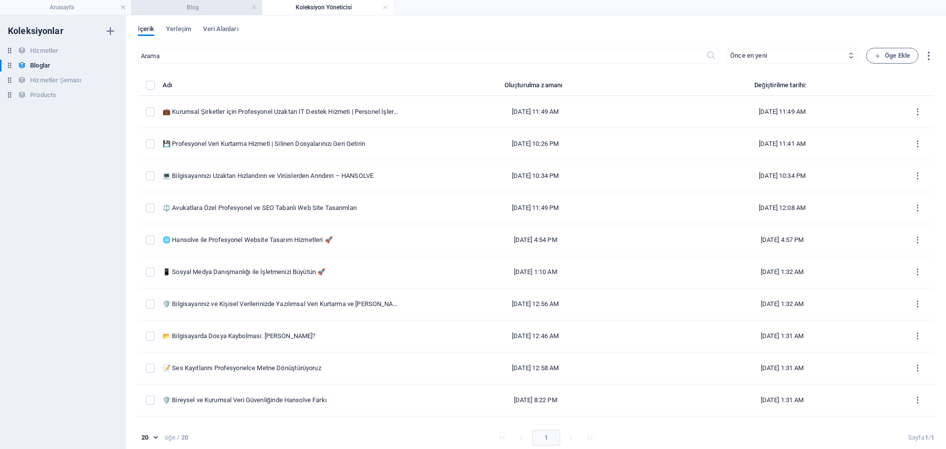
click at [184, 11] on h4 "Blog" at bounding box center [196, 7] width 131 height 11
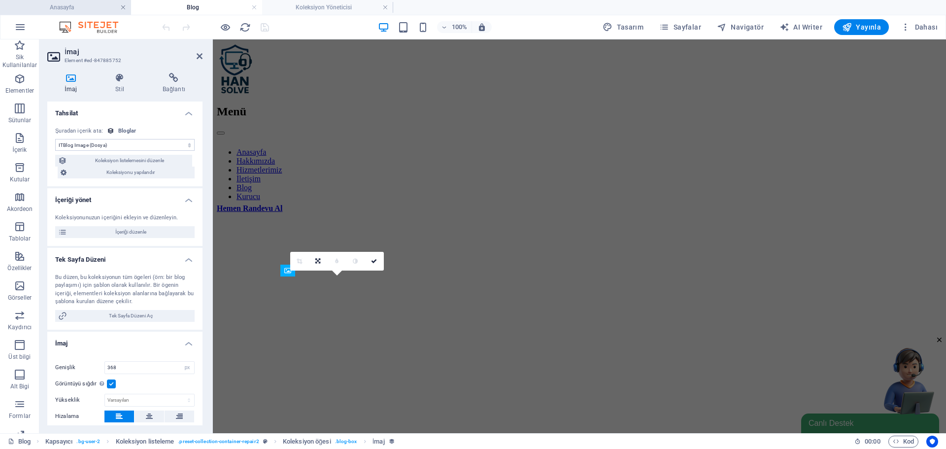
scroll to position [339, 0]
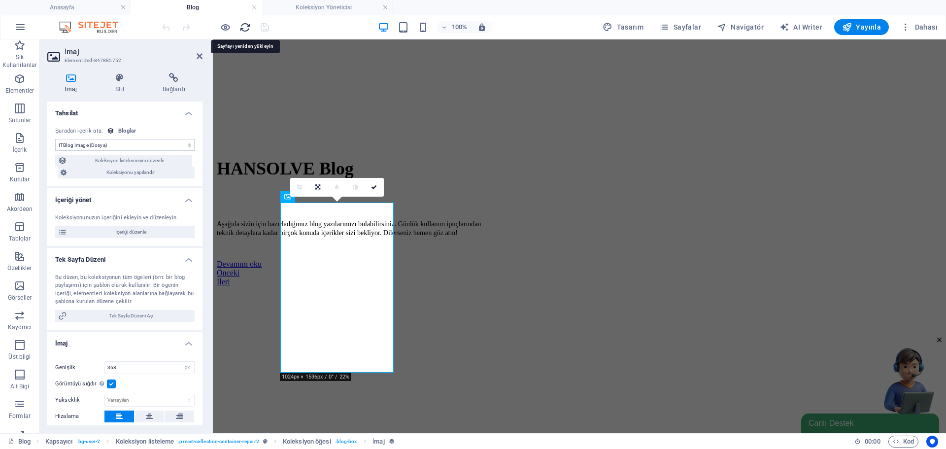
click at [243, 26] on icon "reload" at bounding box center [244, 27] width 11 height 11
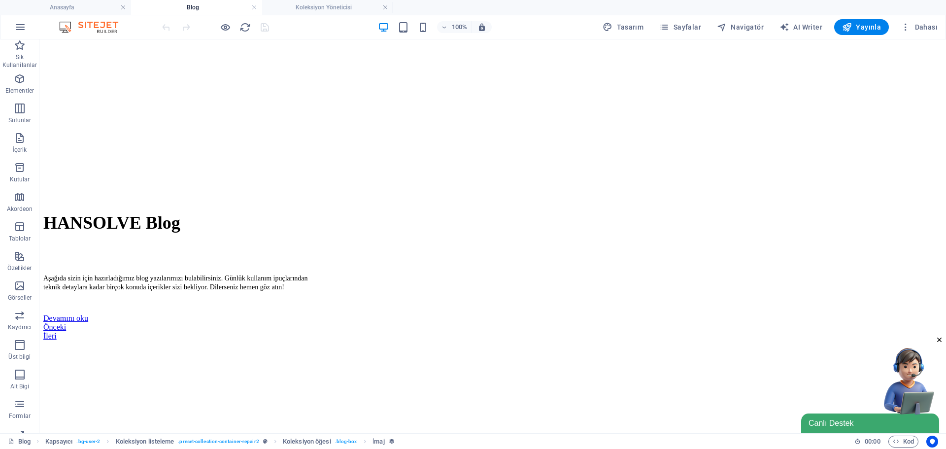
scroll to position [296, 0]
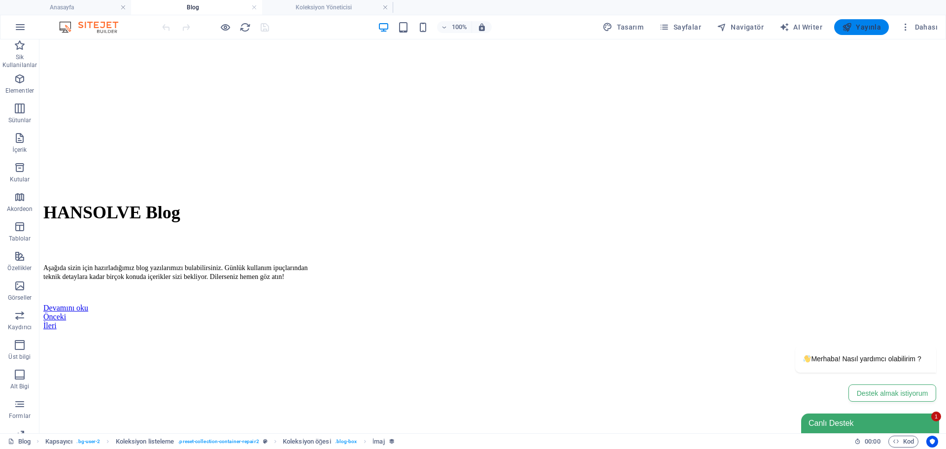
click at [852, 32] on icon "button" at bounding box center [847, 27] width 10 height 10
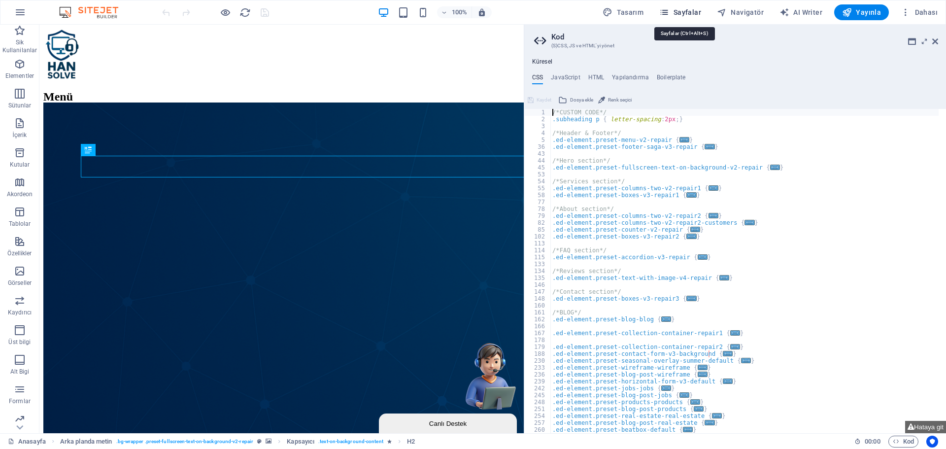
click at [683, 10] on span "Sayfalar" at bounding box center [680, 12] width 42 height 10
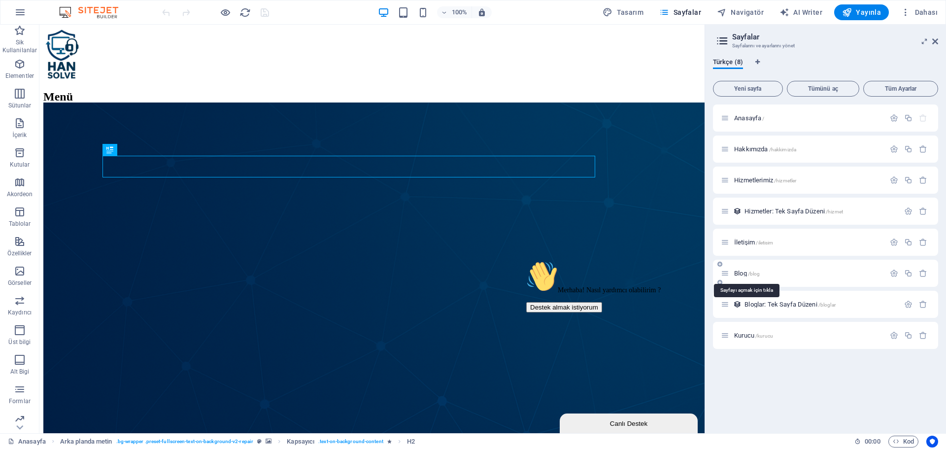
click at [739, 271] on span "Blog /blog" at bounding box center [747, 273] width 26 height 7
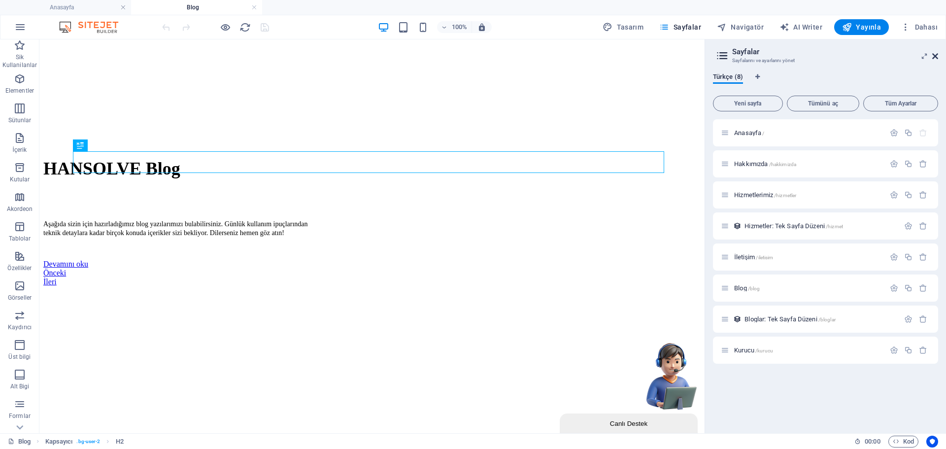
drag, startPoint x: 891, startPoint y: 16, endPoint x: 932, endPoint y: 55, distance: 56.5
click at [932, 55] on icon at bounding box center [935, 56] width 6 height 8
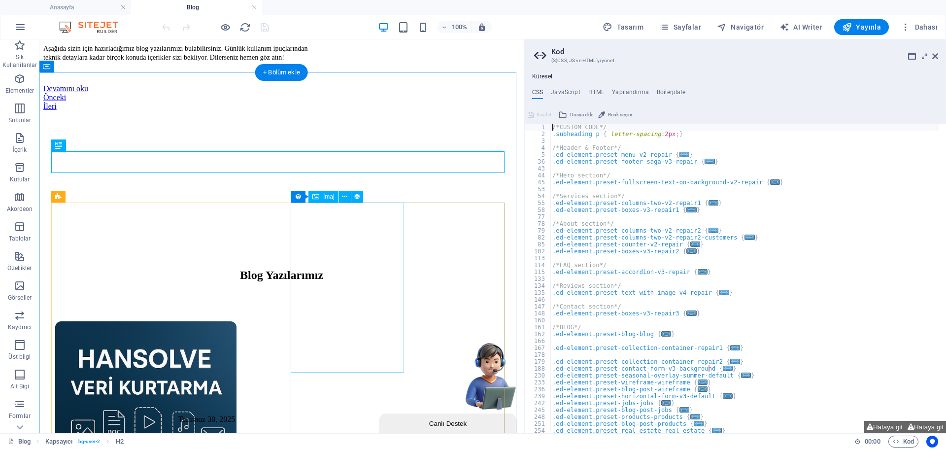
scroll to position [536, 0]
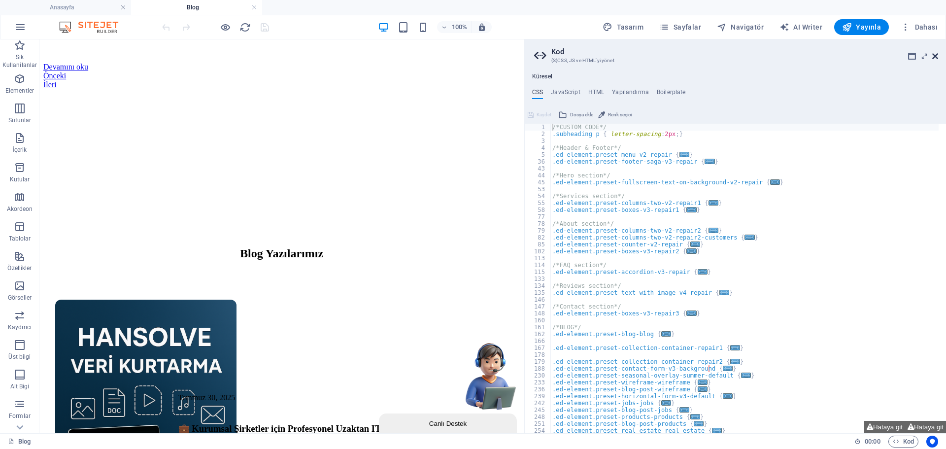
click at [934, 55] on icon at bounding box center [935, 56] width 6 height 8
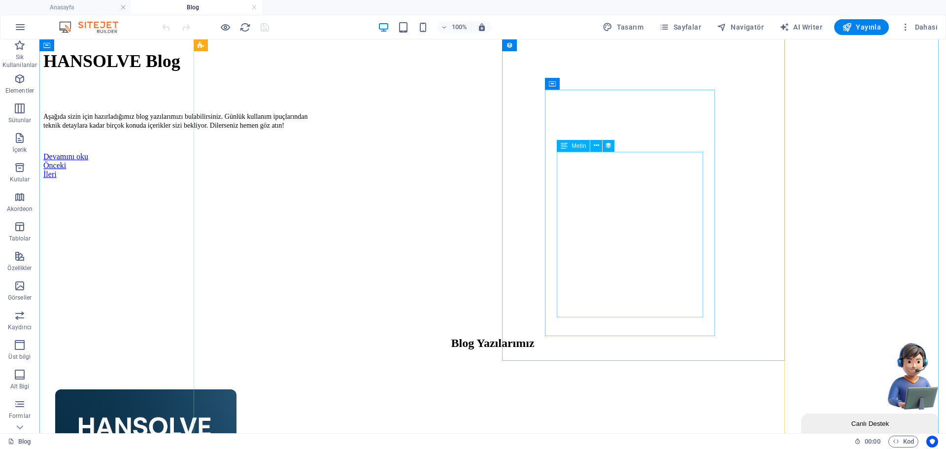
scroll to position [438, 0]
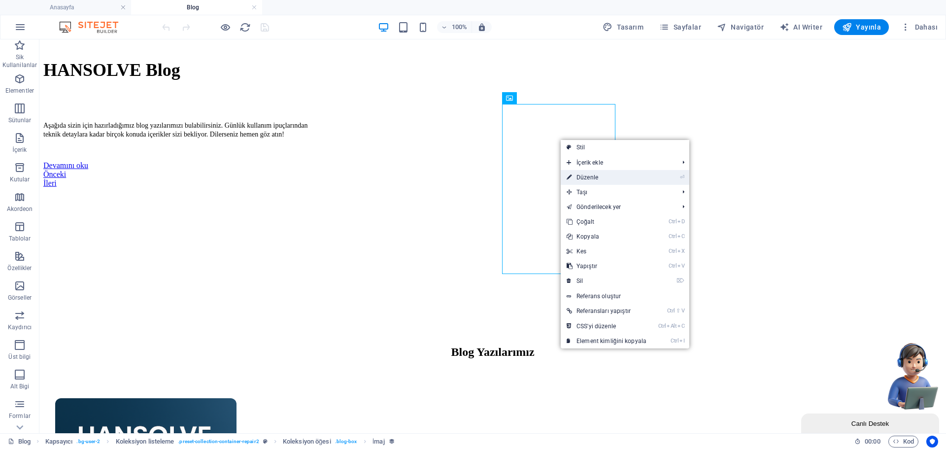
click at [604, 180] on link "⏎ Düzenle" at bounding box center [607, 177] width 92 height 15
select select "px"
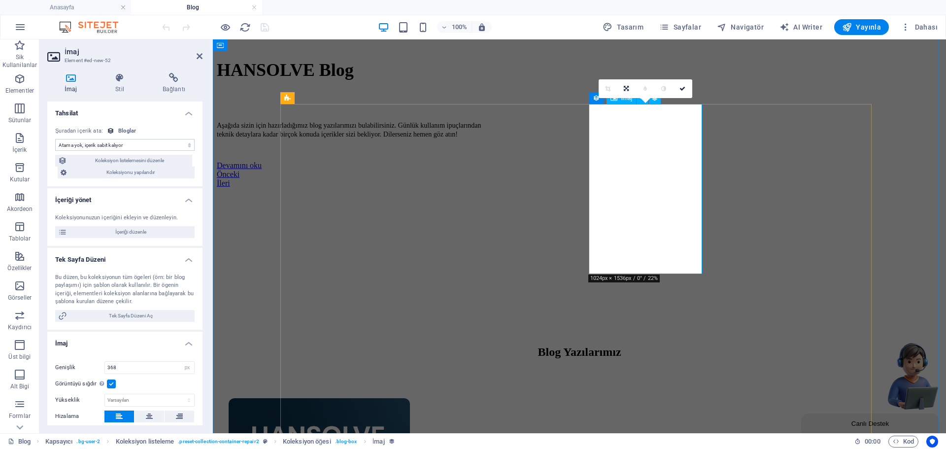
select select "itblog-image"
click at [158, 237] on span "İçeriği düzenle" at bounding box center [131, 232] width 122 height 12
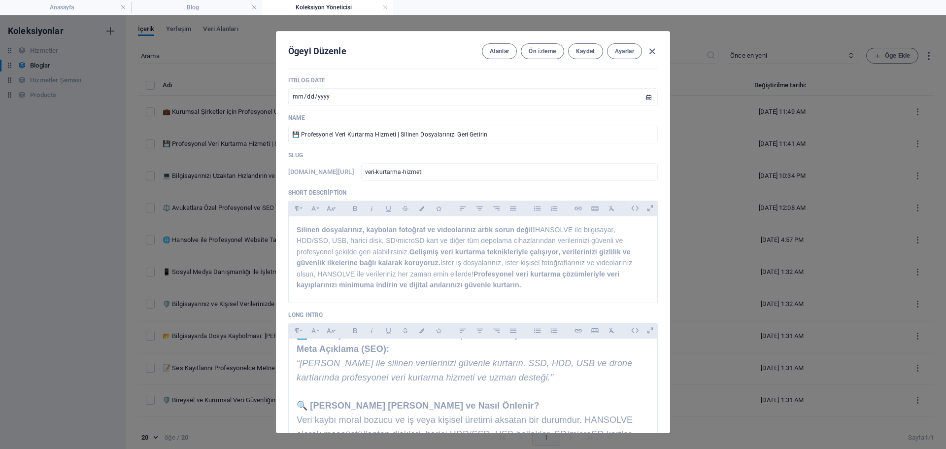
scroll to position [0, 0]
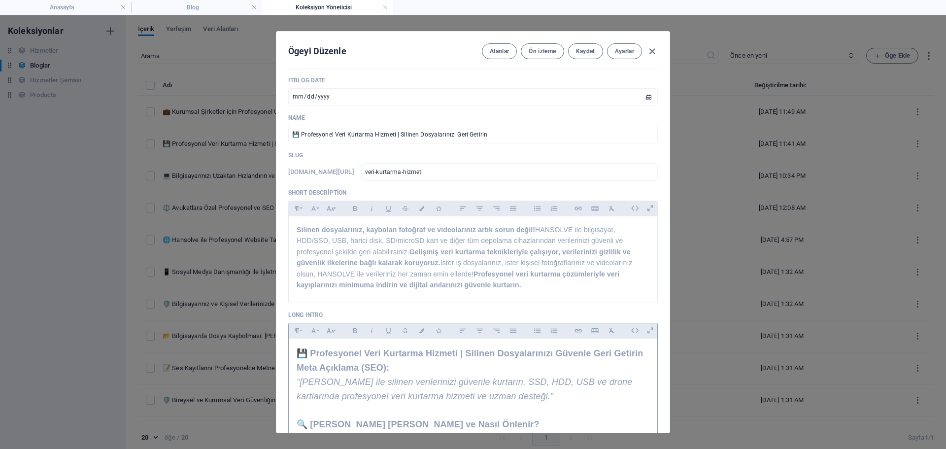
click at [411, 358] on span "💾 Profesyonel Veri Kurtarma Hizmeti | Silinen Dosyalarınızı Güvenle Geri Getirin" at bounding box center [470, 353] width 346 height 10
copy div "💾 Profesyonel Veri Kurtarma Hizmeti | Silinen Dosyalarınızı Güvenle Geri Getiri…"
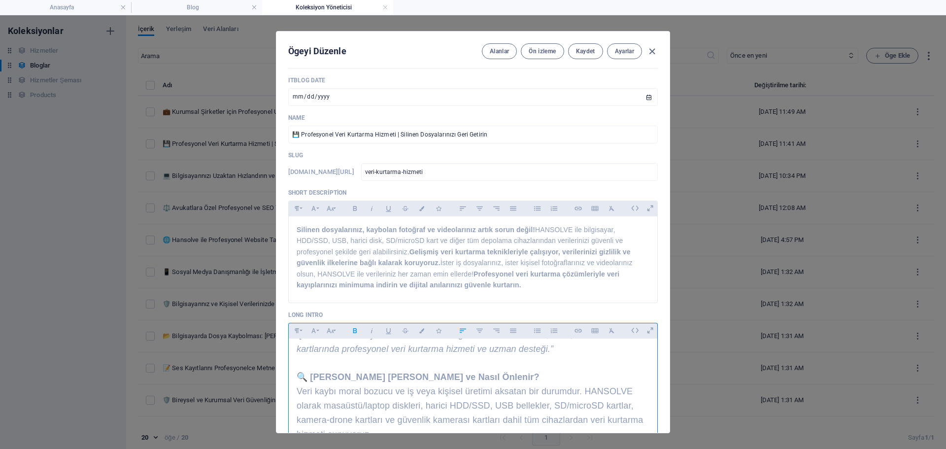
scroll to position [49, 0]
click at [390, 365] on p at bounding box center [473, 361] width 353 height 14
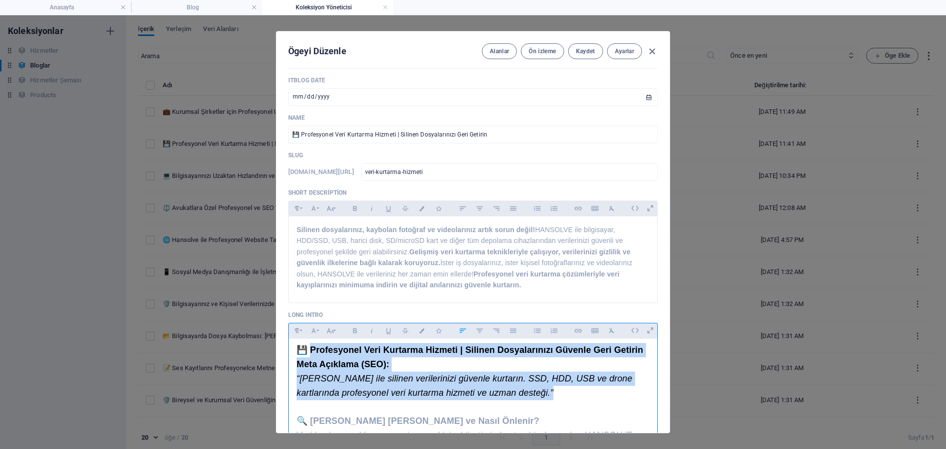
scroll to position [0, 0]
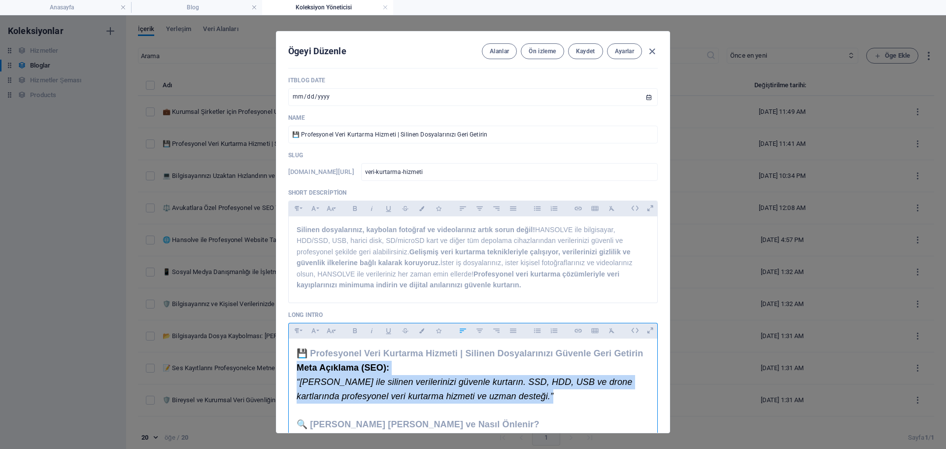
drag, startPoint x: 390, startPoint y: 365, endPoint x: 289, endPoint y: 372, distance: 100.8
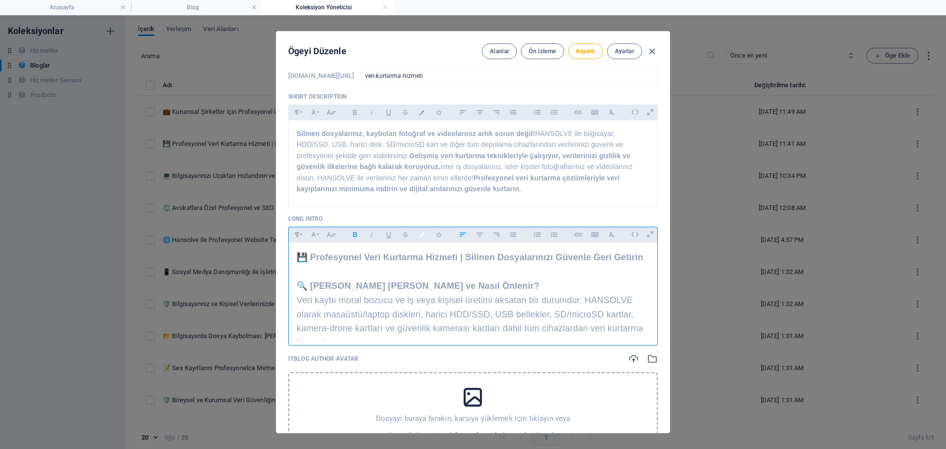
scroll to position [246, 0]
click at [441, 297] on span "Veri kaybı moral bozucu ve iş veya kişisel üretimi aksatan bir durumdur. HANSOL…" at bounding box center [470, 319] width 346 height 52
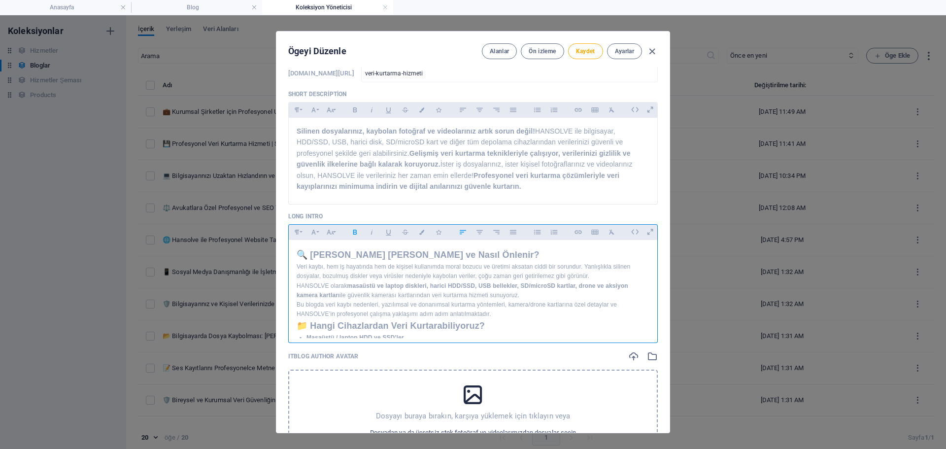
scroll to position [776, 0]
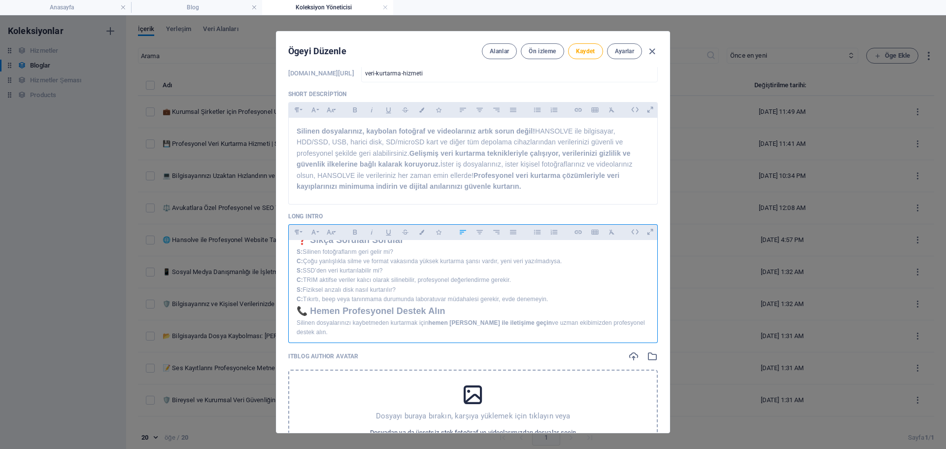
click at [441, 298] on p "S: Fiziksel arızalı disk nasıl kurtarılır? C: Tıkırtı, beep veya tanınmama duru…" at bounding box center [473, 294] width 353 height 19
click at [542, 236] on button "Unordered List" at bounding box center [537, 232] width 16 height 13
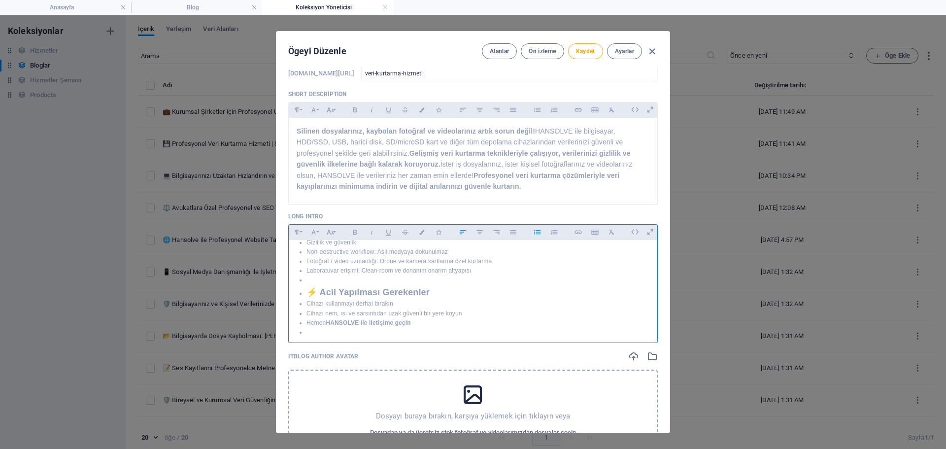
scroll to position [322, 0]
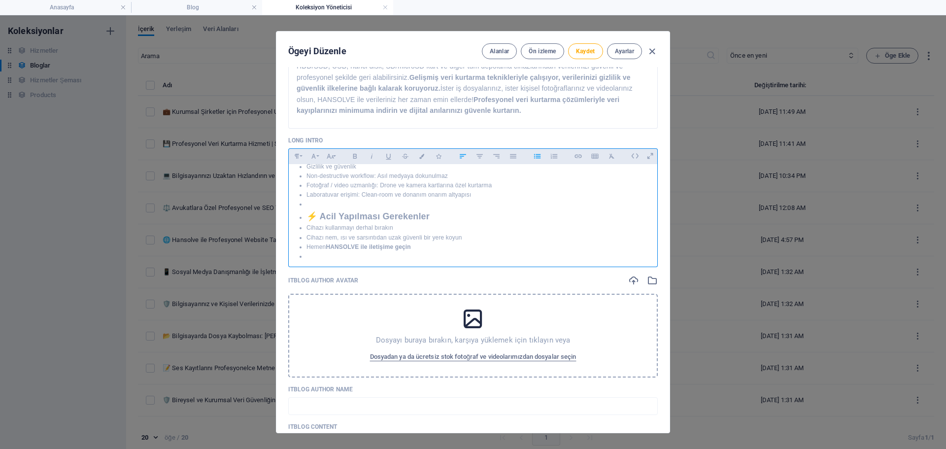
click at [538, 158] on icon "button" at bounding box center [537, 156] width 6 height 4
click at [493, 228] on p "S: Fiziksel arızalı disk nasıl kurtarılır? C: Tıkırtı, beep veya tanınmama duru…" at bounding box center [473, 218] width 353 height 19
click at [328, 155] on icon "button" at bounding box center [330, 156] width 7 height 5
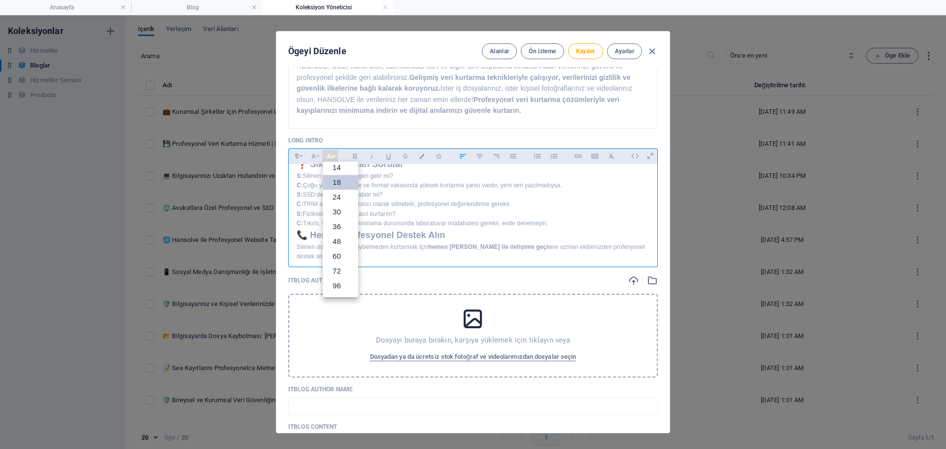
scroll to position [79, 0]
click at [339, 180] on link "18" at bounding box center [340, 182] width 35 height 15
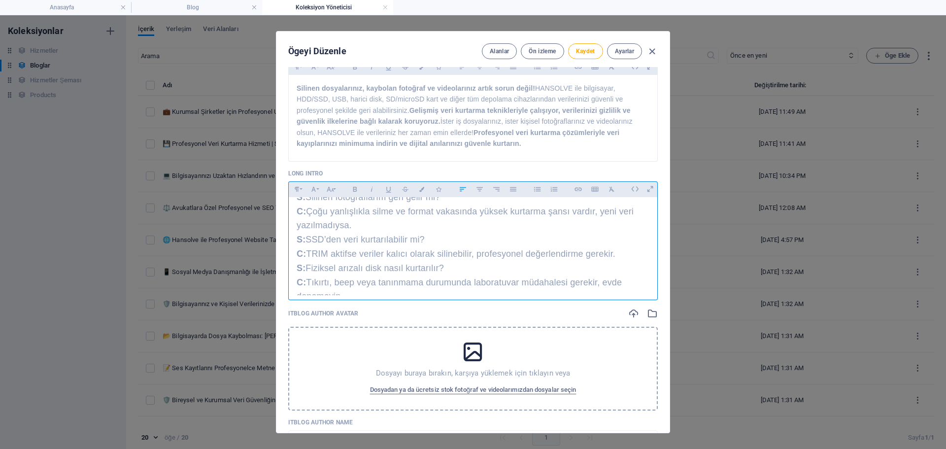
click at [389, 227] on span "S: Silinen fotoğraflarım geri gelir mi? C: Çoğu yanlışlıkla silme ve format vak…" at bounding box center [465, 211] width 337 height 38
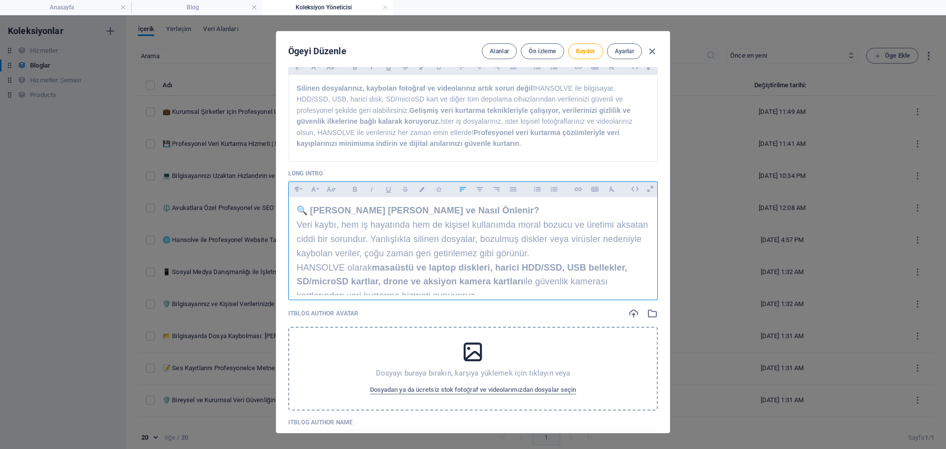
scroll to position [0, 0]
click at [585, 53] on span "Kaydet" at bounding box center [585, 51] width 19 height 8
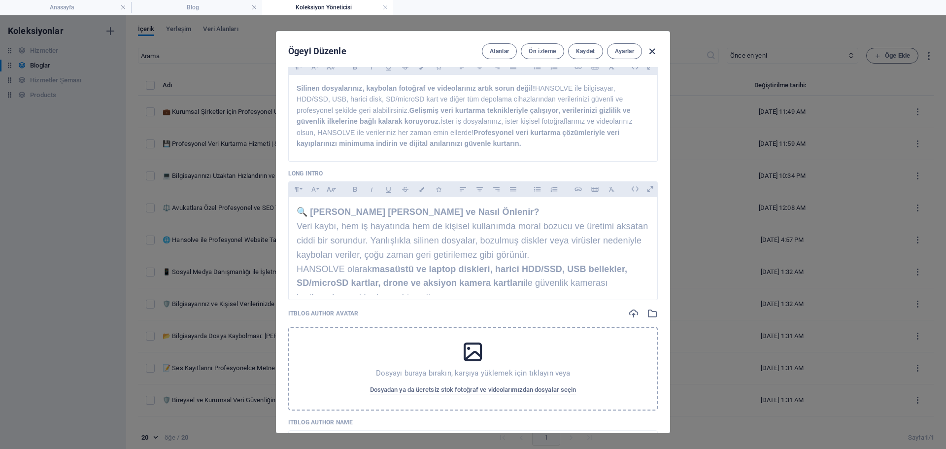
click at [653, 51] on icon "button" at bounding box center [651, 51] width 11 height 11
type input "[DATE]"
type input "veri-kurtarma-hizmeti"
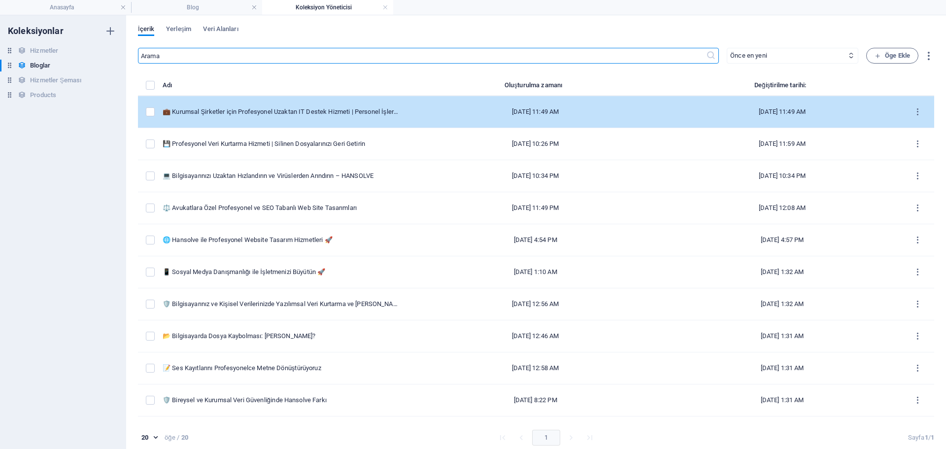
click at [279, 109] on div "💼 Kurumsal Şirketler için Profesyonel Uzaktan IT Destek Hizmeti | Personel İşle…" at bounding box center [281, 111] width 237 height 9
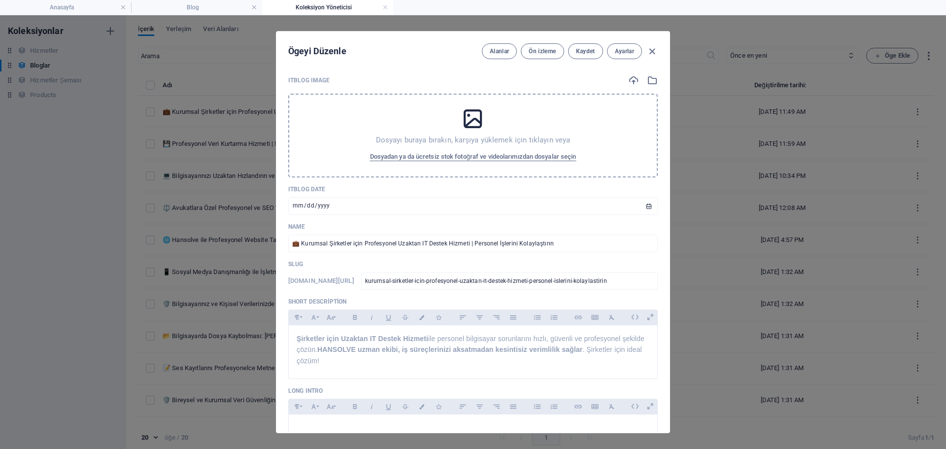
click at [249, 98] on div "Ögeyi Düzenle Alanlar Ön izleme Kaydet Ayarlar ITBlog Image Dosyayı buraya bıra…" at bounding box center [473, 232] width 946 height 434
type input "kurumsal-sirketler-icin-profesyonel-uzaktan-it-destek-hizmeti-personel-islerini…"
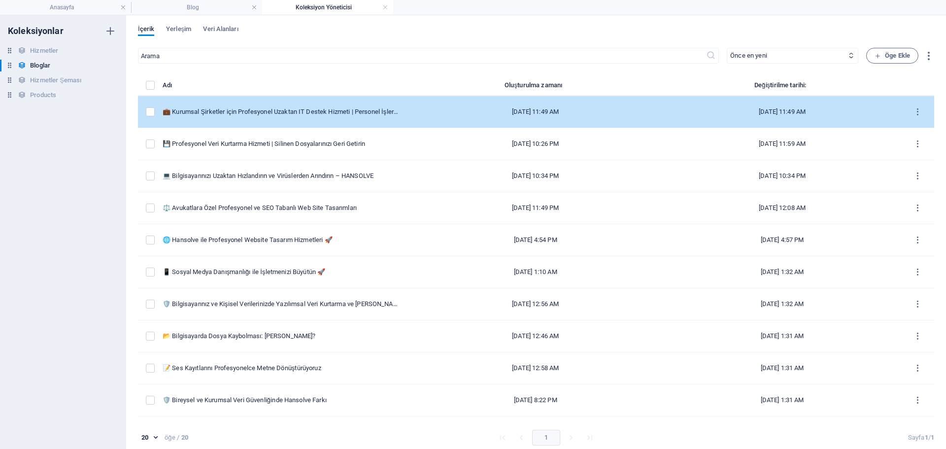
click at [304, 100] on td "💼 Kurumsal Şirketler için Profesyonel Uzaktan IT Destek Hizmeti | Personel İşle…" at bounding box center [285, 112] width 245 height 32
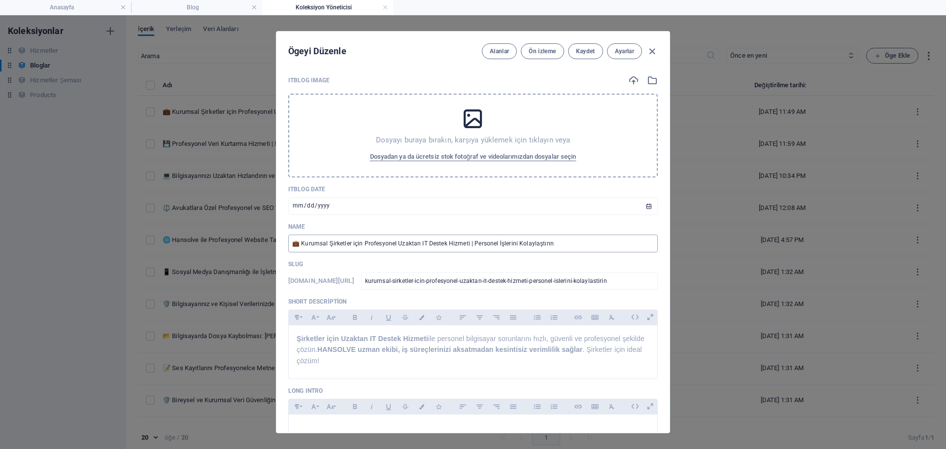
click at [432, 242] on input "💼 Kurumsal Şirketler için Profesyonel Uzaktan IT Destek Hizmeti | Personel İşle…" at bounding box center [473, 244] width 370 height 18
drag, startPoint x: 576, startPoint y: 248, endPoint x: 311, endPoint y: 202, distance: 268.1
click at [298, 252] on input "💼 Kurumsal Şirketler için Profesyonel Uzaktan IT Destek Hizmeti | Personel İşle…" at bounding box center [473, 244] width 370 height 18
click at [385, 244] on input "💼 Kurumsal Şirketler için Profesyonel Uzaktan IT Destek Hizmeti | Personel İşle…" at bounding box center [473, 244] width 370 height 18
paste input "Kurumsal Bilgisayar Desteği ve Uzaktan Yönetim Hizmeti | Çalışanlarınızın Bilgi…"
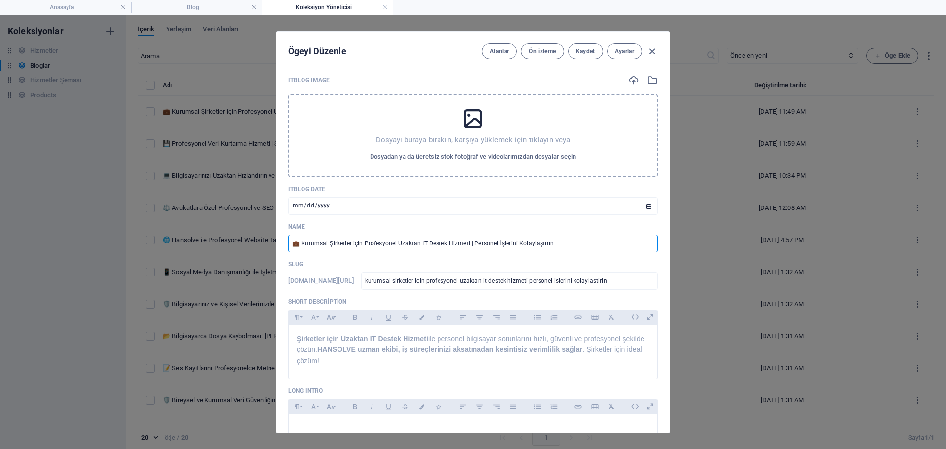
click at [546, 252] on div "ITBlog Image Dosyayı buraya bırakın, karşıya yüklemek için tıklayın veya Dosyad…" at bounding box center [473, 422] width 370 height 694
drag, startPoint x: 553, startPoint y: 242, endPoint x: 297, endPoint y: 254, distance: 256.5
click at [297, 254] on div "ITBlog Image Dosyayı buraya bırakın, karşıya yüklemek için tıklayın veya Dosyad…" at bounding box center [473, 422] width 370 height 694
paste input "Kurumsal Bilgisayar Desteği ve Uzaktan Yönetim Hizmeti | Çalışanlarınızın Bilgi…"
type input "💼Kurumsal Bilgisayar Desteği ve Uzaktan Yönetim Hizmeti | Çalışanlarınızın Bilg…"
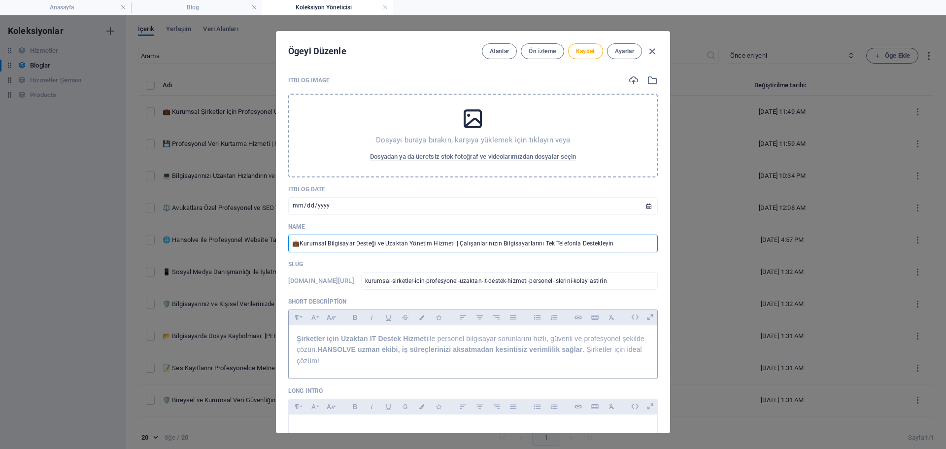
click at [412, 342] on strong "Şirketler için Uzaktan IT Destek Hizmeti" at bounding box center [363, 339] width 132 height 8
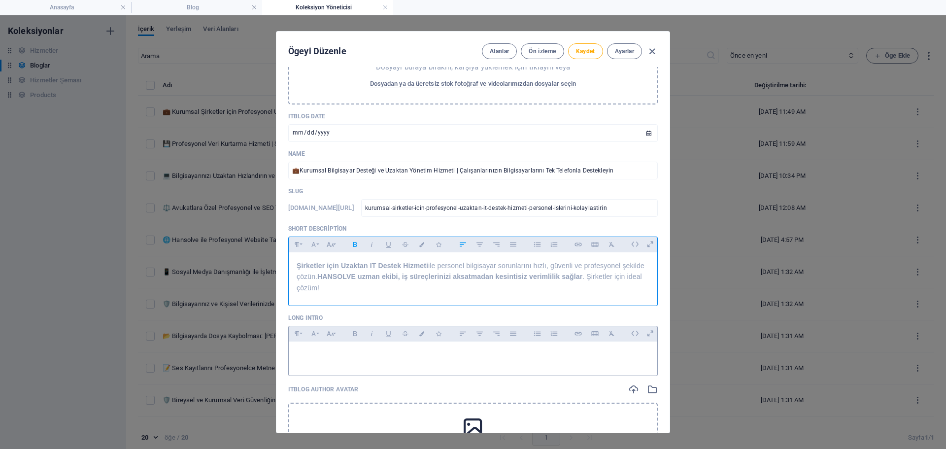
scroll to position [99, 0]
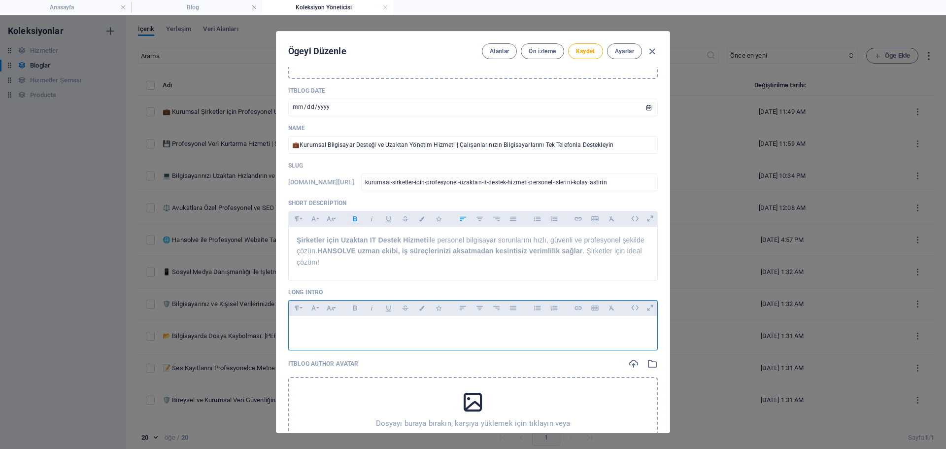
click at [406, 341] on div at bounding box center [473, 331] width 369 height 30
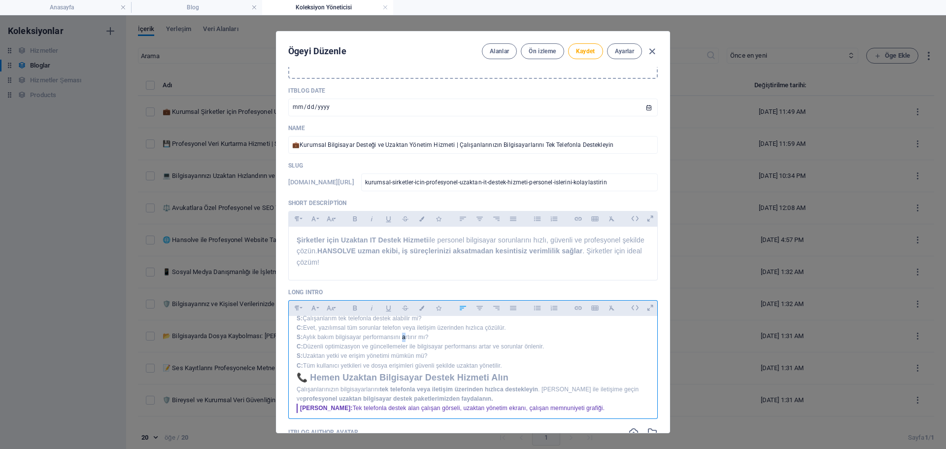
click at [402, 337] on p "S: Aylık bakım bilgisayar performansını artırır mı? C: Düzenli optimizasyon ve …" at bounding box center [473, 342] width 353 height 19
click at [534, 311] on icon "button" at bounding box center [537, 308] width 8 height 12
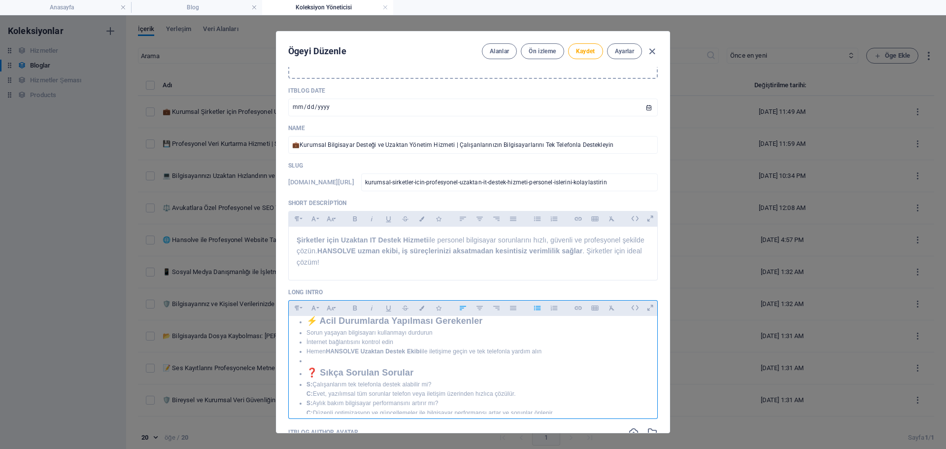
scroll to position [662, 0]
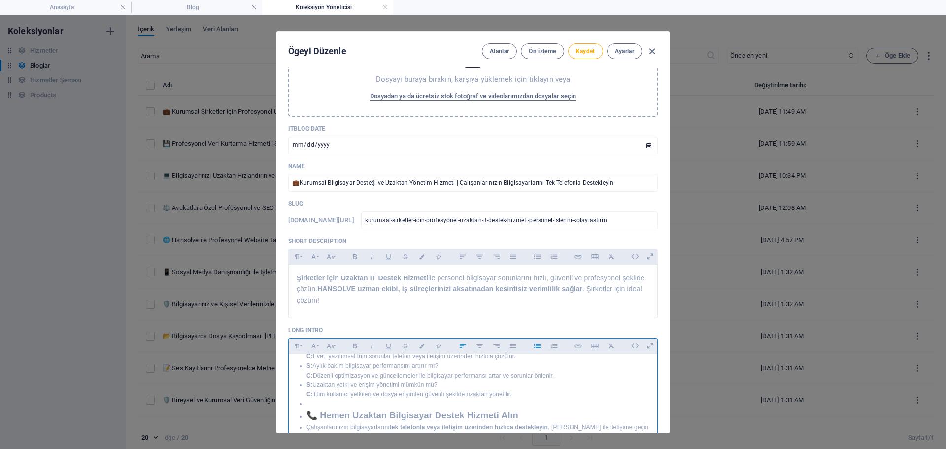
click at [537, 345] on icon "button" at bounding box center [537, 346] width 8 height 12
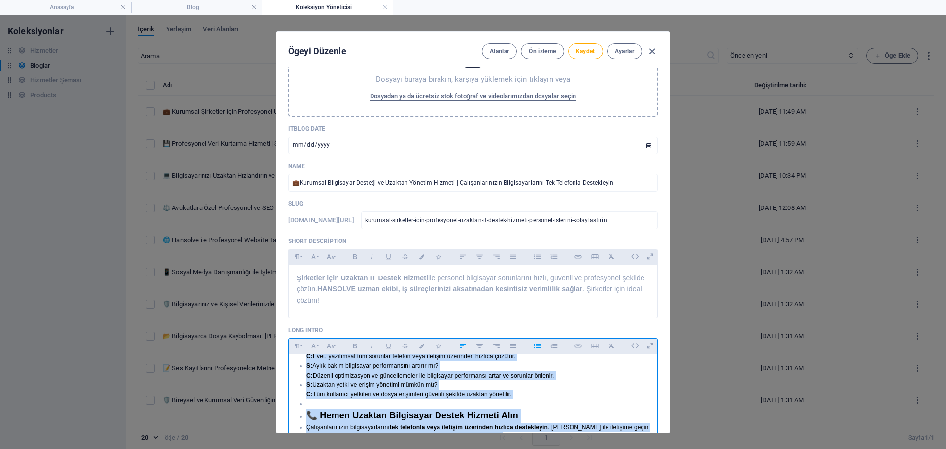
scroll to position [92, 0]
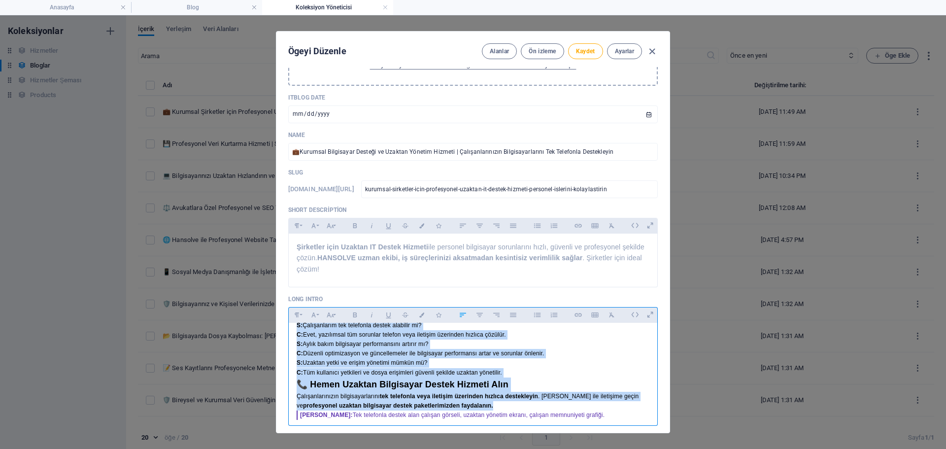
click at [530, 355] on p "S: Aylık bakım bilgisayar performansını artırır mı? C: Düzenli optimizasyon ve …" at bounding box center [473, 348] width 353 height 19
click at [335, 316] on button "Font Size" at bounding box center [330, 314] width 16 height 13
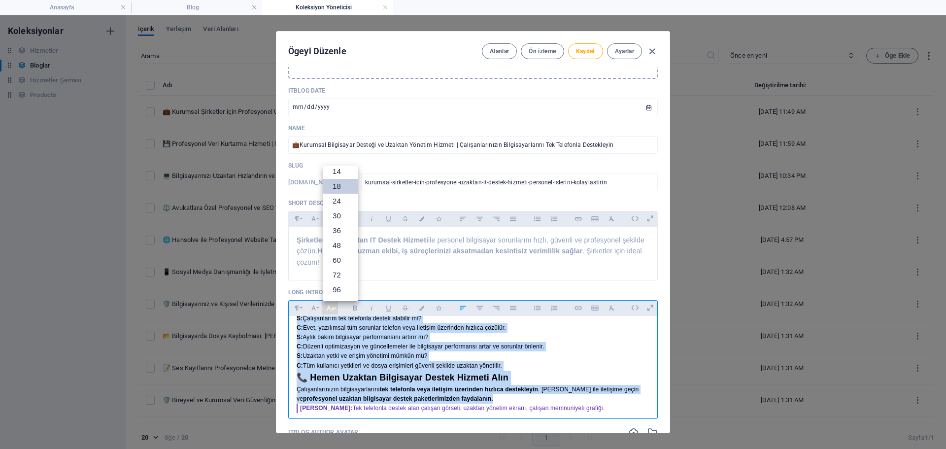
scroll to position [79, 0]
click at [346, 188] on link "18" at bounding box center [340, 186] width 35 height 15
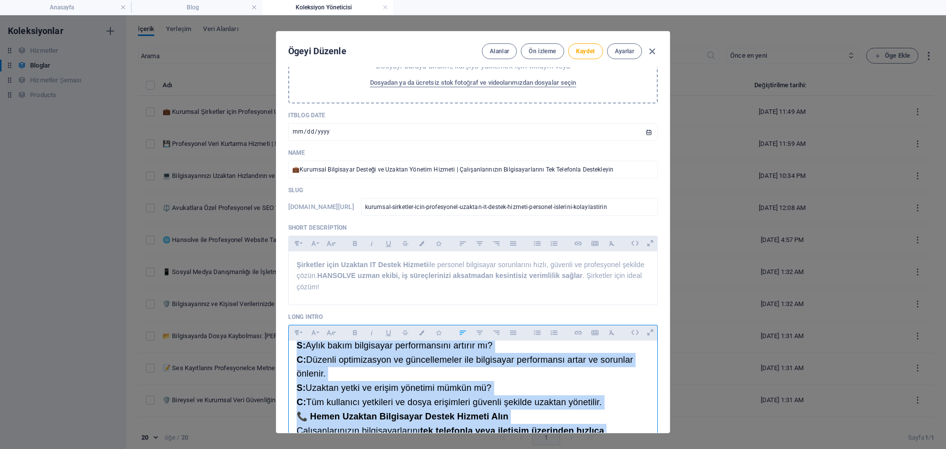
scroll to position [99, 0]
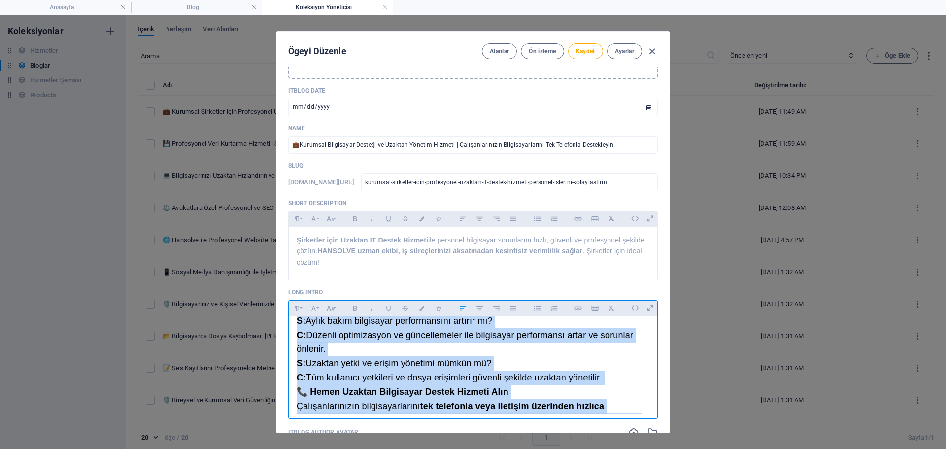
click at [383, 354] on span "S: Aylık bakım bilgisayar performansını artırır mı? C: Düzenli optimizasyon ve …" at bounding box center [465, 335] width 337 height 38
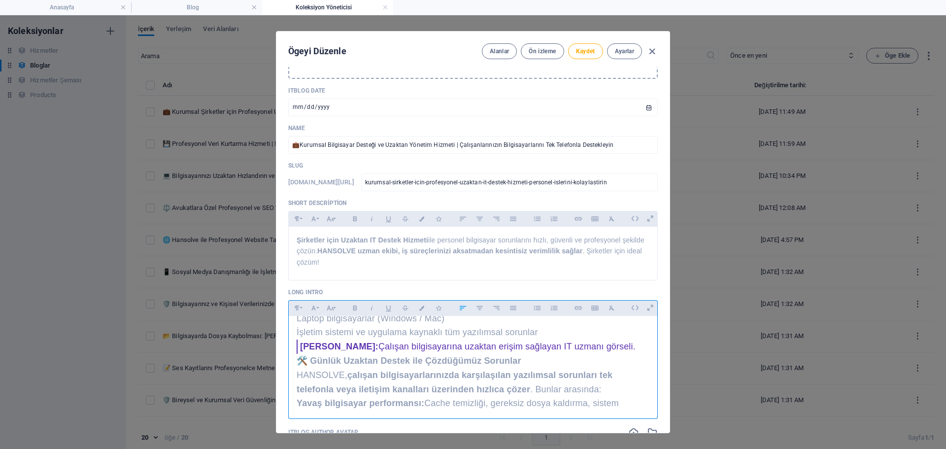
scroll to position [4, 0]
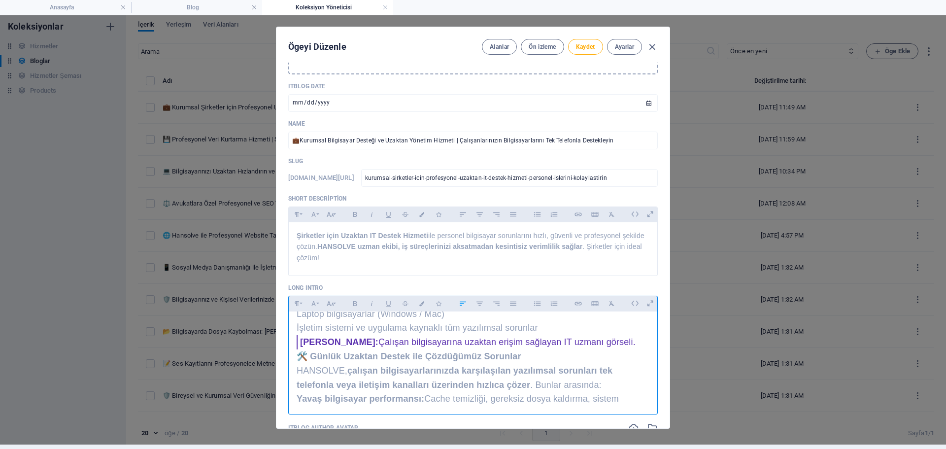
click at [445, 336] on blockquote "Görsel Önerisi: Çalışan bilgisayarına uzaktan erişim sağlayan IT uzmanı görseli." at bounding box center [473, 342] width 353 height 14
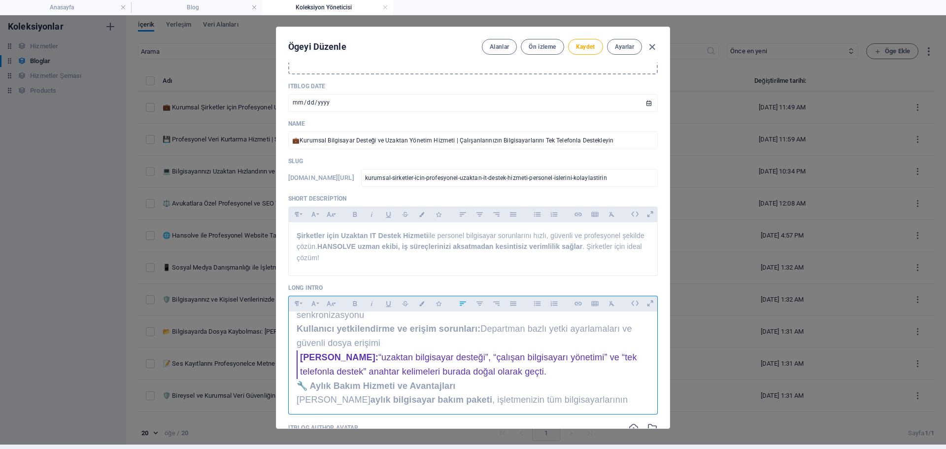
scroll to position [394, 0]
drag, startPoint x: 558, startPoint y: 373, endPoint x: 263, endPoint y: 360, distance: 294.9
click at [263, 360] on div "Ögeyi Düzenle Alanlar Ön izleme Kaydet Ayarlar ITBlog Image Dosyayı buraya bıra…" at bounding box center [473, 228] width 946 height 434
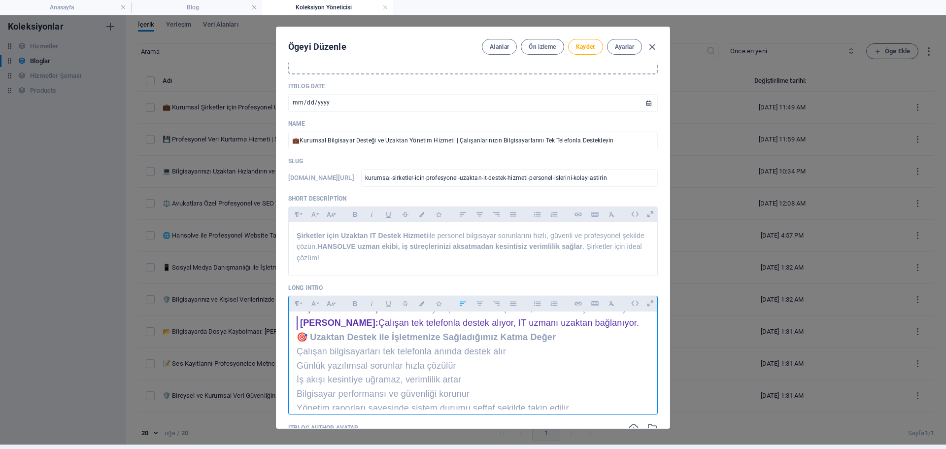
scroll to position [739, 0]
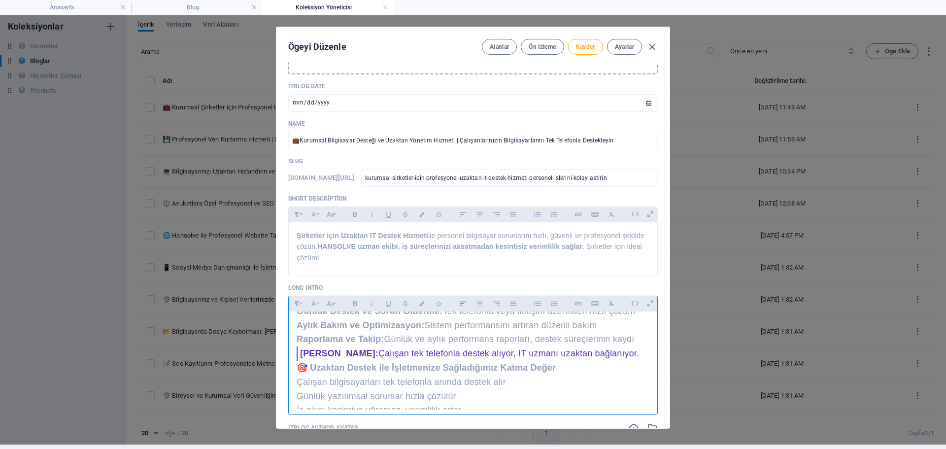
click at [354, 346] on p "Raporlama ve Takip: Günlük ve aylık performans raporları, destek süreçlerinin k…" at bounding box center [473, 339] width 353 height 14
click at [349, 358] on strong "Görsel Önerisi:" at bounding box center [339, 353] width 78 height 10
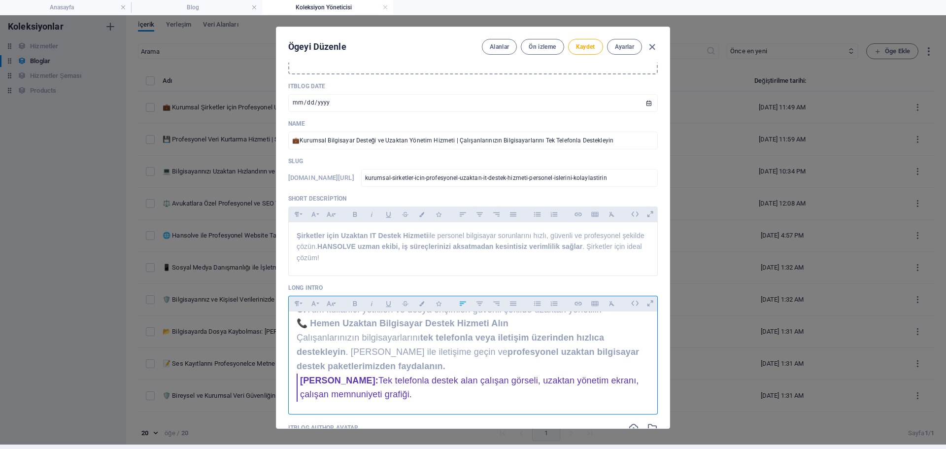
scroll to position [1067, 0]
drag, startPoint x: 375, startPoint y: 389, endPoint x: 290, endPoint y: 381, distance: 85.6
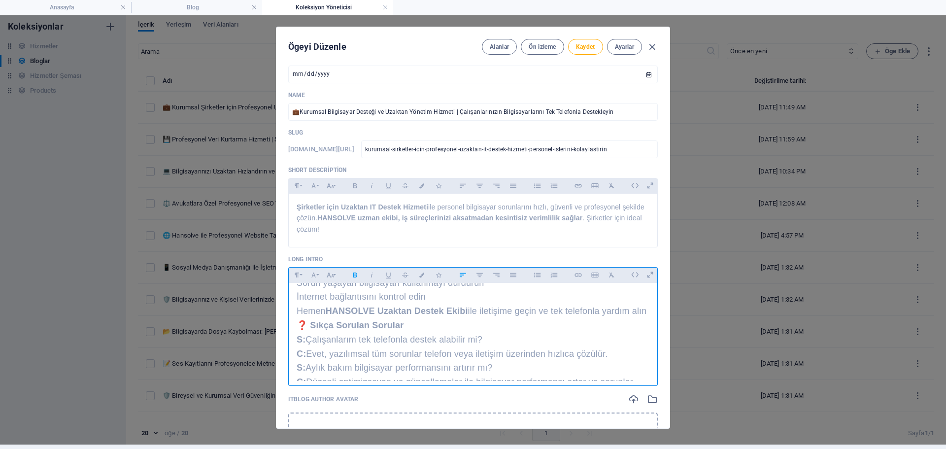
scroll to position [891, 0]
click at [298, 334] on span "❓ Sıkça Sorulan Sorular" at bounding box center [350, 329] width 107 height 10
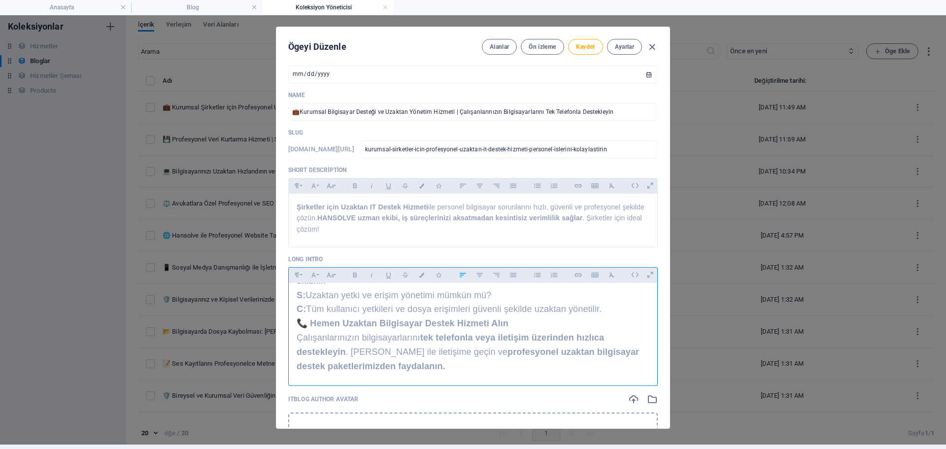
scroll to position [1053, 0]
click at [299, 329] on h2 "📞 Hemen Uzaktan Bilgisayar Destek Hizmeti Alın" at bounding box center [473, 323] width 353 height 14
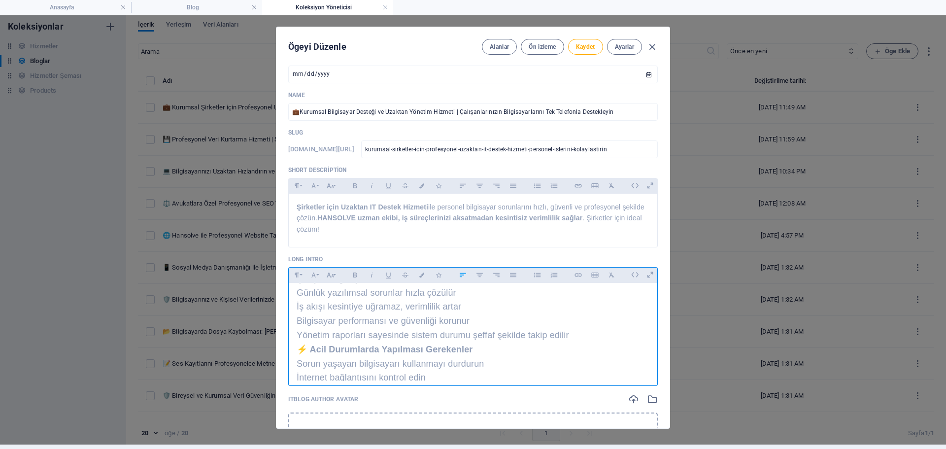
scroll to position [807, 0]
click at [295, 370] on div "🔍 Uzaktan Bilgisayar Desteği Nedir ve Neden Önemlidir? Kurumsal işletmelerde bi…" at bounding box center [473, 44] width 369 height 1137
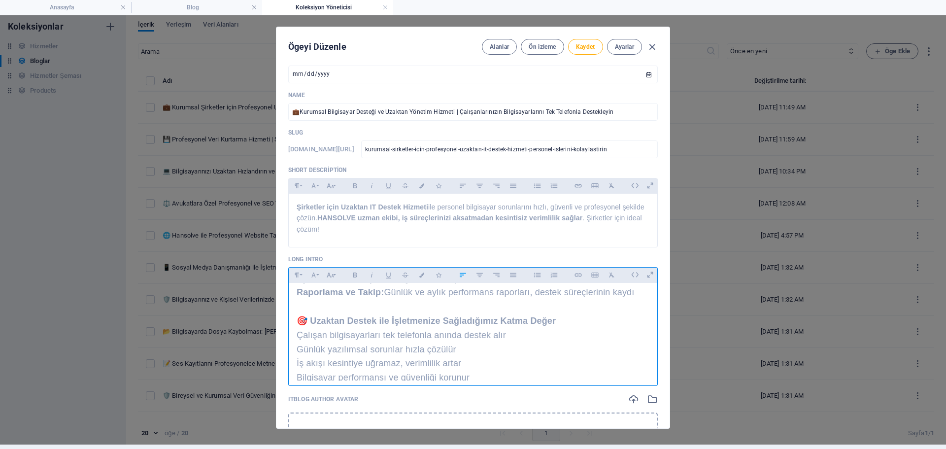
click at [297, 326] on span "🎯 Uzaktan Destek ile İşletmenize Sağladığımız Katma Değer" at bounding box center [426, 321] width 259 height 10
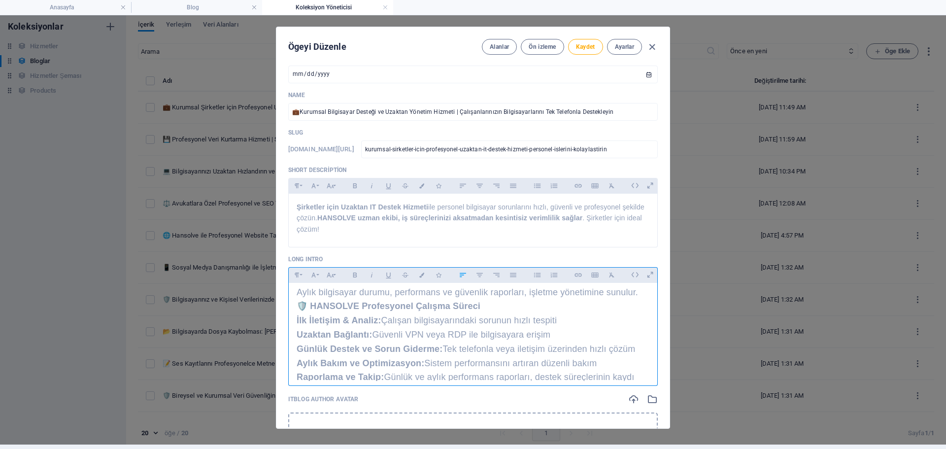
scroll to position [659, 0]
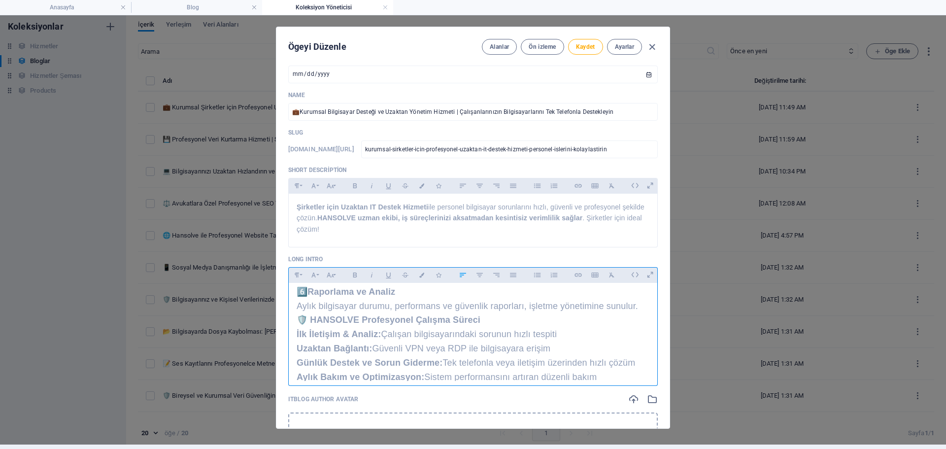
click at [293, 332] on div "🔍 Uzaktan Bilgisayar Desteği Nedir ve Neden Önemlidir? Kurumsal işletmelerde bi…" at bounding box center [473, 199] width 369 height 1151
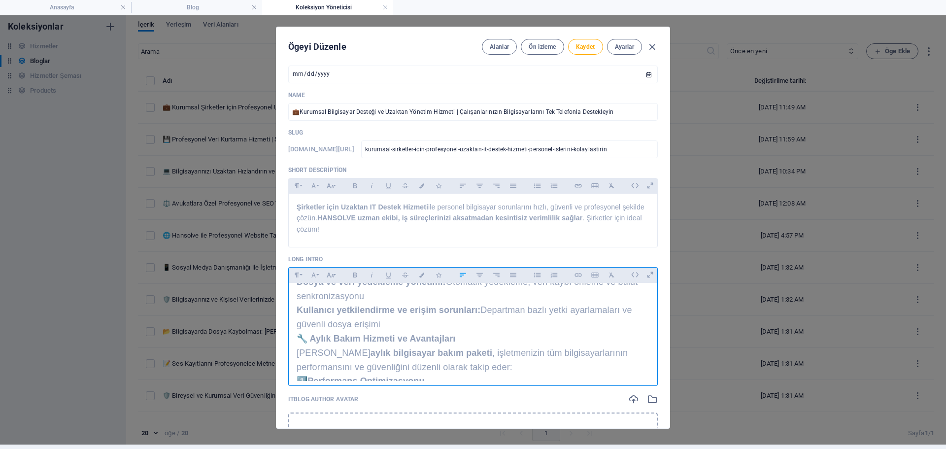
scroll to position [412, 0]
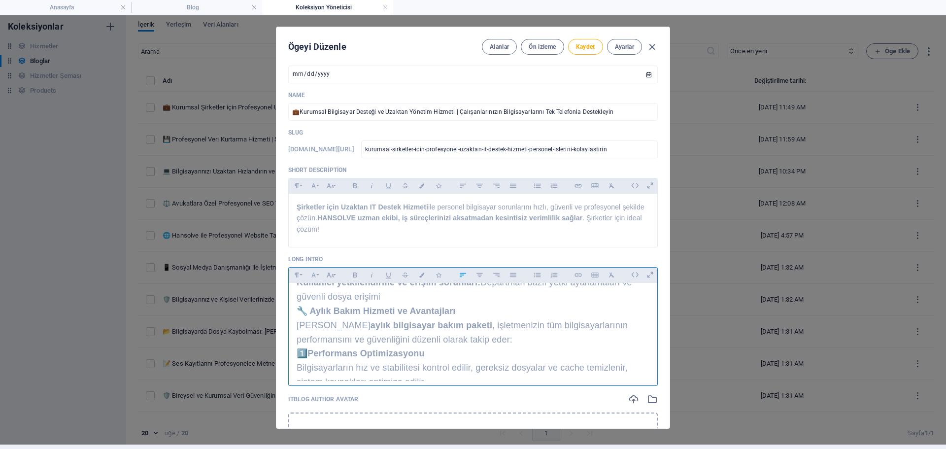
click at [297, 315] on span "🔧 Aylık Bakım Hizmeti ve Avantajları" at bounding box center [376, 311] width 159 height 10
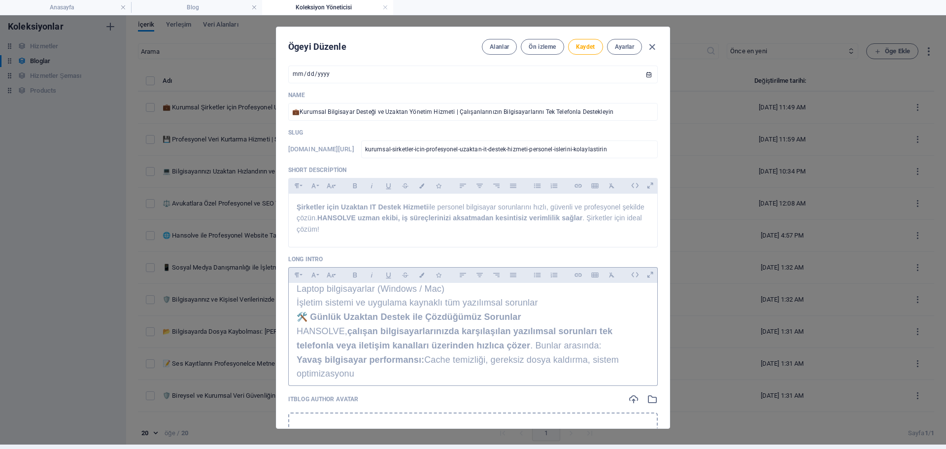
scroll to position [166, 0]
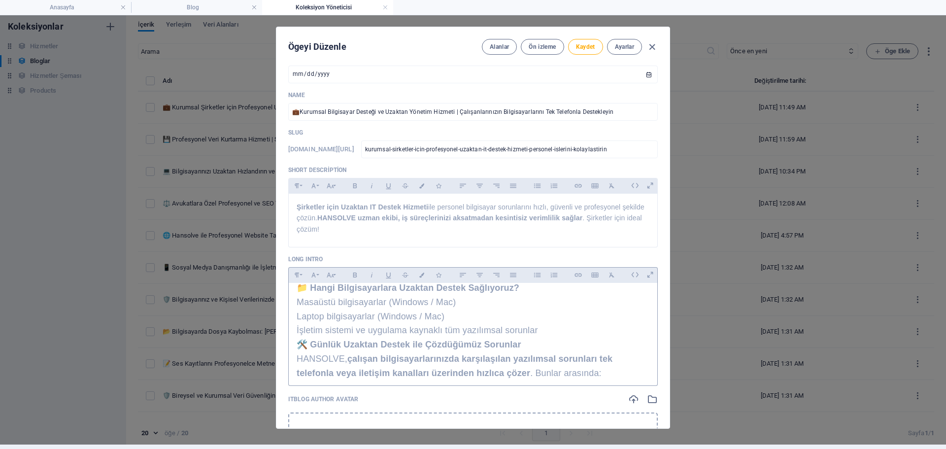
click at [299, 339] on h2 "🛠️ Günlük Uzaktan Destek ile Çözdüğümüz Sorunlar" at bounding box center [473, 345] width 353 height 14
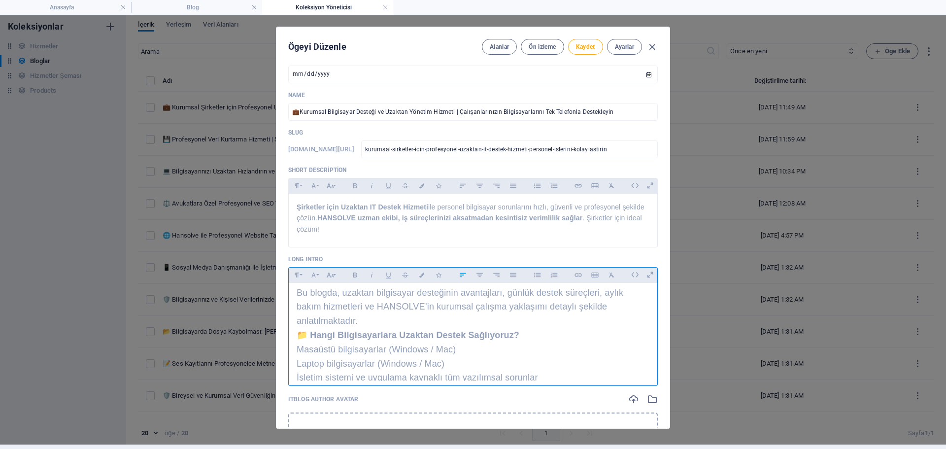
scroll to position [0, 0]
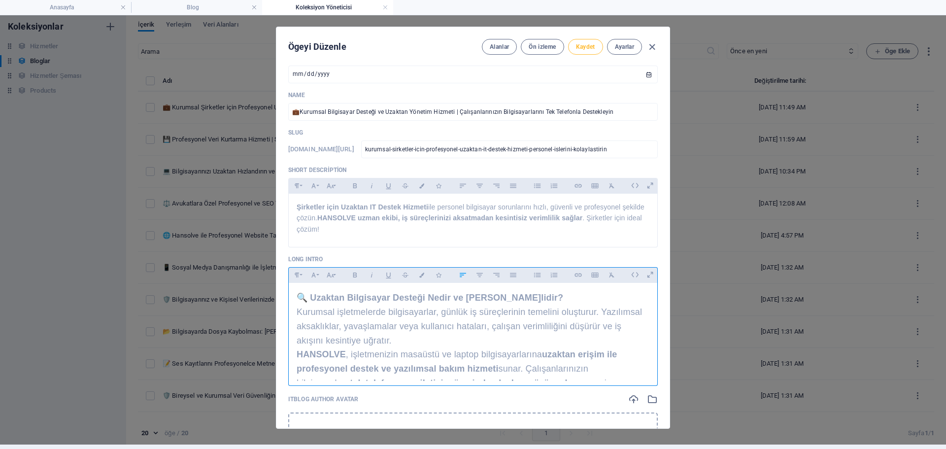
click at [576, 45] on span "Kaydet" at bounding box center [585, 47] width 19 height 8
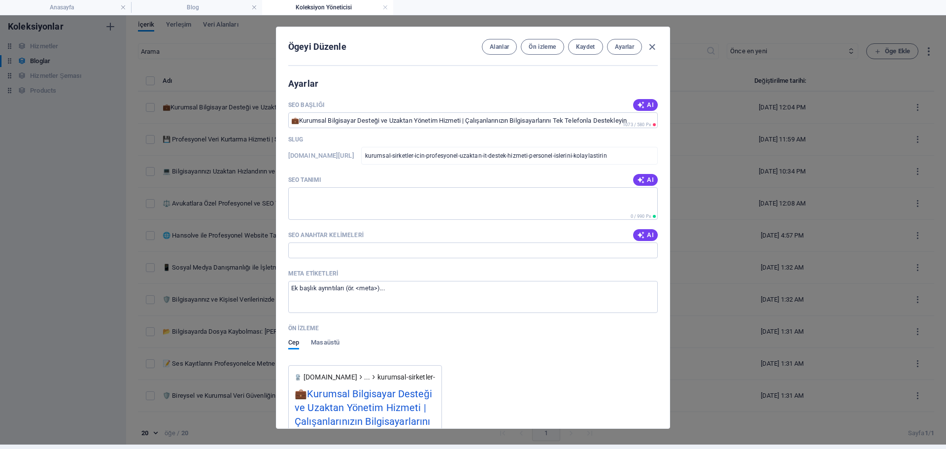
drag, startPoint x: 283, startPoint y: 99, endPoint x: 336, endPoint y: 130, distance: 61.4
click at [336, 130] on div "ITBlog Image Dosyayı buraya bırakın, karşıya yüklemek için tıklayın veya Dosyad…" at bounding box center [472, 246] width 393 height 366
click at [312, 168] on div "SEO Başlığı AI ​ 1073 / 580 Px Slug www.example.com/bloglar/ kurumsal-sirketler…" at bounding box center [473, 374] width 370 height 552
drag, startPoint x: 285, startPoint y: 179, endPoint x: 499, endPoint y: 312, distance: 251.6
click at [499, 312] on div "ITBlog Image Dosyayı buraya bırakın, karşıya yüklemek için tıklayın veya Dosyad…" at bounding box center [472, 246] width 393 height 366
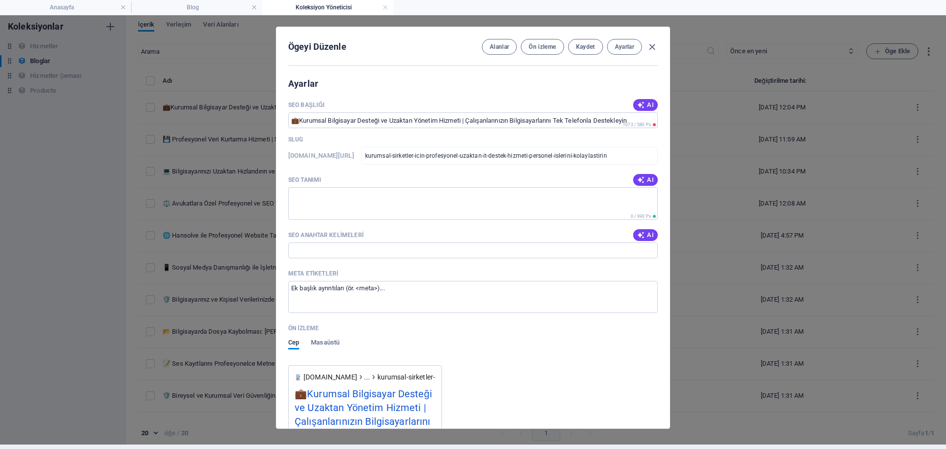
copy div "SEO Tanımı AI ​ 0 / 990 Px SEO Anahtar Kelimeleri AI ​ Meta etiketleri"
click at [352, 196] on textarea "SEO Tanımı" at bounding box center [473, 203] width 370 height 32
paste textarea "HANSOLVE ile çalışanlarınızın bilgisayarlarını tek telefon veya iletişim üzerin…"
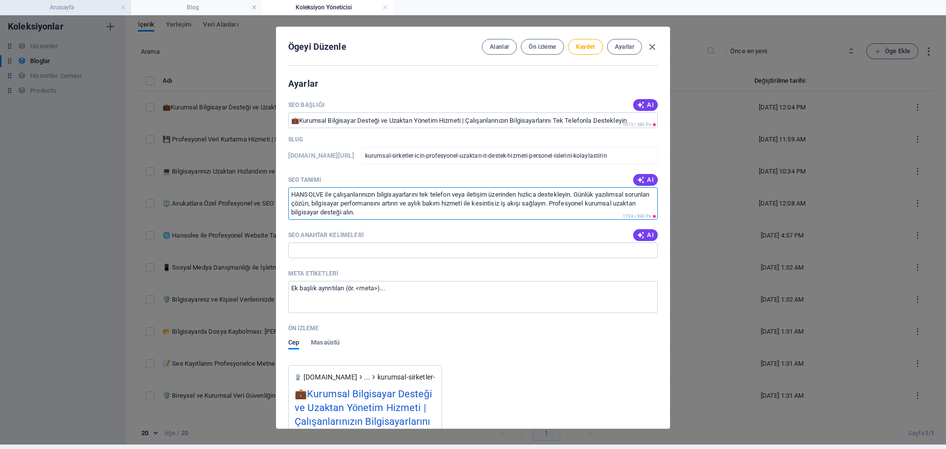
type textarea "HANSOLVE ile çalışanlarınızın bilgisayarlarını tek telefon veya iletişim üzerin…"
click at [346, 249] on input "SEO Anahtar Kelimeleri" at bounding box center [473, 250] width 370 height 16
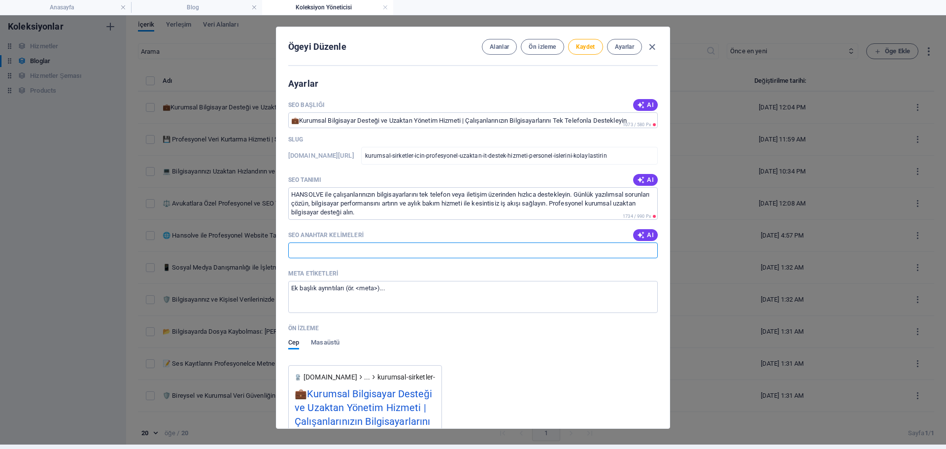
paste input "uzaktan bilgisayar desteği, kurumsal bilgisayar desteği, yazılımsal bakım, çalı…"
type input "uzaktan bilgisayar desteği, kurumsal bilgisayar desteği, yazılımsal bakım, çalı…"
click at [383, 296] on textarea "Meta etiketleri ​" at bounding box center [473, 297] width 370 height 32
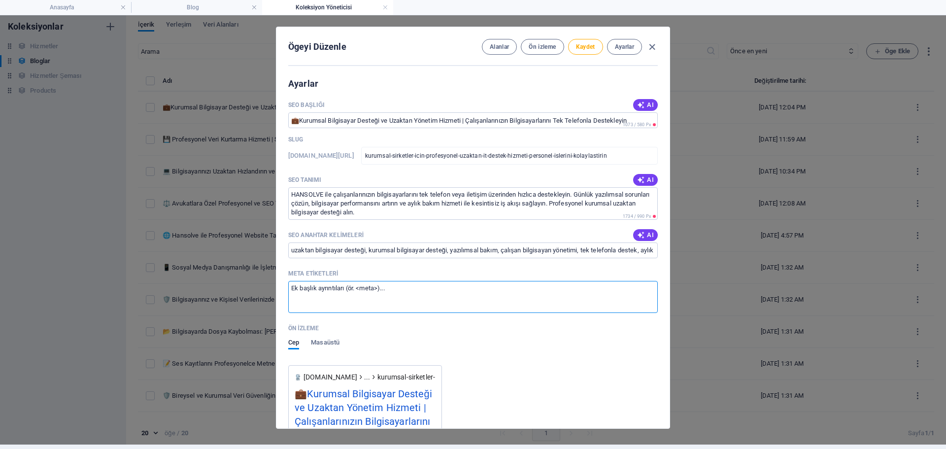
paste textarea "<!-- Meta Description --> <meta name="description" content="HANSOLVE ile çalışa…"
type textarea "<!-- Meta Description --> <meta name="description" content="HANSOLVE ile çalışa…"
click at [592, 43] on span "Kaydet" at bounding box center [585, 47] width 19 height 8
click at [652, 45] on icon "button" at bounding box center [651, 46] width 11 height 11
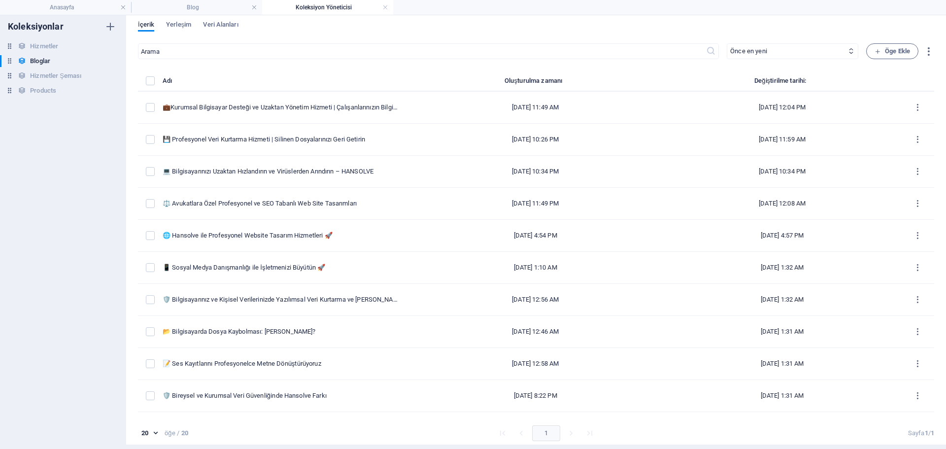
type input "kurumsal-sirketler-icin-profesyonel-uzaktan-it-destek-hizmeti-personel-islerini…"
click at [203, 3] on h4 "Blog" at bounding box center [196, 7] width 131 height 11
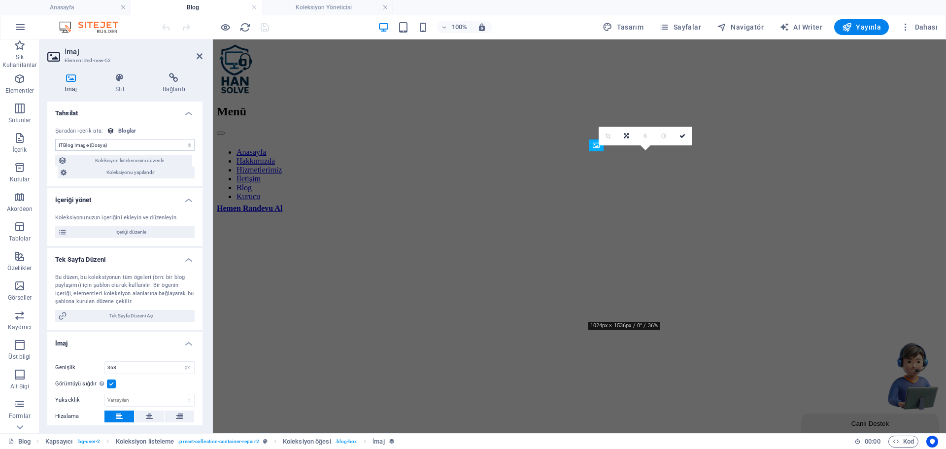
scroll to position [475, 0]
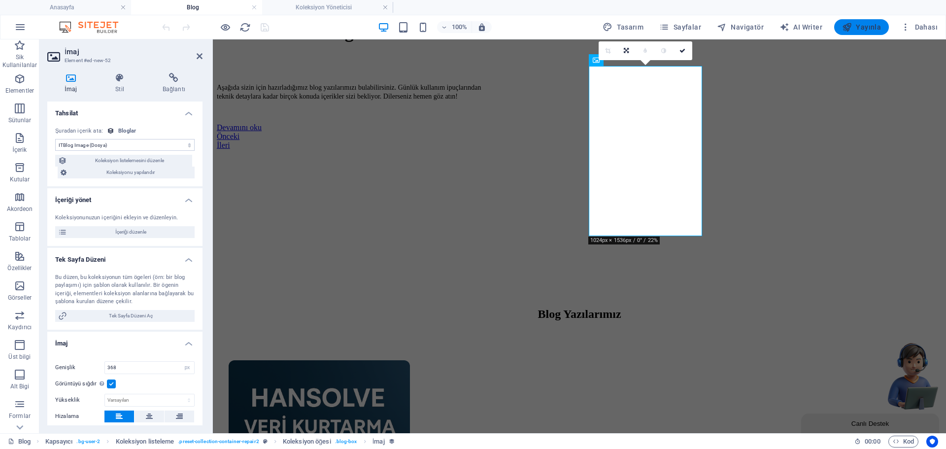
click at [875, 30] on span "Yayınla" at bounding box center [861, 27] width 39 height 10
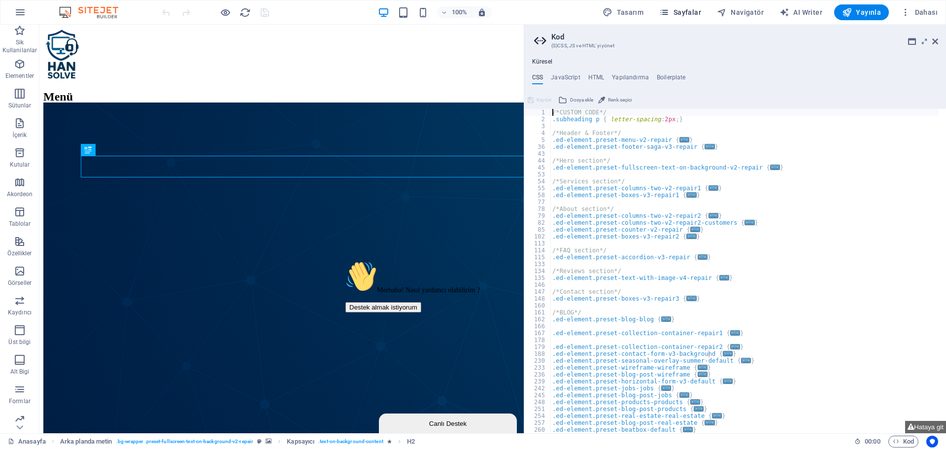
click at [705, 13] on button "Sayfalar" at bounding box center [680, 12] width 50 height 16
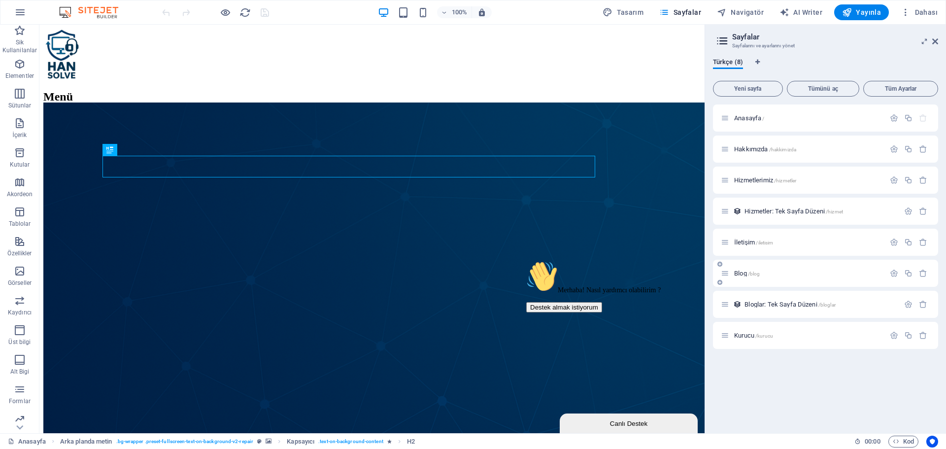
click at [741, 274] on span "Blog /blog" at bounding box center [747, 273] width 26 height 7
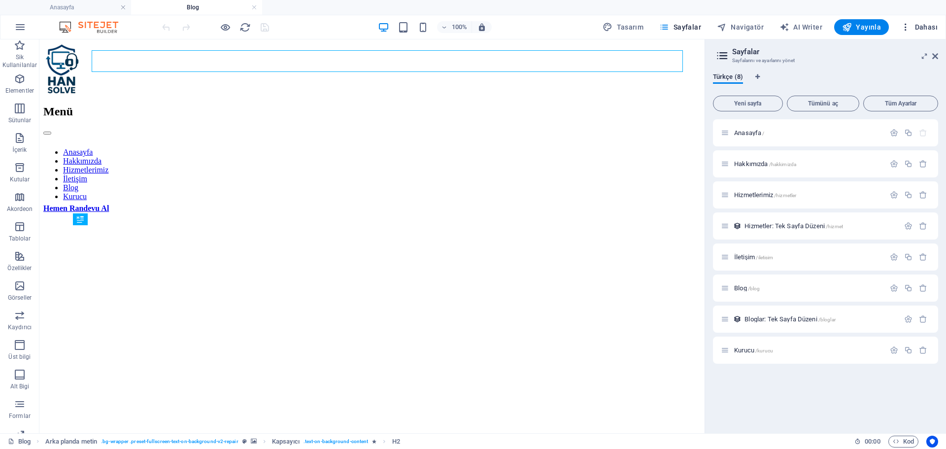
scroll to position [339, 0]
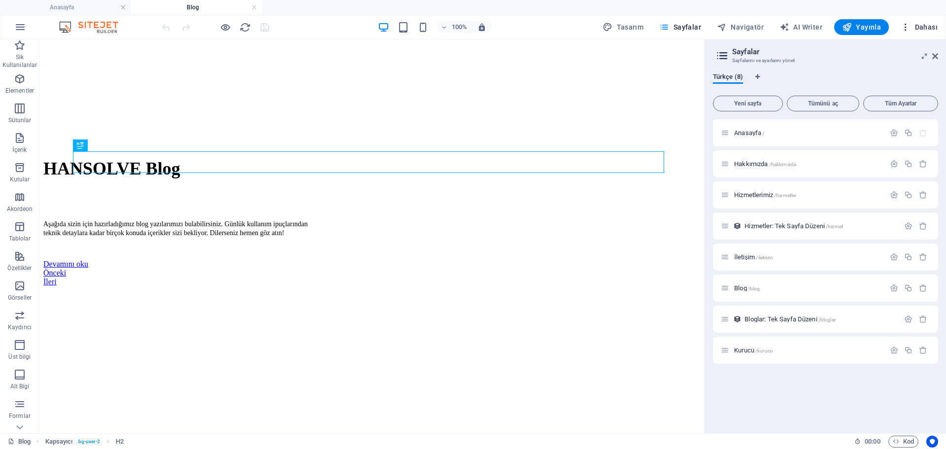
click at [934, 33] on button "Dahası" at bounding box center [919, 27] width 45 height 16
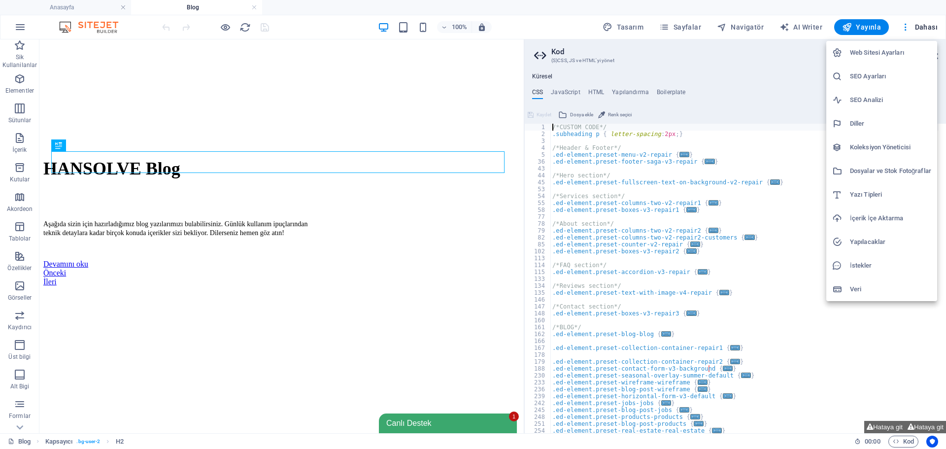
scroll to position [0, 0]
click at [946, 56] on div at bounding box center [473, 224] width 946 height 449
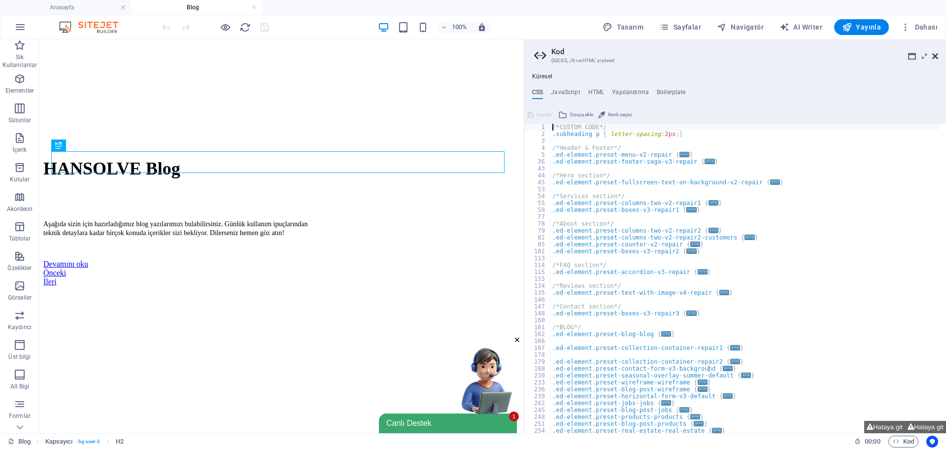
click at [936, 56] on icon at bounding box center [935, 56] width 6 height 8
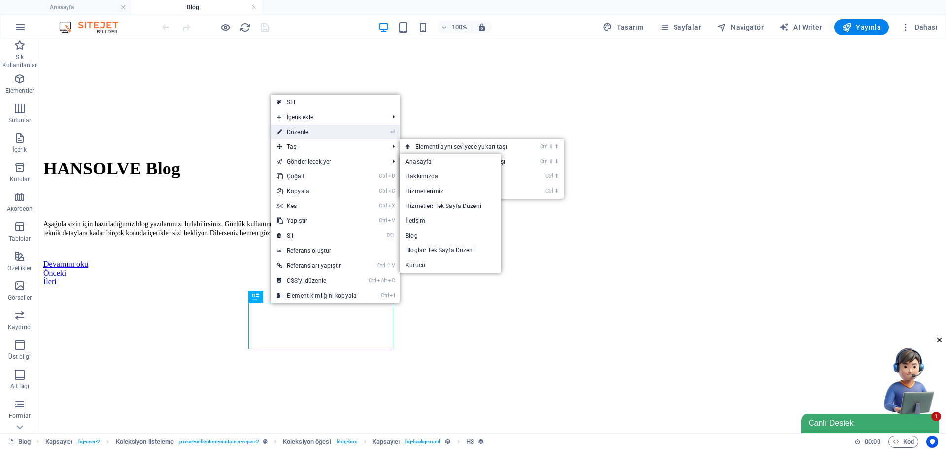
click at [299, 132] on link "⏎ Düzenle" at bounding box center [317, 132] width 92 height 15
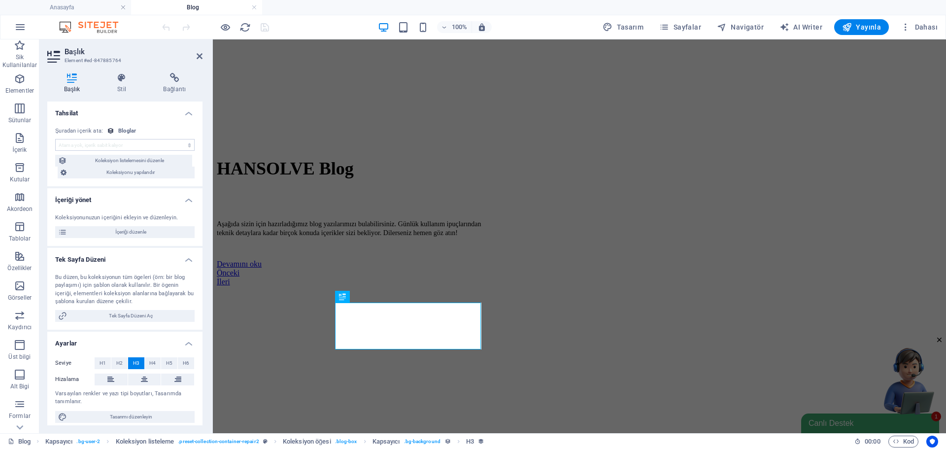
select select "name"
click at [128, 234] on span "İçeriği düzenle" at bounding box center [131, 232] width 122 height 12
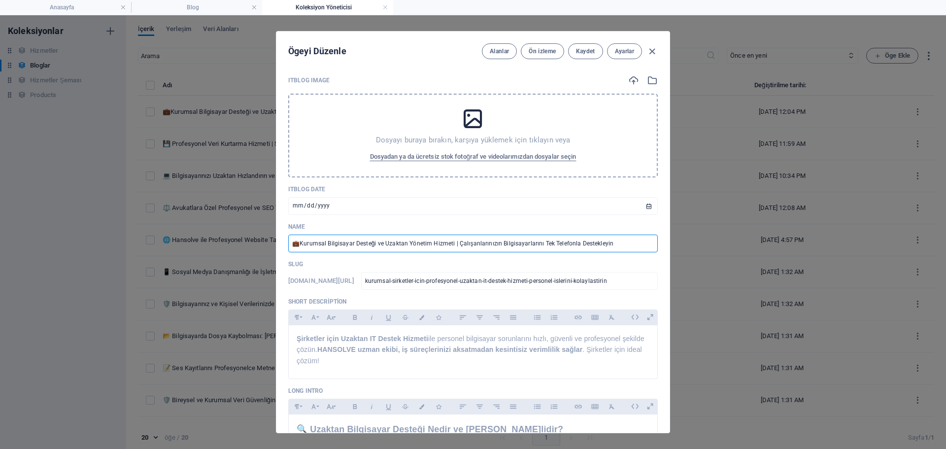
click at [402, 241] on input "💼Kurumsal Bilgisayar Desteği ve Uzaktan Yönetim Hizmeti | Çalışanlarınızın Bilg…" at bounding box center [473, 244] width 370 height 18
paste input "İşletmeler İçin Profesyonel Bilgisayar Desteği ve Uzaktan Yönetim | Çalışanları…"
click at [298, 244] on input "💼Kurumsal Bilgisayar Desteği ve Uzaktan Yönetim Hizmeti | Çalışanlarınızın Bilg…" at bounding box center [473, 244] width 370 height 18
drag, startPoint x: 299, startPoint y: 243, endPoint x: 751, endPoint y: 245, distance: 452.3
click at [751, 245] on div "Ögeyi Düzenle Alanlar Ön izleme Kaydet Ayarlar ITBlog Image Dosyayı buraya bıra…" at bounding box center [473, 232] width 946 height 434
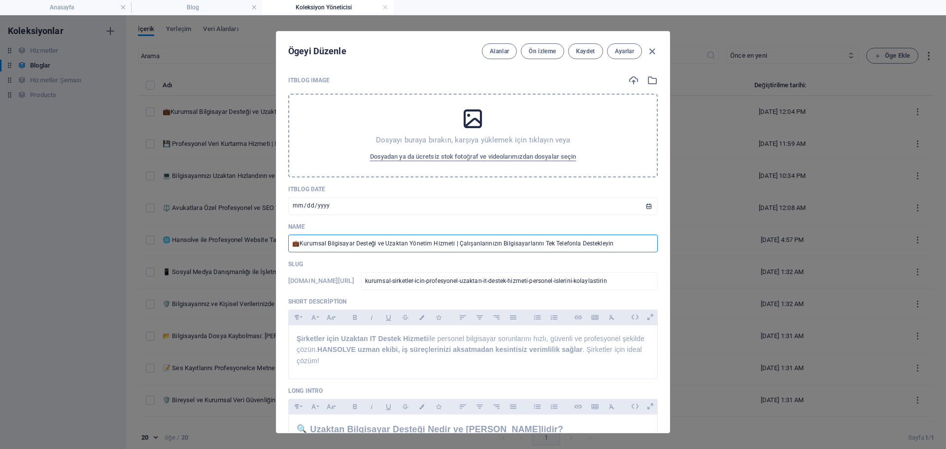
paste input "İşletmeler İçin Profesyonel Bilgisayar Desteği ve Uzaktan Yönetim | Çalışanları…"
type input "💼İşletmeler İçin Profesyonel Bilgisayar Desteği ve Uzaktan Yönetim | Çalışanlar…"
click at [384, 242] on input "💼İşletmeler İçin Profesyonel Bilgisayar Desteği ve Uzaktan Yönetim | Çalışanlar…" at bounding box center [473, 244] width 370 height 18
click at [469, 126] on icon at bounding box center [473, 118] width 25 height 25
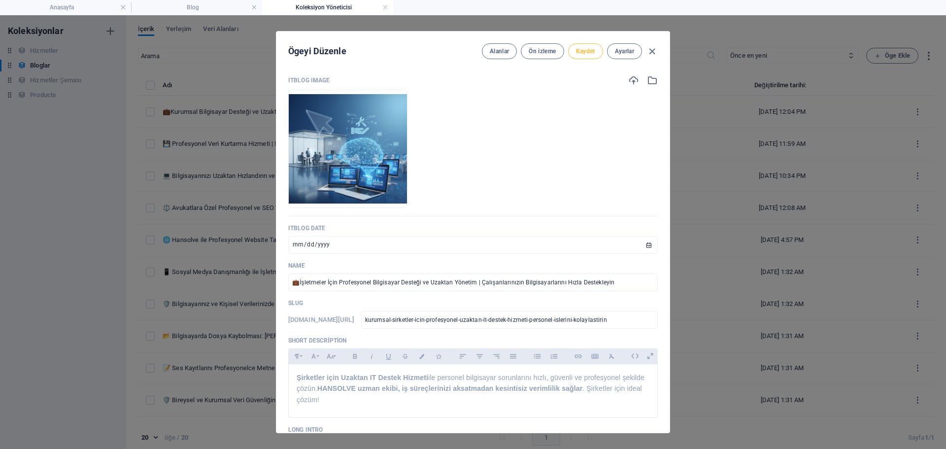
click at [587, 48] on span "Kaydet" at bounding box center [585, 51] width 19 height 8
click at [189, 66] on div "Ögeyi Düzenle Alanlar Ön izleme Kaydet Ayarlar ITBlog Image Anında yüklemek içi…" at bounding box center [473, 232] width 946 height 434
type input "kurumsal-sirketler-icin-profesyonel-uzaktan-it-destek-hizmeti-personel-islerini…"
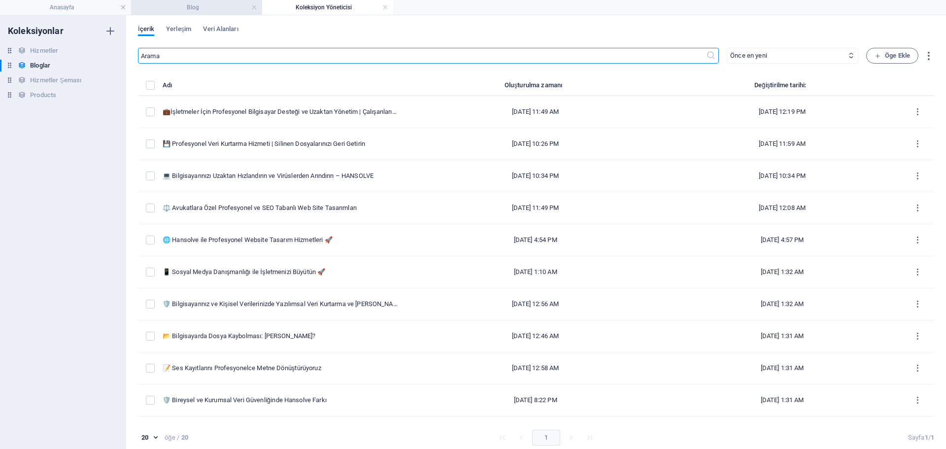
click at [176, 11] on h4 "Blog" at bounding box center [196, 7] width 131 height 11
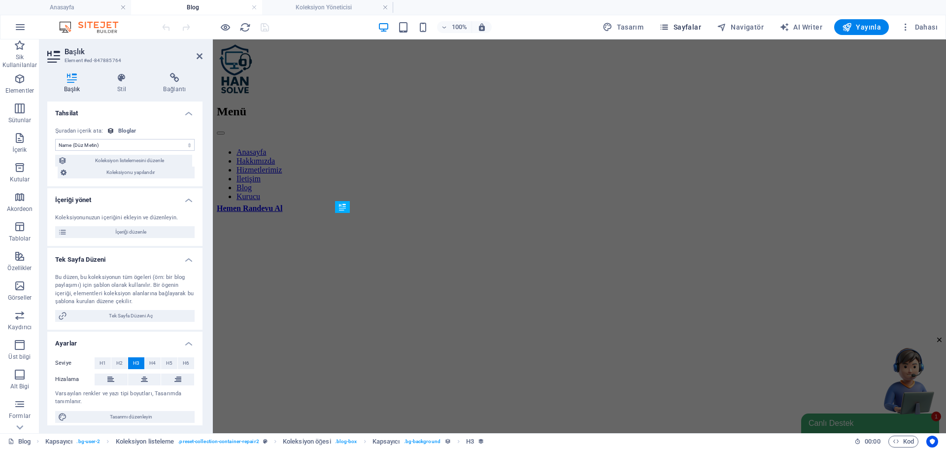
scroll to position [339, 0]
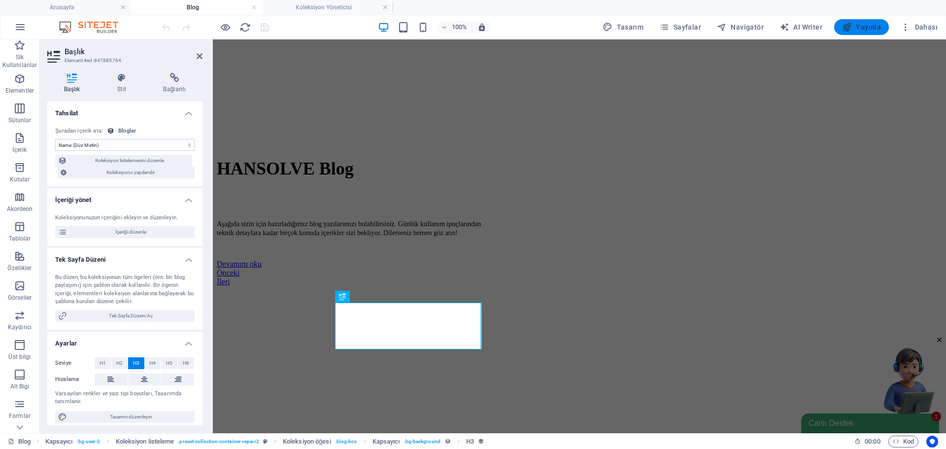
click at [861, 29] on span "Yayınla" at bounding box center [861, 27] width 39 height 10
